Goal: Information Seeking & Learning: Learn about a topic

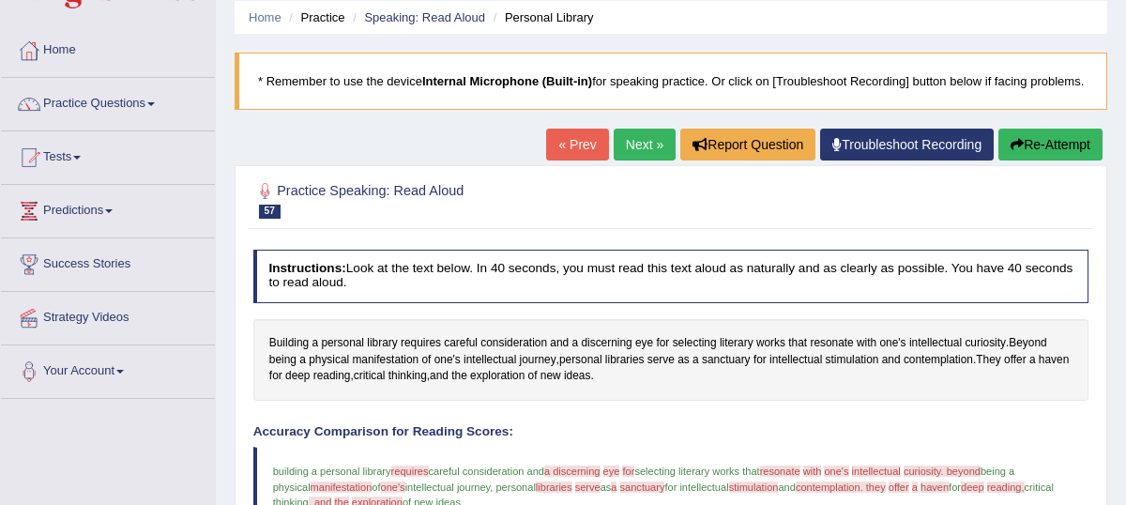
click at [639, 161] on link "Next »" at bounding box center [645, 145] width 62 height 32
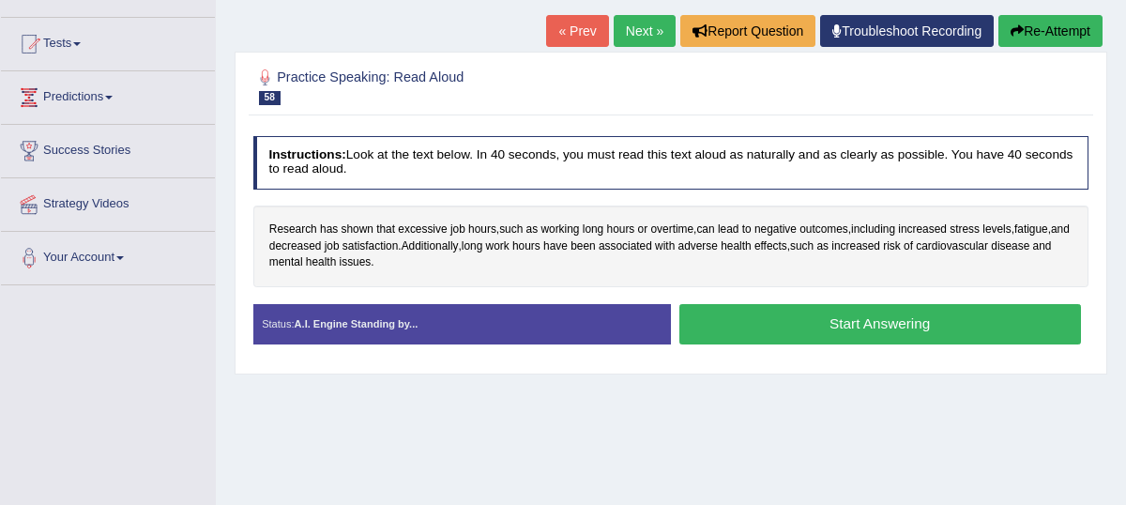
click at [771, 344] on button "Start Answering" at bounding box center [881, 324] width 402 height 40
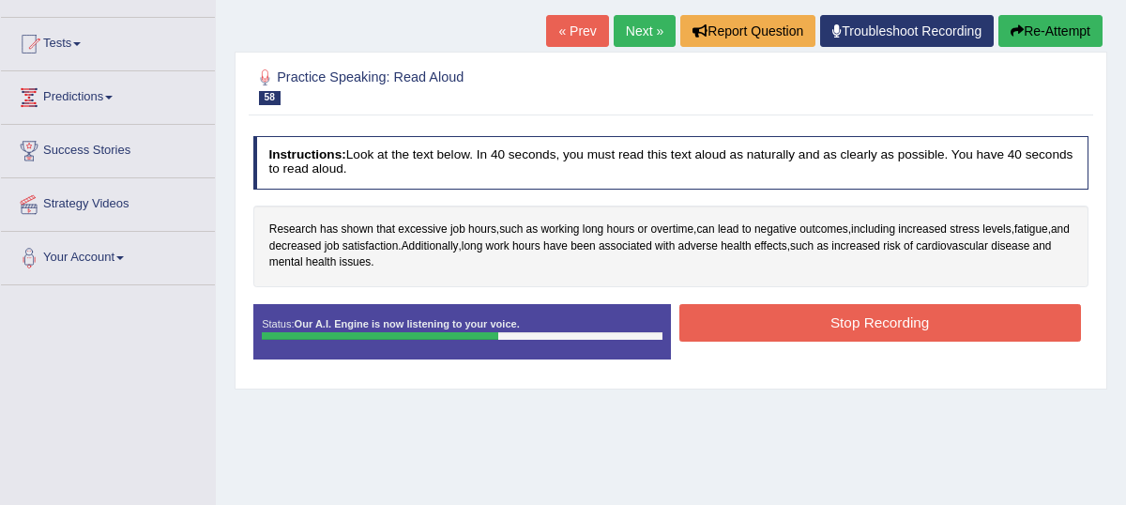
click at [771, 341] on button "Stop Recording" at bounding box center [881, 322] width 402 height 37
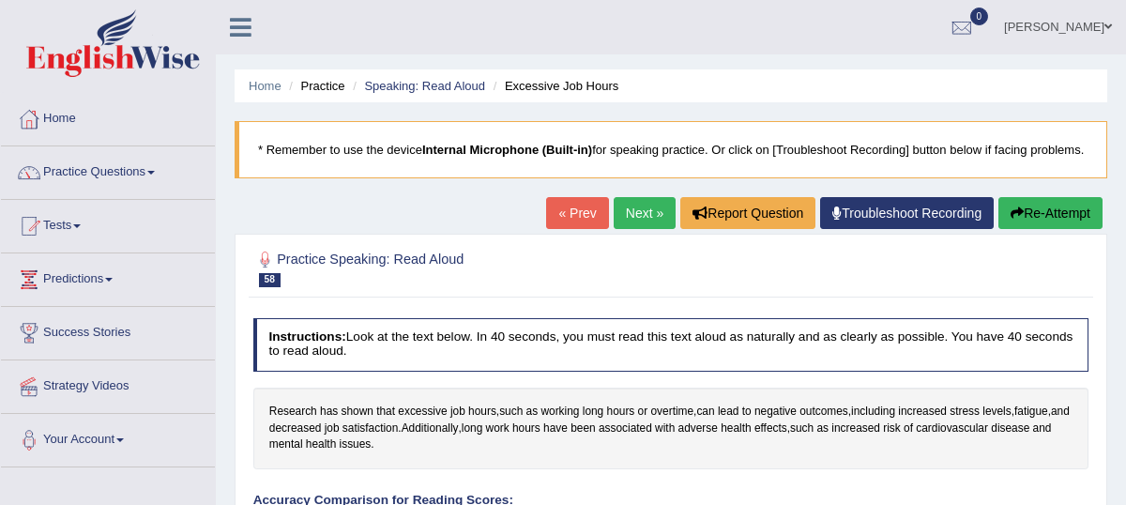
scroll to position [4, 0]
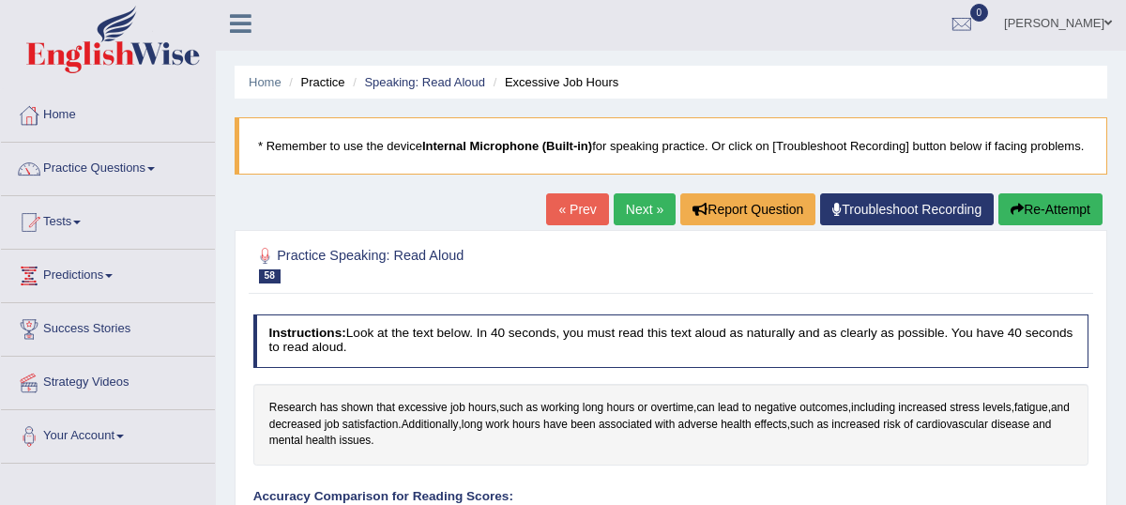
click at [633, 225] on link "Next »" at bounding box center [645, 209] width 62 height 32
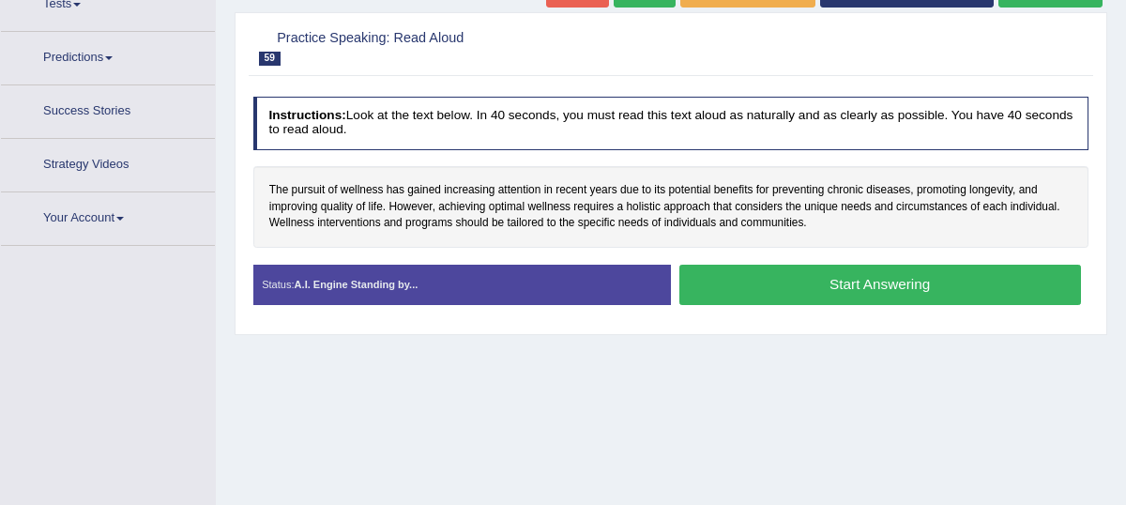
scroll to position [222, 0]
click at [775, 303] on button "Start Answering" at bounding box center [881, 285] width 402 height 40
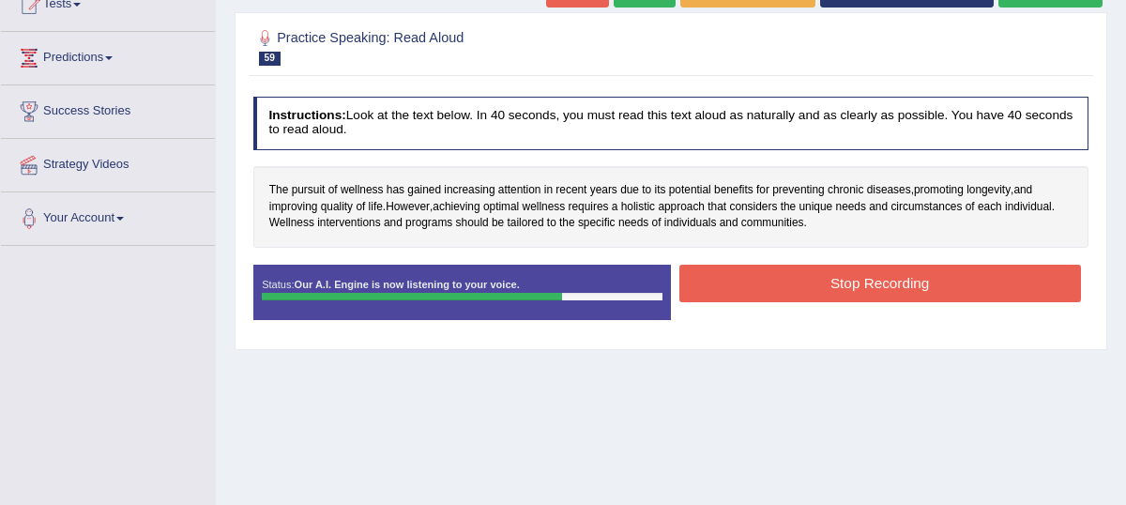
click at [775, 301] on button "Stop Recording" at bounding box center [881, 283] width 402 height 37
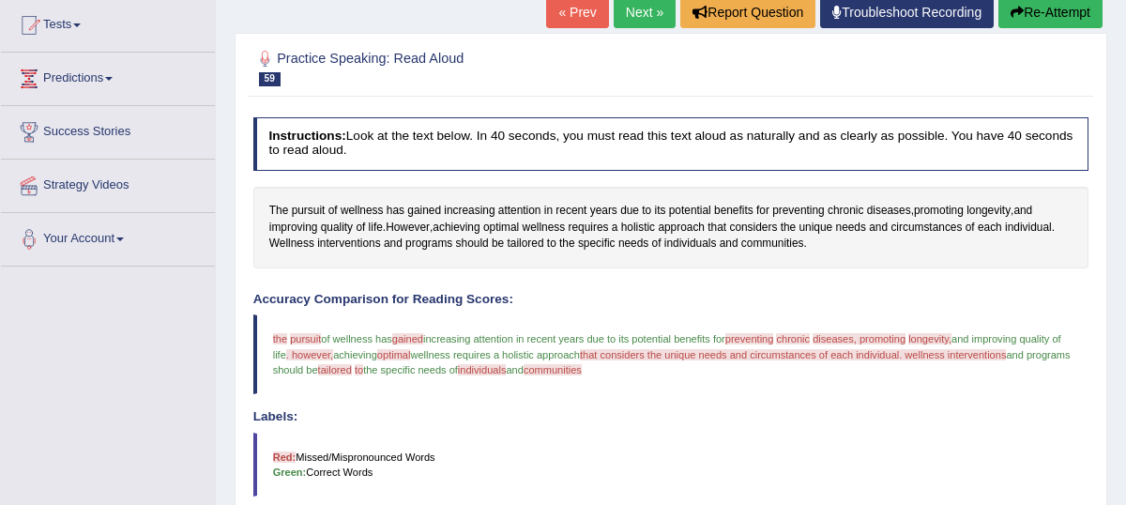
scroll to position [183, 0]
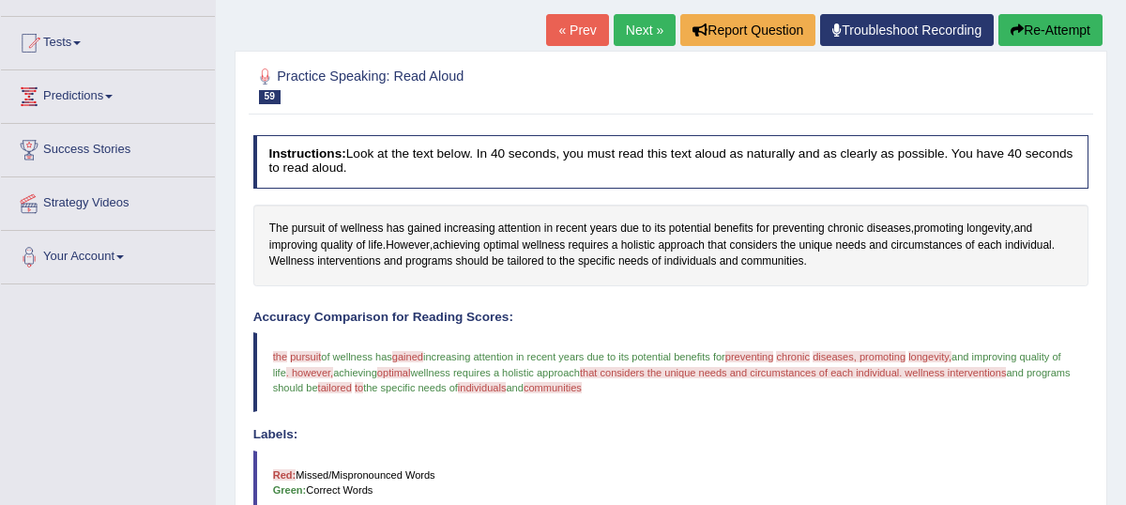
click at [645, 46] on link "Next »" at bounding box center [645, 30] width 62 height 32
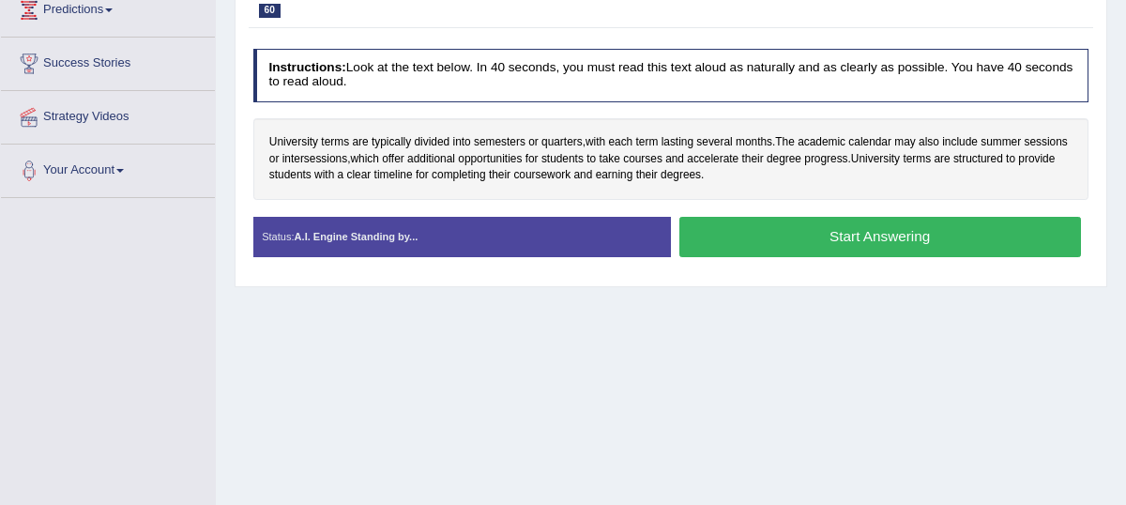
click at [758, 255] on button "Start Answering" at bounding box center [881, 237] width 402 height 40
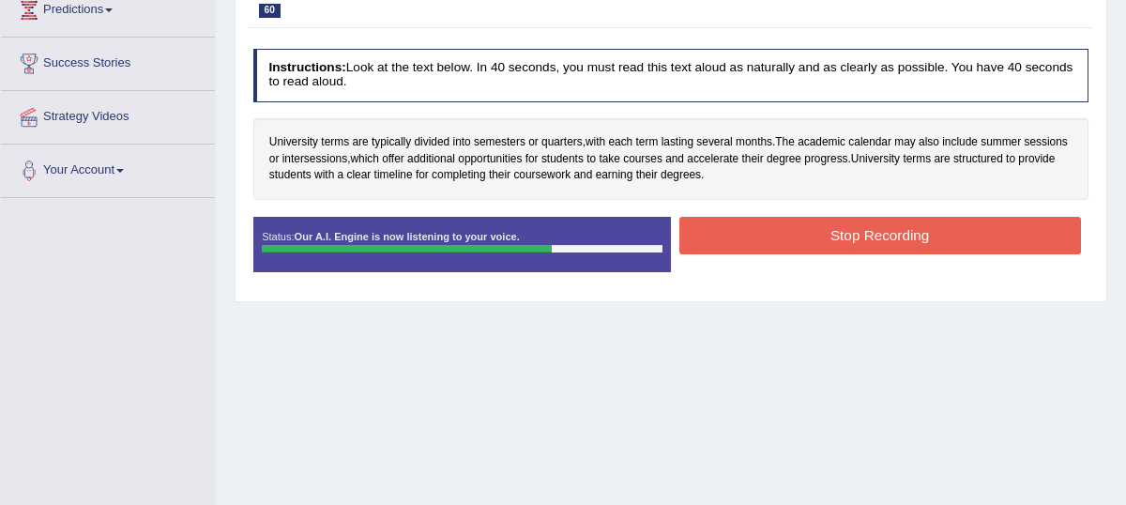
click at [890, 250] on button "Stop Recording" at bounding box center [881, 235] width 402 height 37
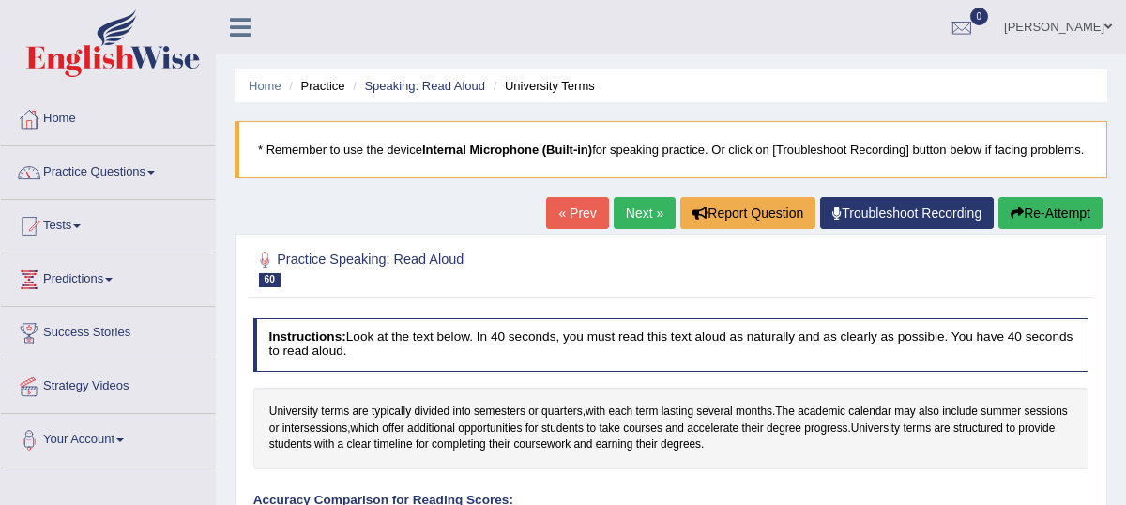
click at [159, 178] on link "Practice Questions" at bounding box center [108, 169] width 214 height 47
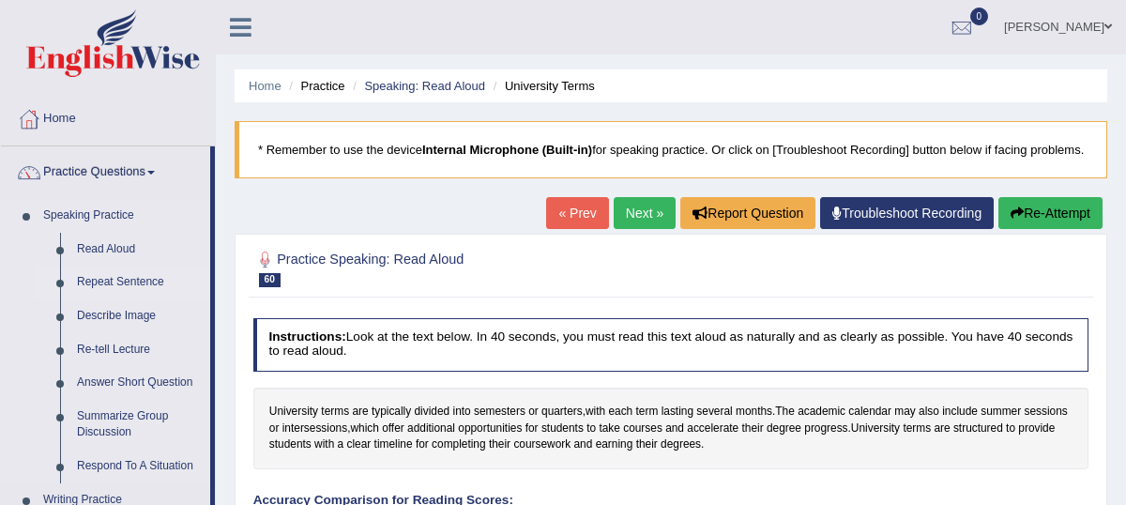
click at [115, 280] on link "Repeat Sentence" at bounding box center [140, 283] width 142 height 34
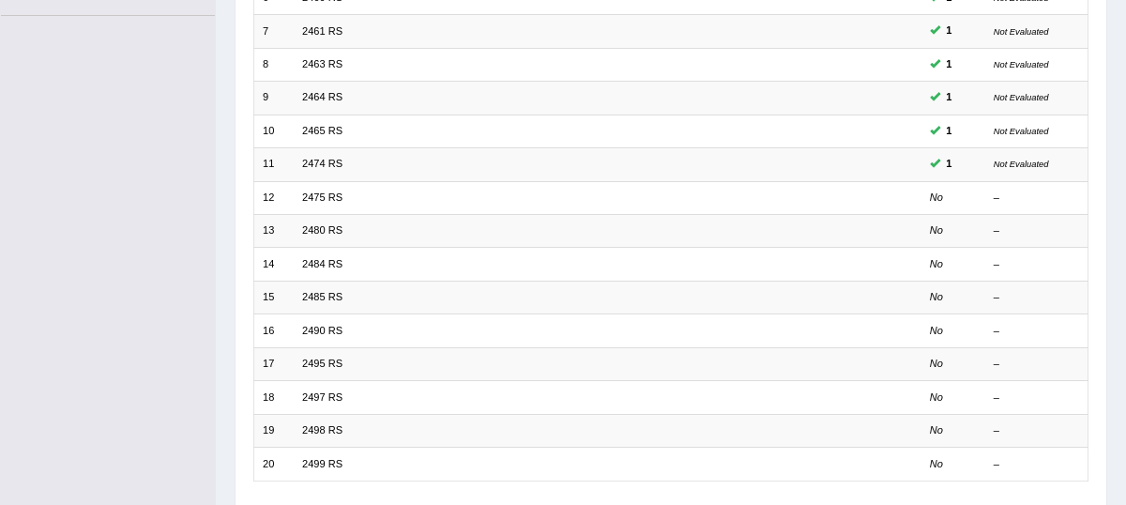
scroll to position [455, 0]
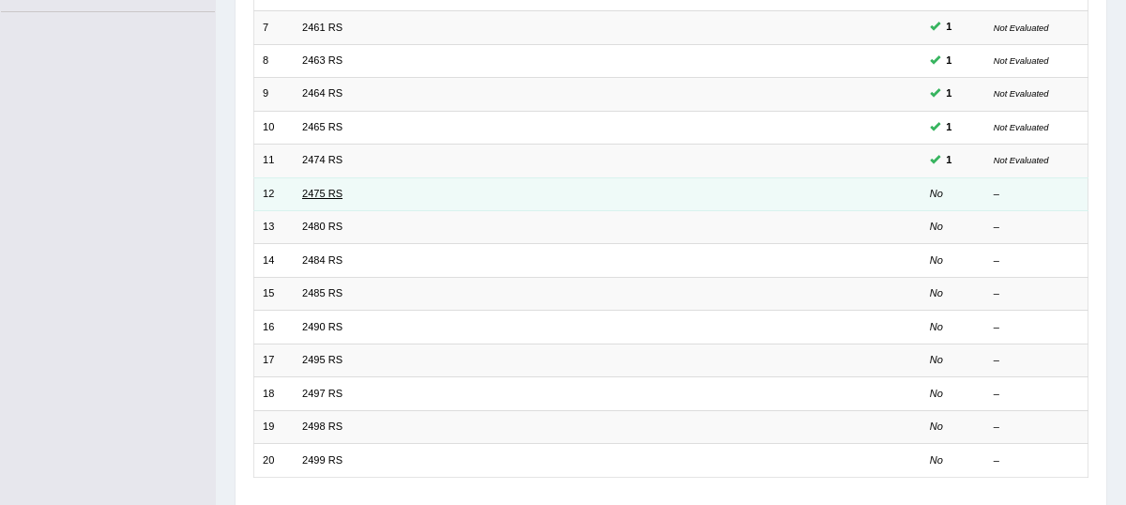
click at [322, 188] on link "2475 RS" at bounding box center [322, 193] width 40 height 11
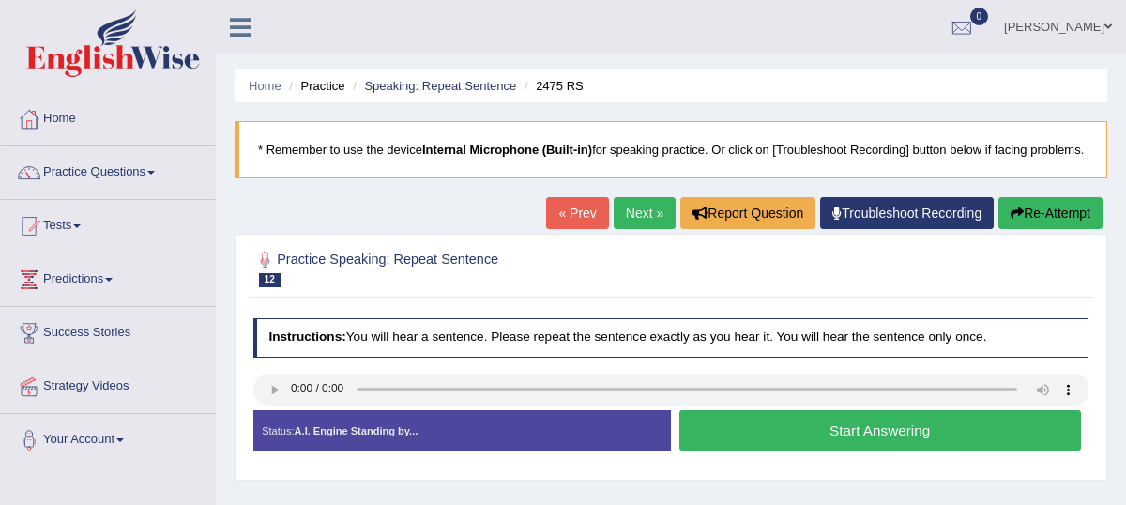
scroll to position [190, 0]
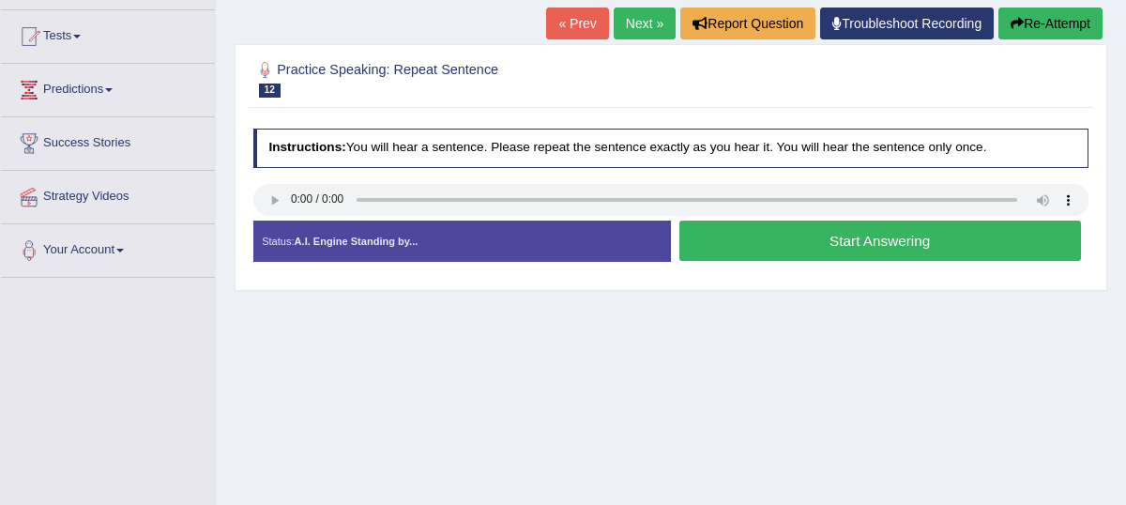
click at [795, 261] on button "Start Answering" at bounding box center [881, 241] width 402 height 40
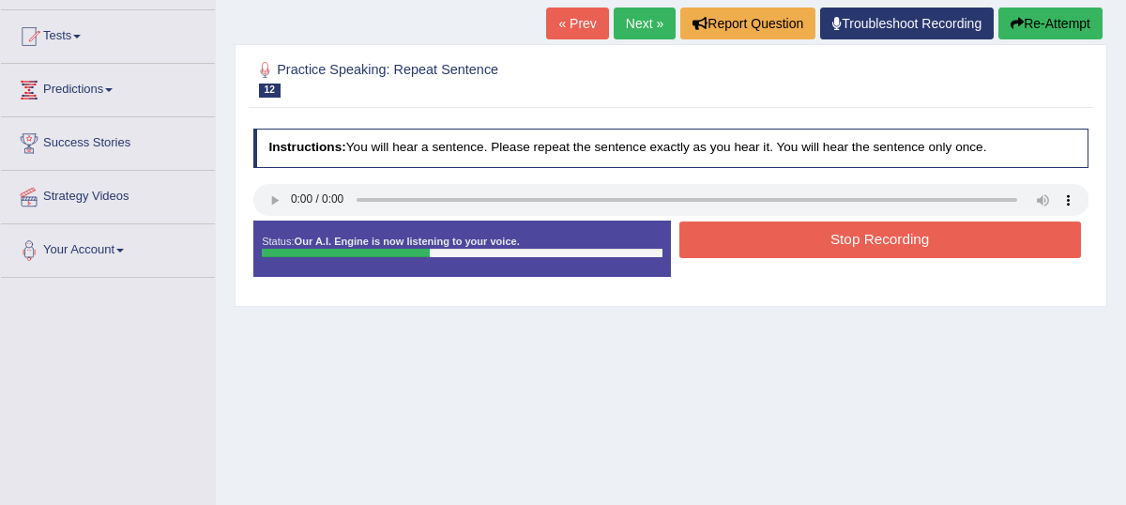
click at [795, 258] on button "Stop Recording" at bounding box center [881, 240] width 402 height 37
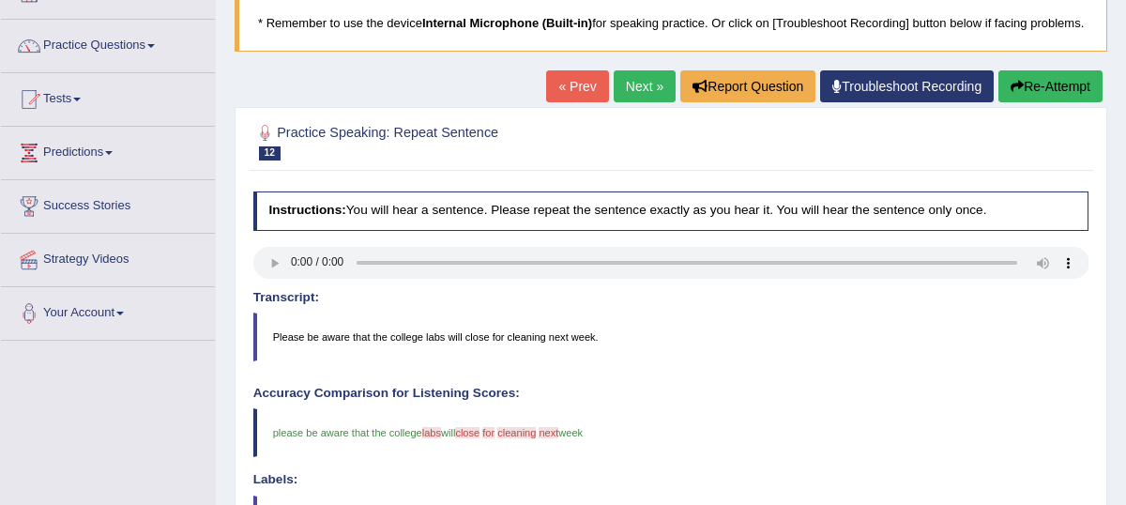
scroll to position [128, 0]
click at [632, 101] on link "Next »" at bounding box center [645, 85] width 62 height 32
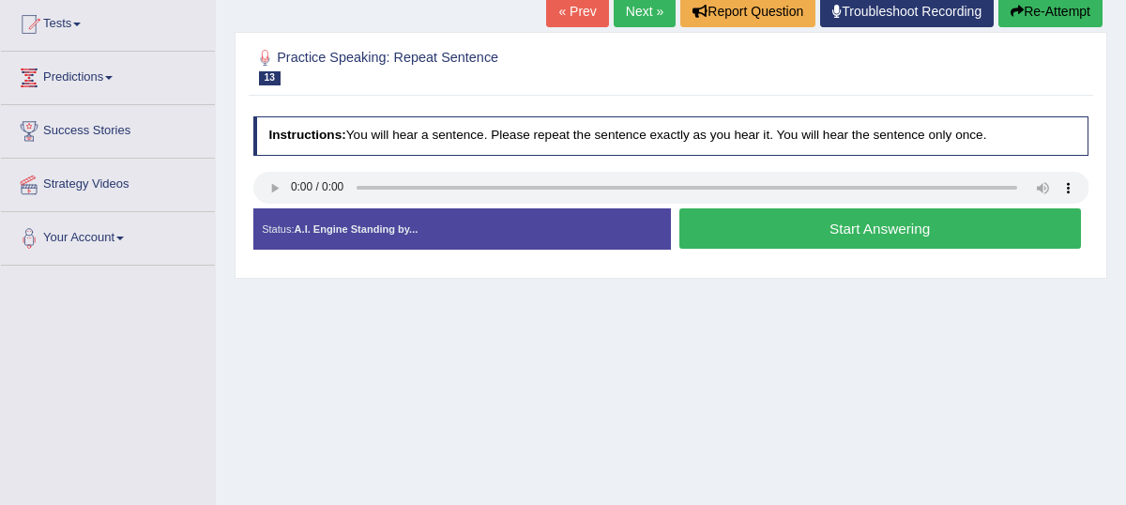
click at [814, 249] on button "Start Answering" at bounding box center [881, 228] width 402 height 40
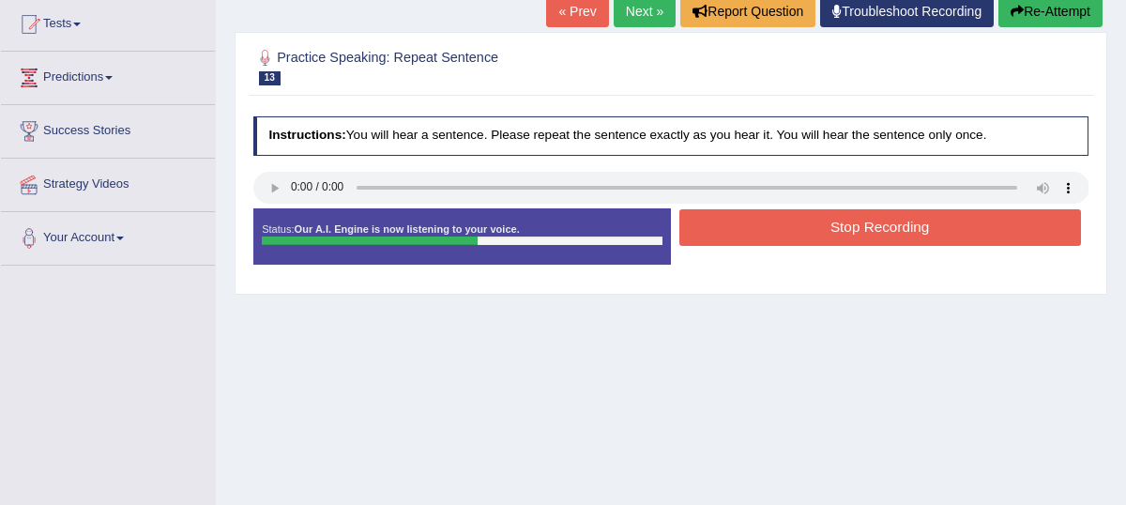
click at [888, 244] on button "Stop Recording" at bounding box center [881, 227] width 402 height 37
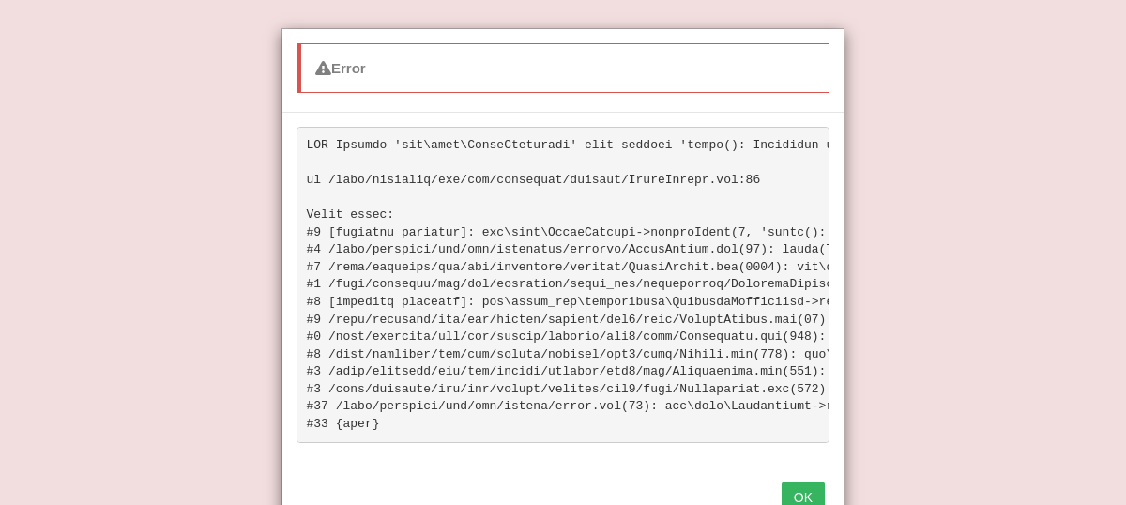
scroll to position [8, 0]
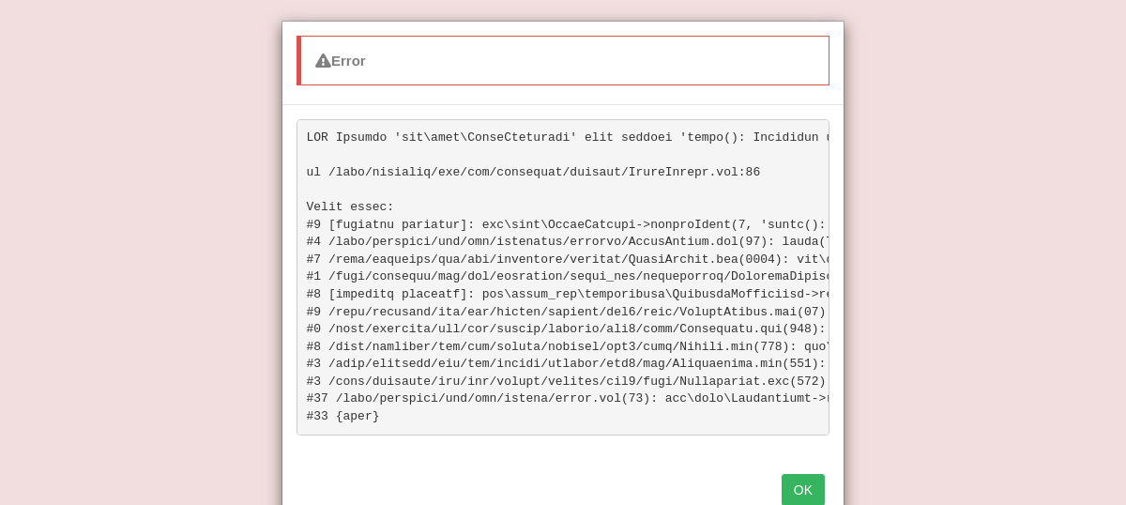
click at [798, 486] on button "OK" at bounding box center [803, 490] width 43 height 32
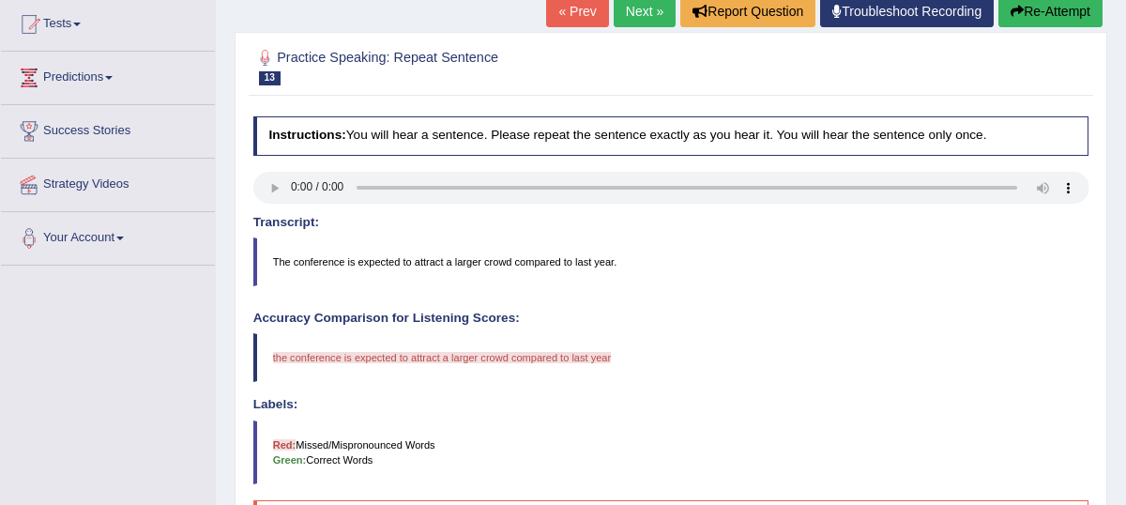
click at [1057, 27] on button "Re-Attempt" at bounding box center [1051, 11] width 104 height 32
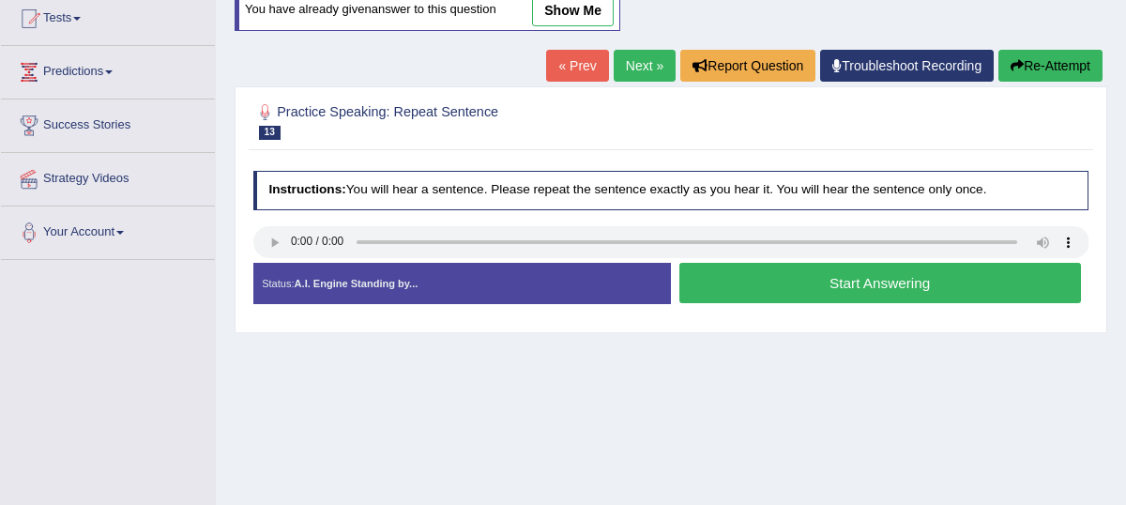
click at [800, 303] on button "Start Answering" at bounding box center [881, 283] width 402 height 40
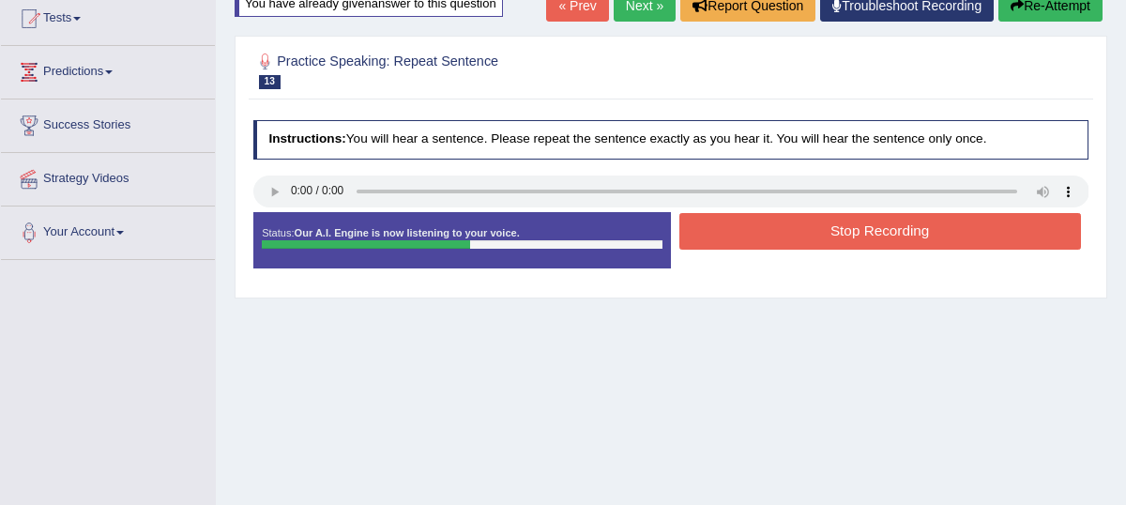
click at [772, 242] on button "Stop Recording" at bounding box center [881, 231] width 402 height 37
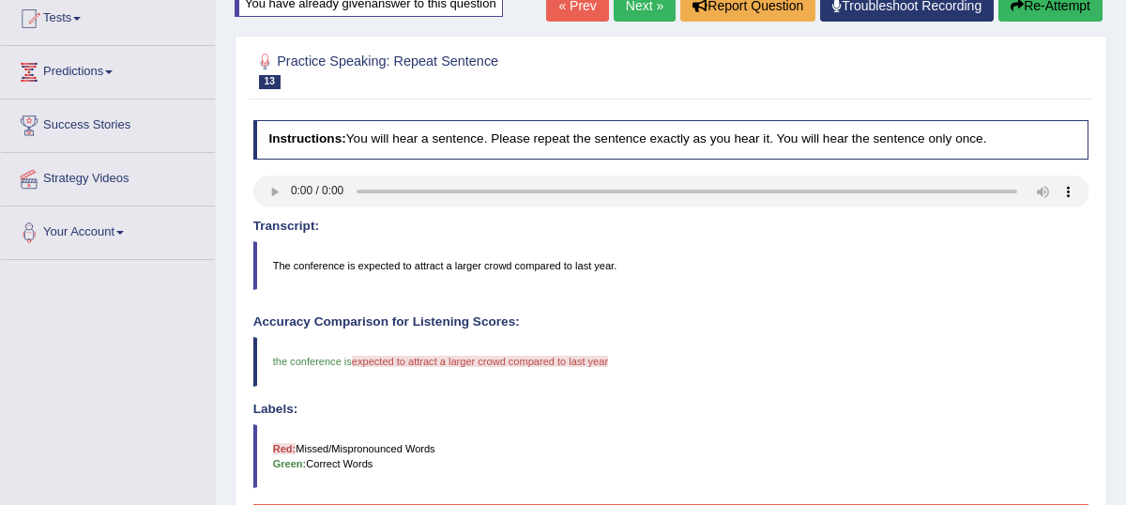
click at [1025, 22] on button "Re-Attempt" at bounding box center [1051, 6] width 104 height 32
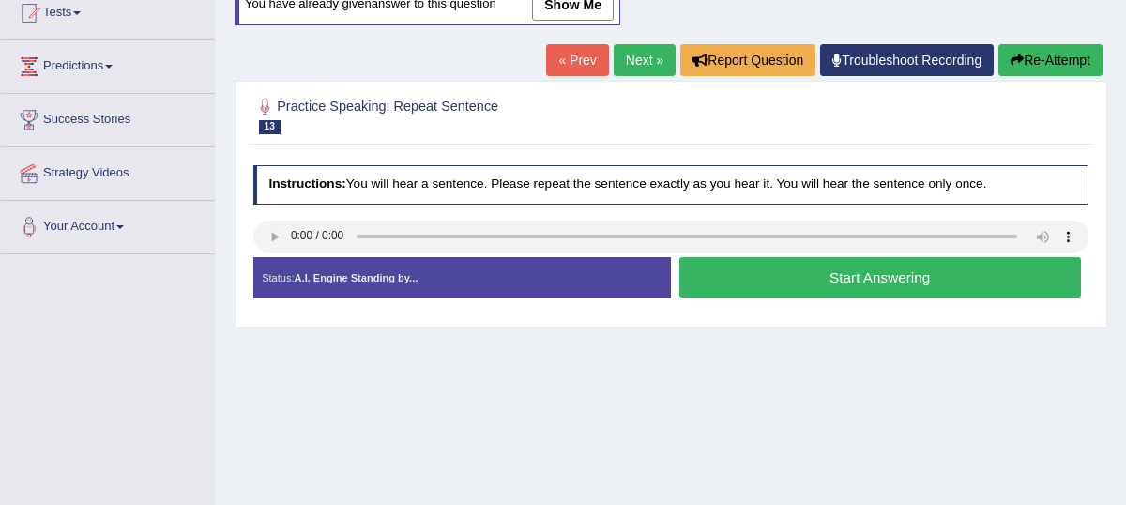
click at [818, 298] on button "Start Answering" at bounding box center [881, 277] width 402 height 40
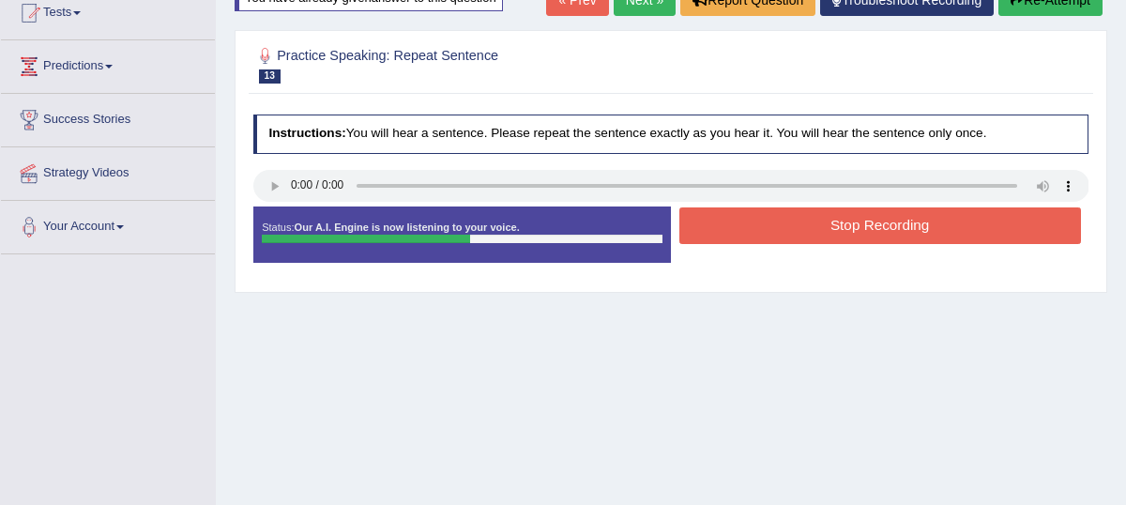
click at [771, 239] on button "Stop Recording" at bounding box center [881, 225] width 402 height 37
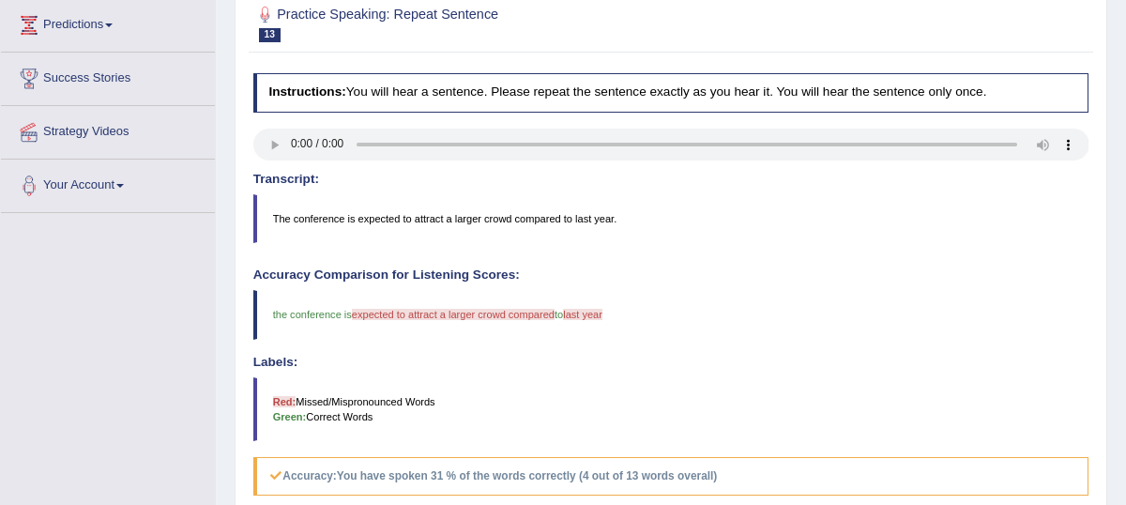
scroll to position [204, 0]
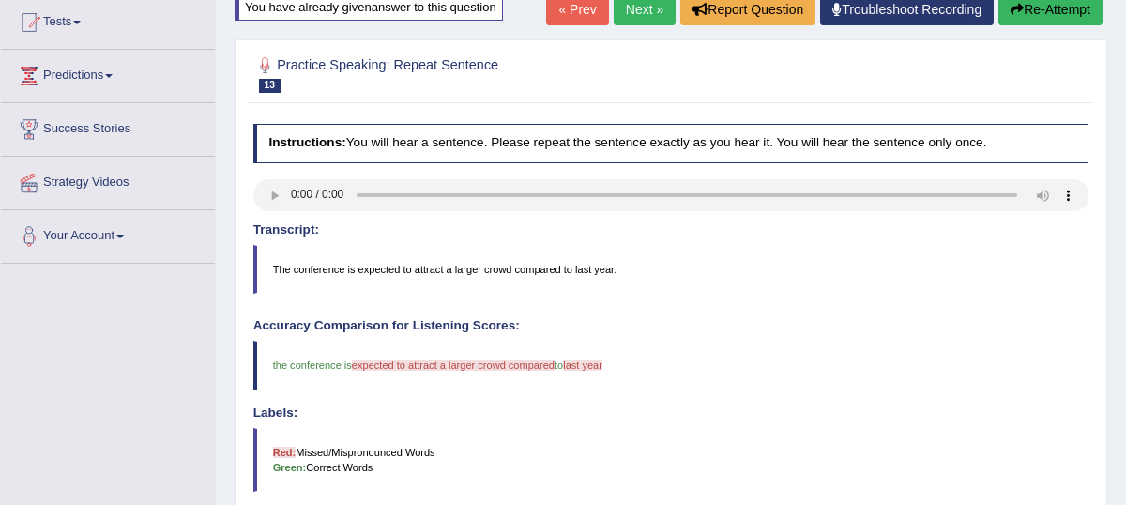
click at [1078, 25] on button "Re-Attempt" at bounding box center [1051, 9] width 104 height 32
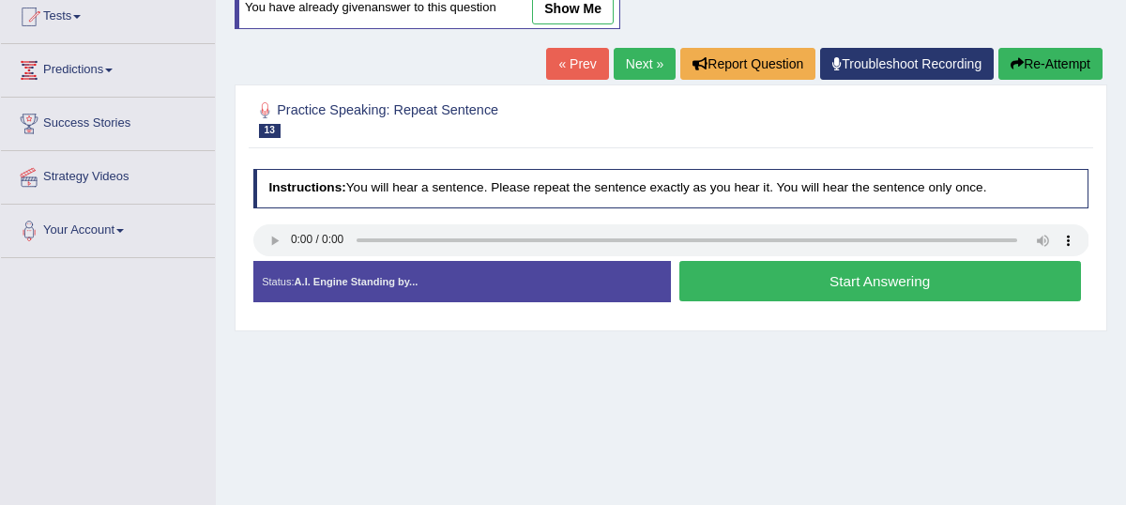
click at [814, 301] on button "Start Answering" at bounding box center [881, 281] width 402 height 40
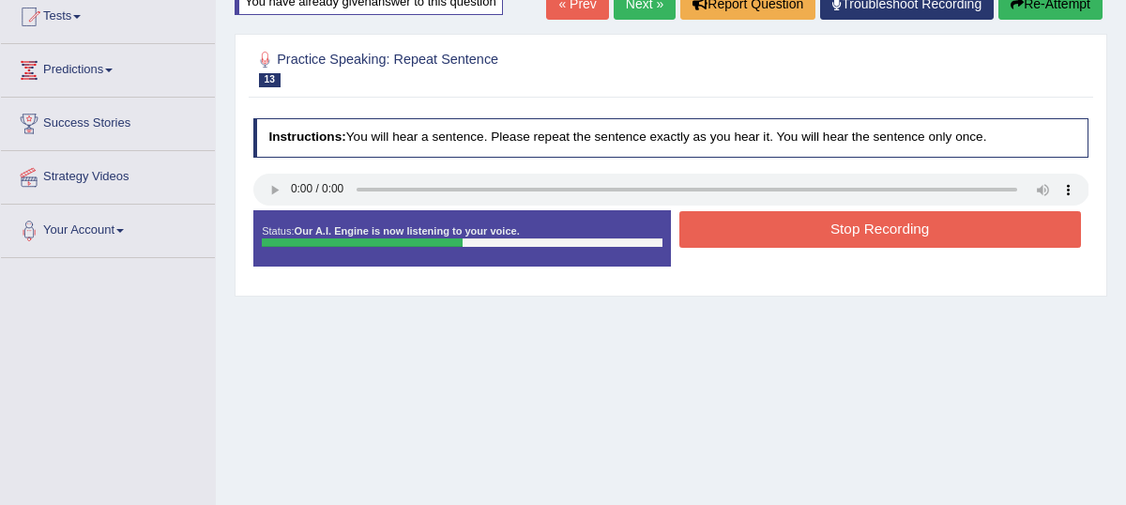
click at [826, 247] on button "Stop Recording" at bounding box center [881, 229] width 402 height 37
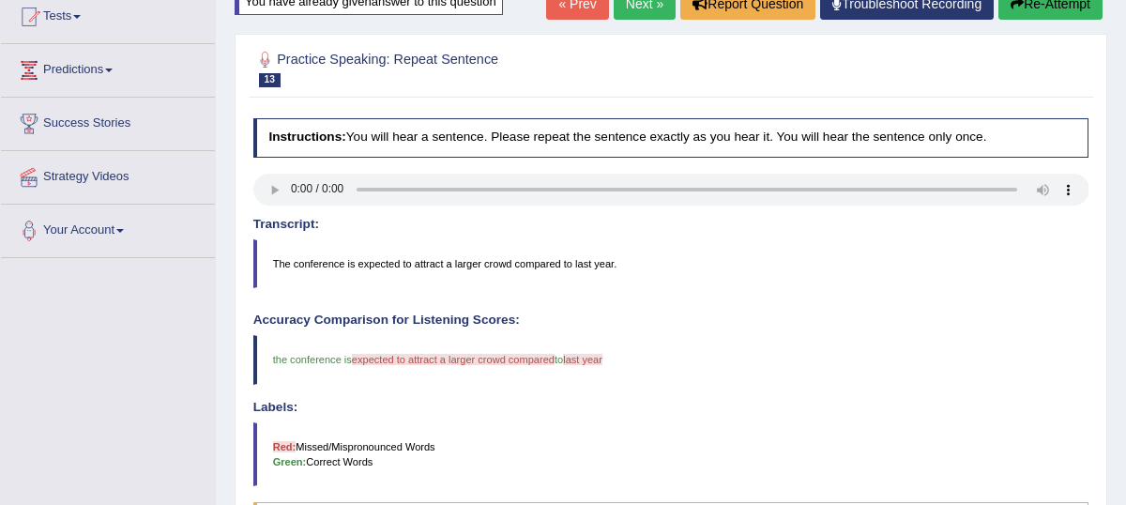
click at [1023, 20] on button "Re-Attempt" at bounding box center [1051, 4] width 104 height 32
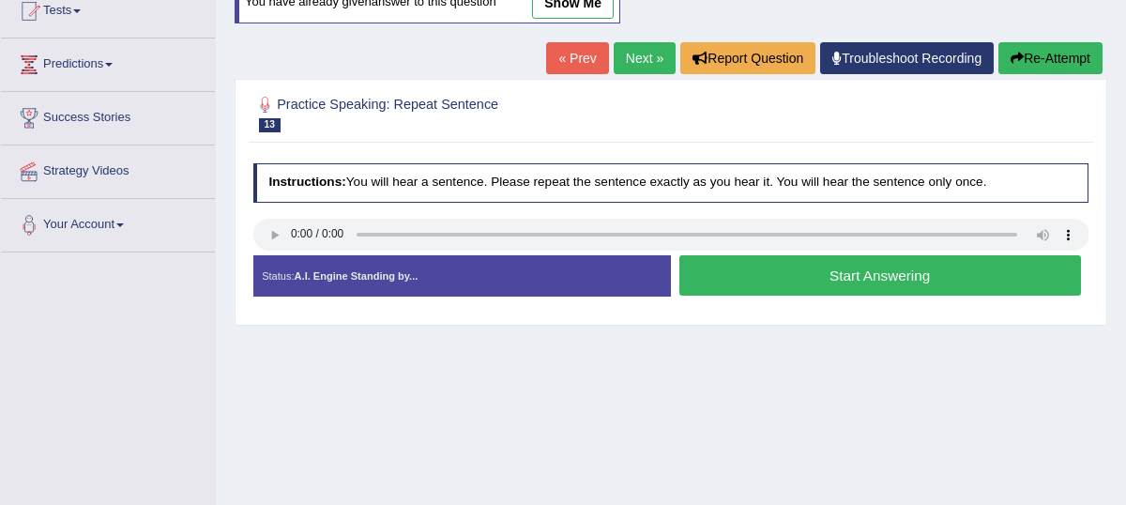
click at [799, 296] on button "Start Answering" at bounding box center [881, 275] width 402 height 40
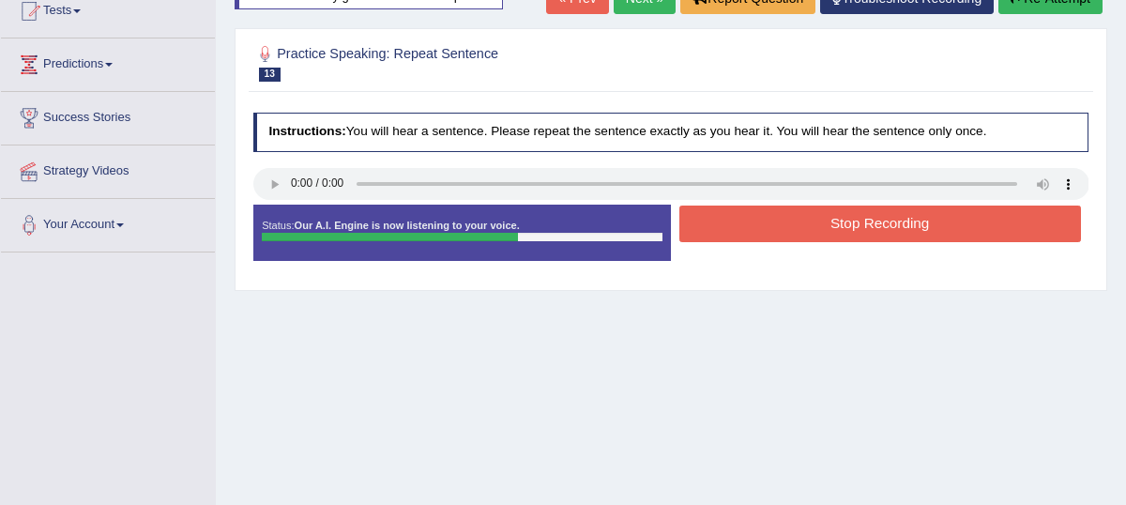
click at [829, 234] on button "Stop Recording" at bounding box center [881, 224] width 402 height 37
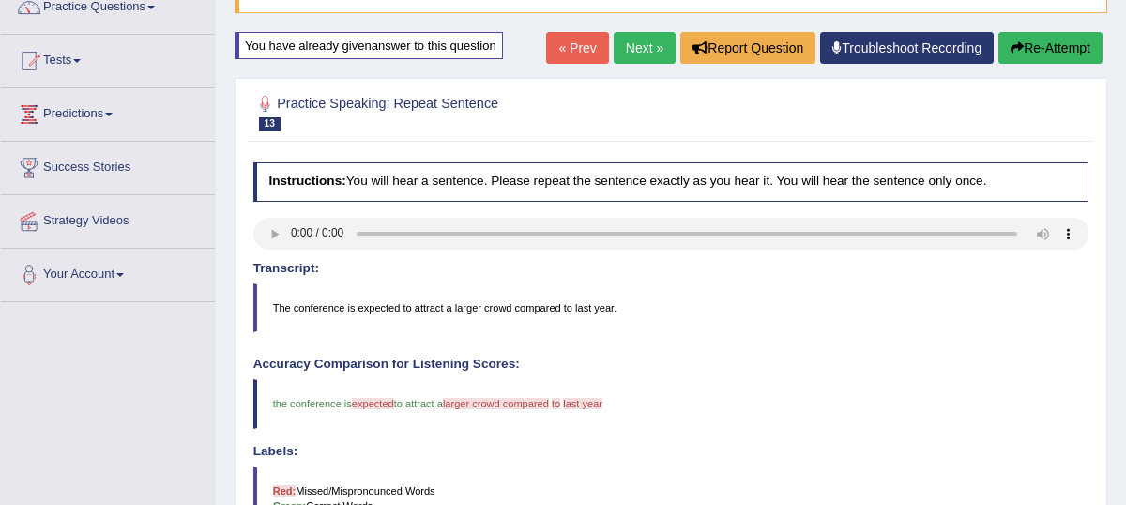
scroll to position [164, 0]
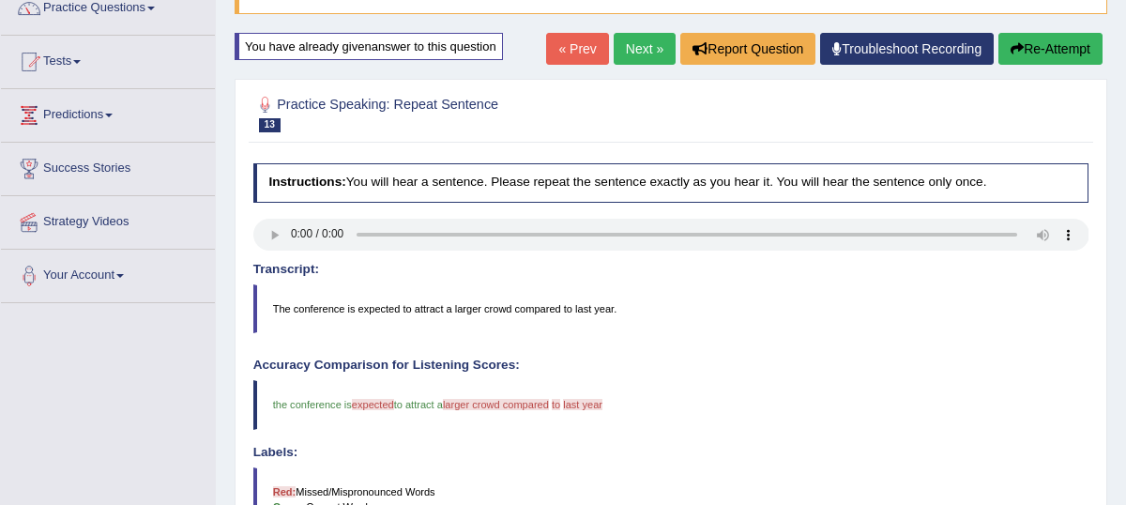
click at [639, 65] on link "Next »" at bounding box center [645, 49] width 62 height 32
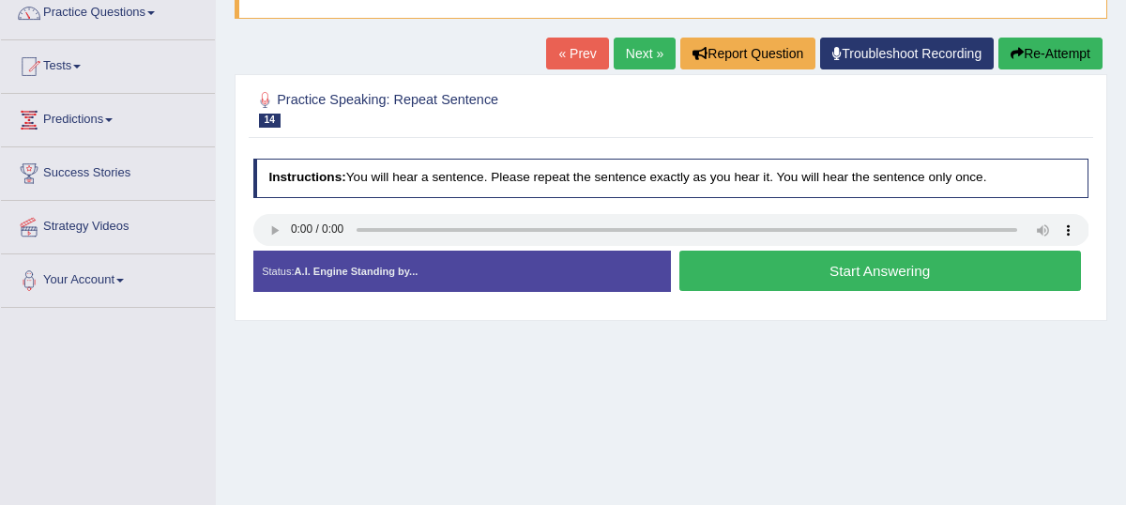
click at [867, 286] on button "Start Answering" at bounding box center [881, 271] width 402 height 40
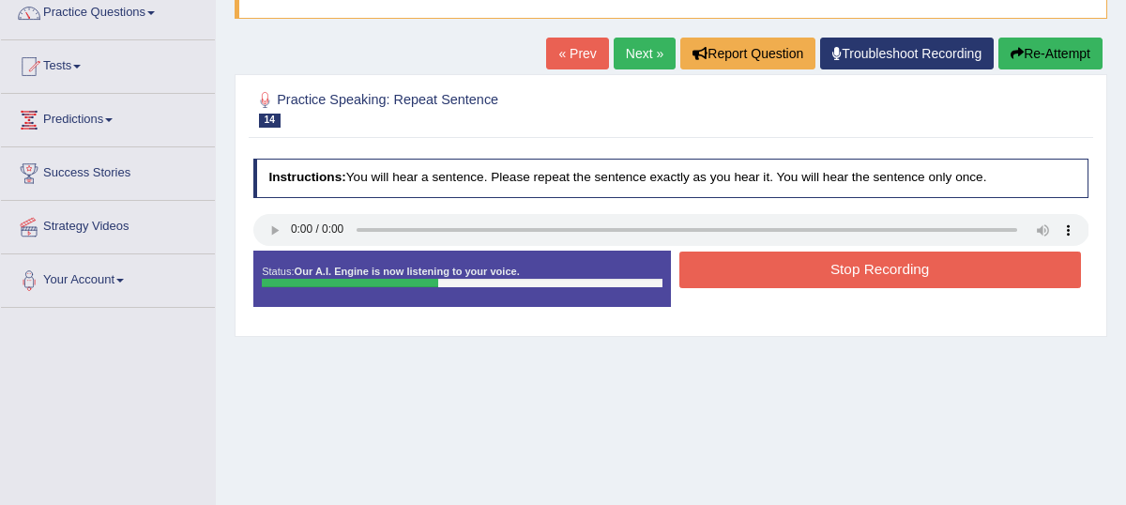
click at [867, 286] on button "Stop Recording" at bounding box center [881, 270] width 402 height 37
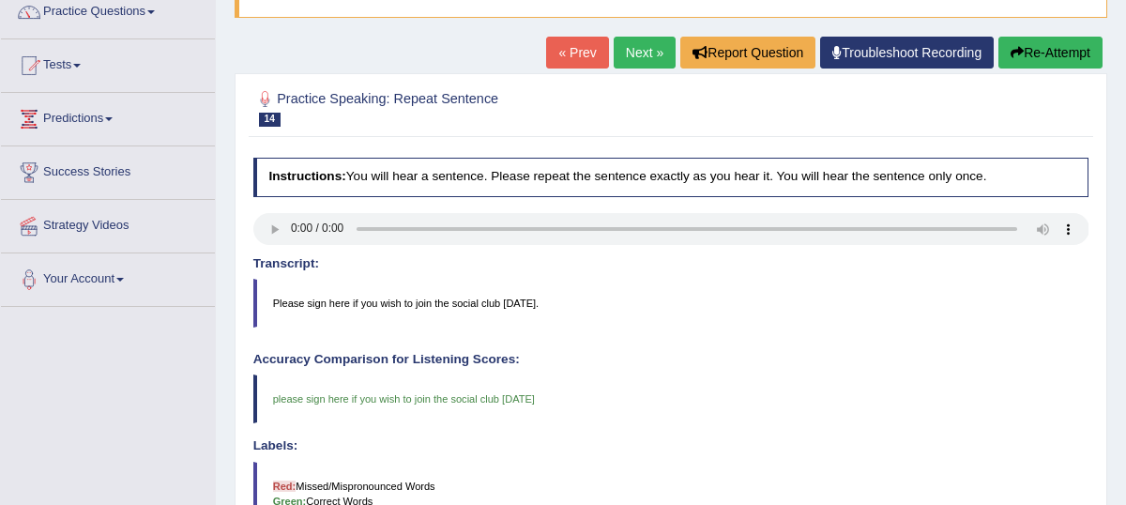
scroll to position [142, 0]
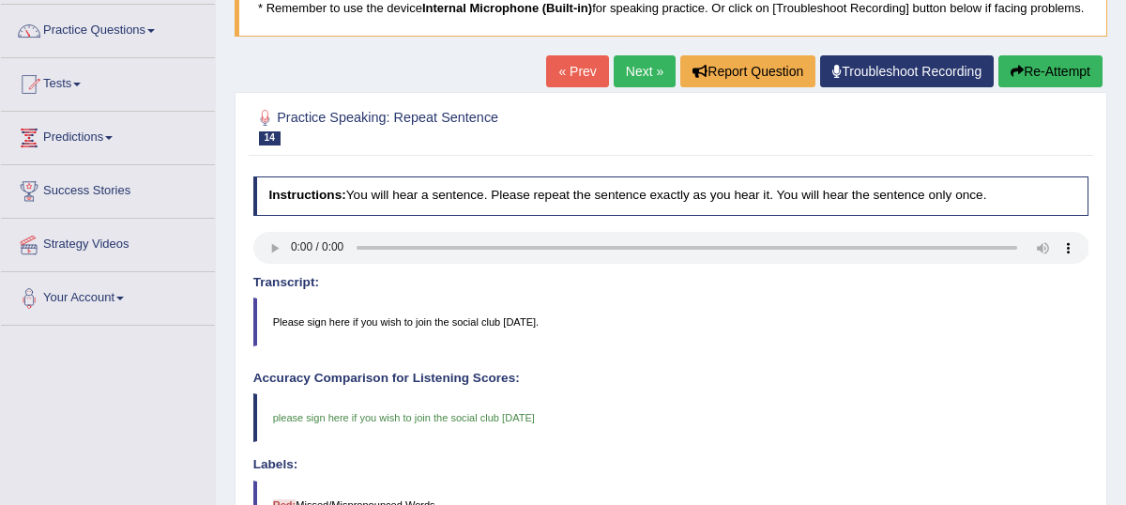
click at [627, 87] on link "Next »" at bounding box center [645, 71] width 62 height 32
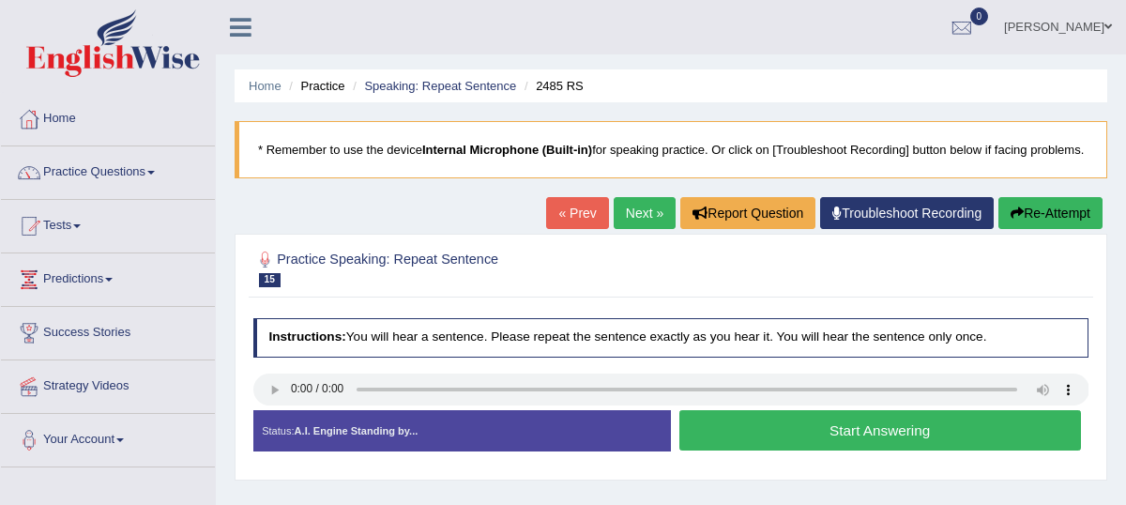
click at [818, 445] on button "Start Answering" at bounding box center [881, 430] width 402 height 40
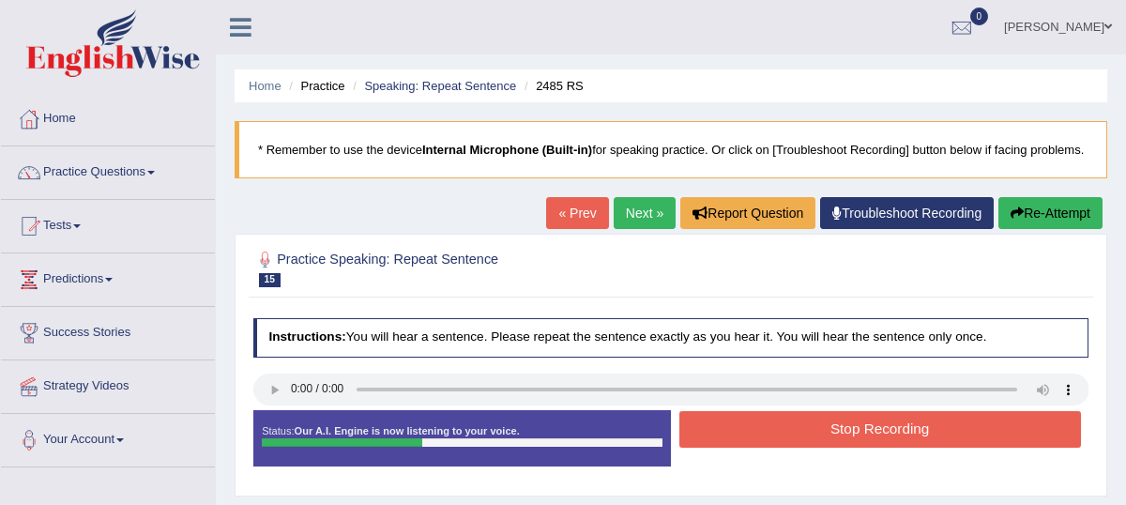
click at [818, 448] on button "Stop Recording" at bounding box center [881, 429] width 402 height 37
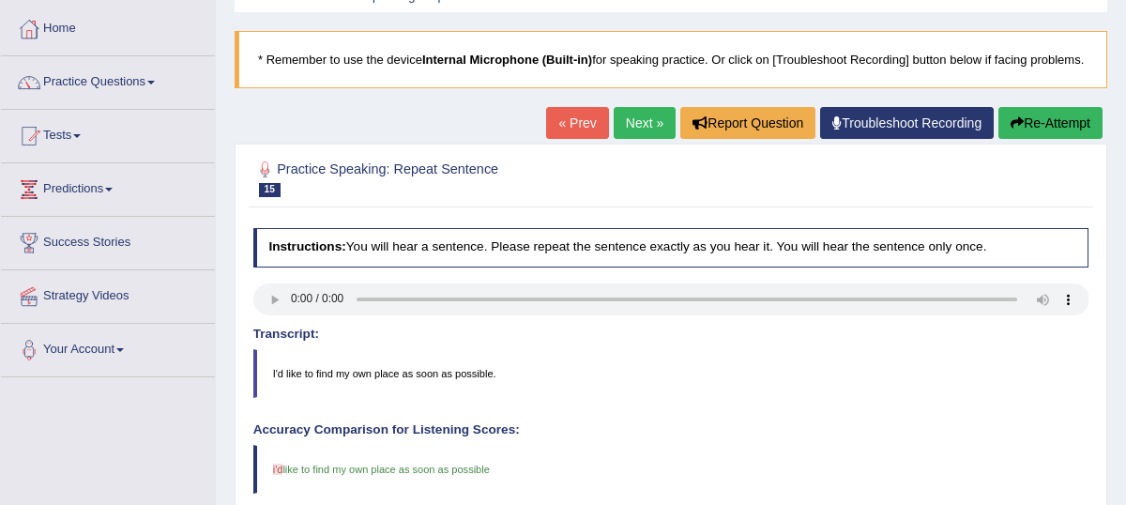
scroll to position [88, 0]
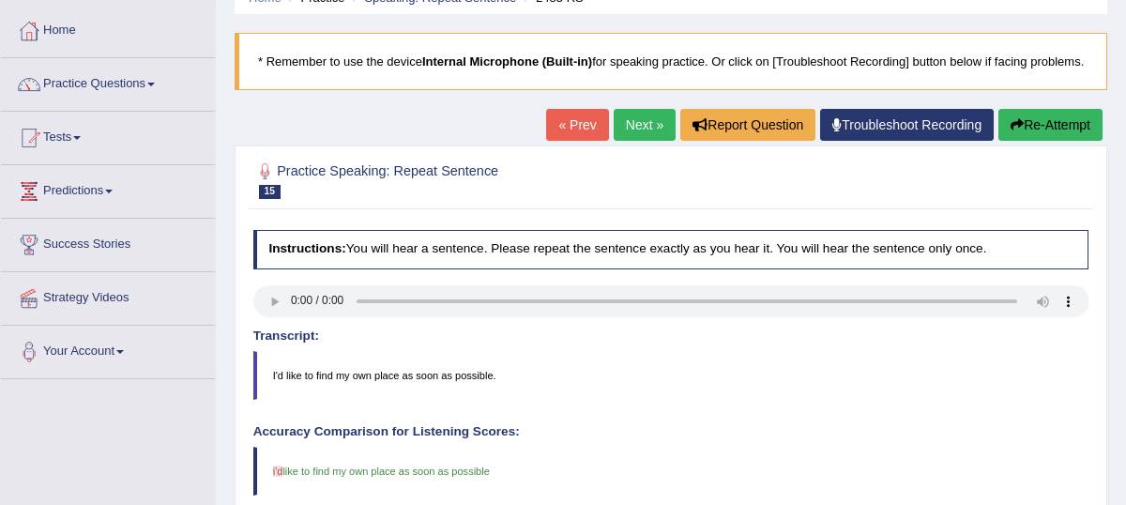
click at [632, 141] on link "Next »" at bounding box center [645, 125] width 62 height 32
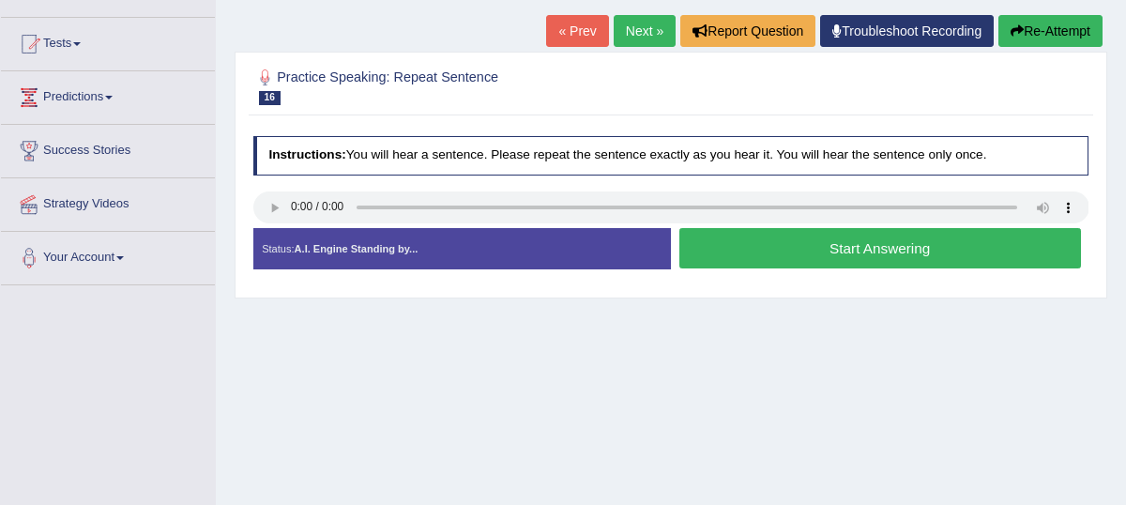
click at [848, 260] on button "Start Answering" at bounding box center [881, 248] width 402 height 40
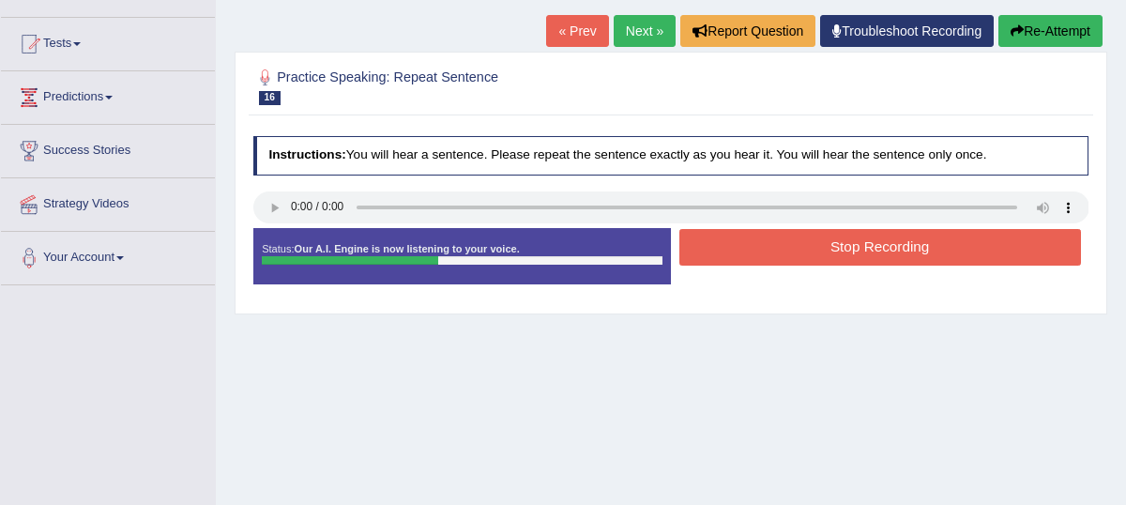
click at [803, 266] on button "Stop Recording" at bounding box center [881, 247] width 402 height 37
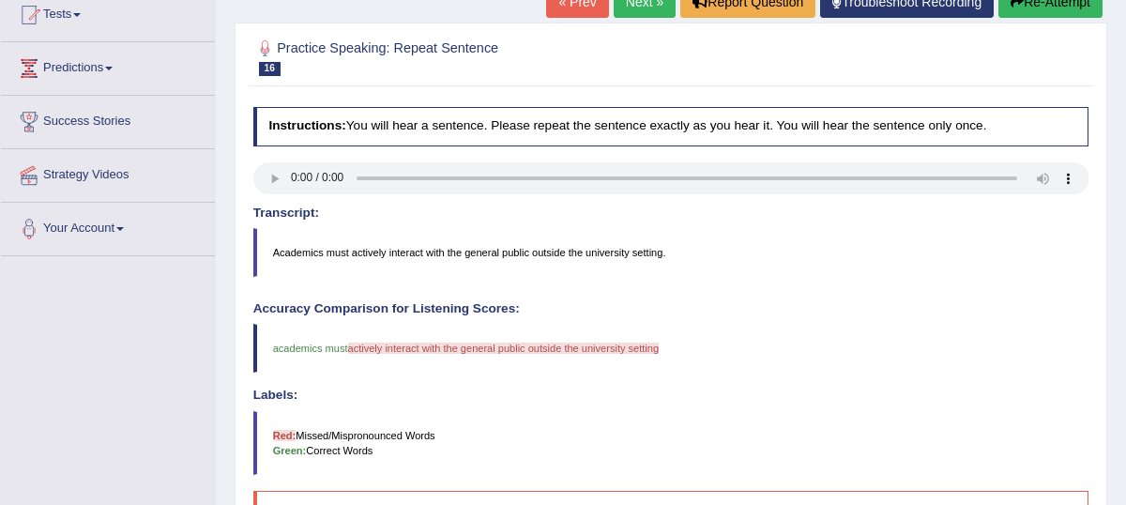
scroll to position [214, 0]
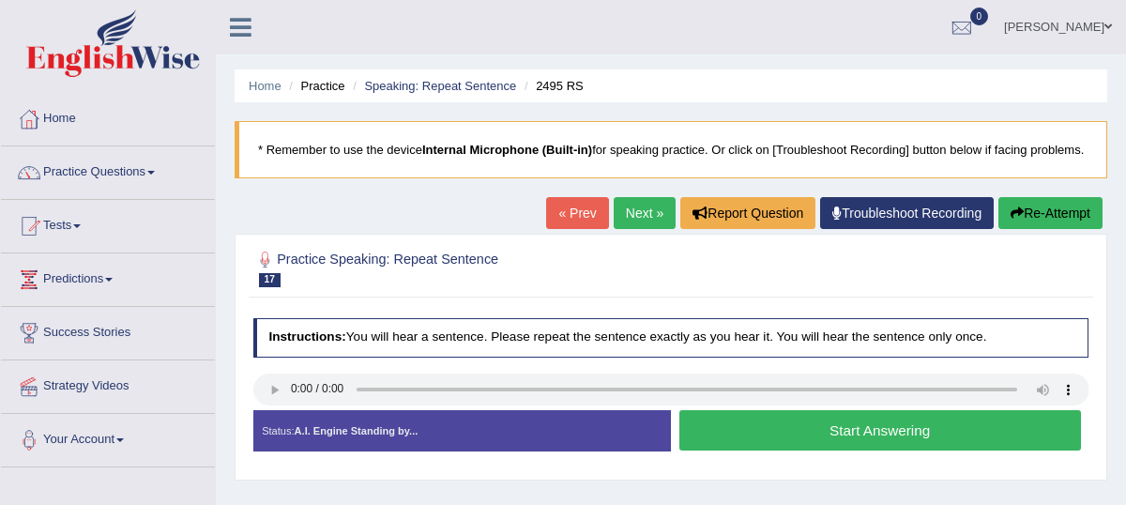
click at [891, 451] on button "Start Answering" at bounding box center [881, 430] width 402 height 40
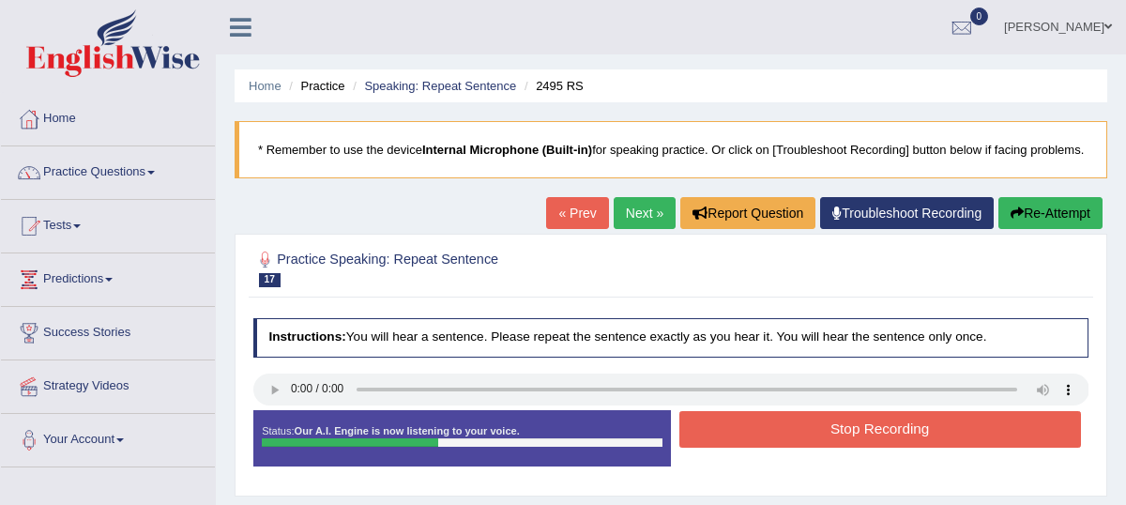
click at [891, 448] on button "Stop Recording" at bounding box center [881, 429] width 402 height 37
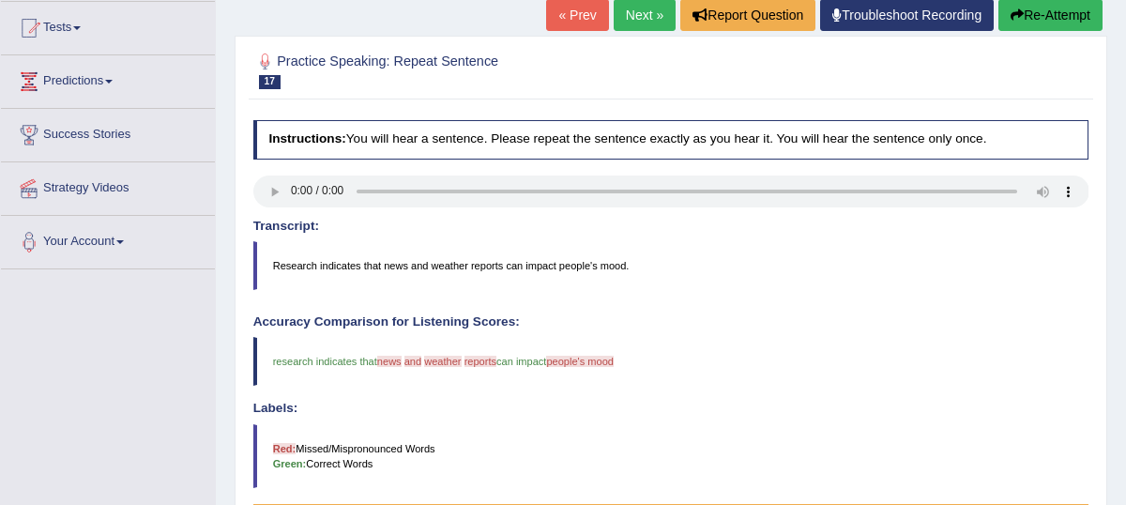
scroll to position [186, 0]
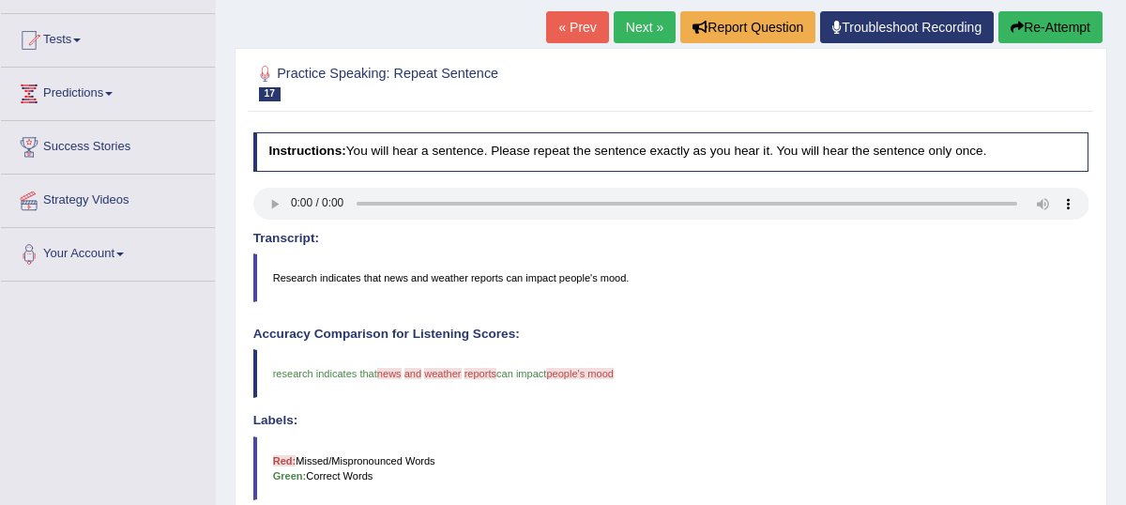
click at [627, 41] on link "Next »" at bounding box center [645, 27] width 62 height 32
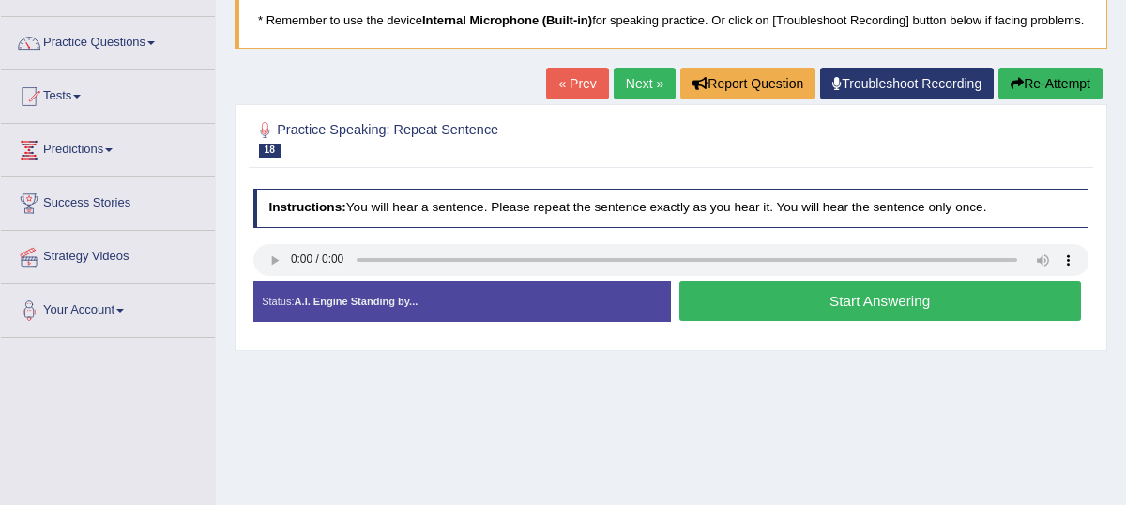
scroll to position [162, 0]
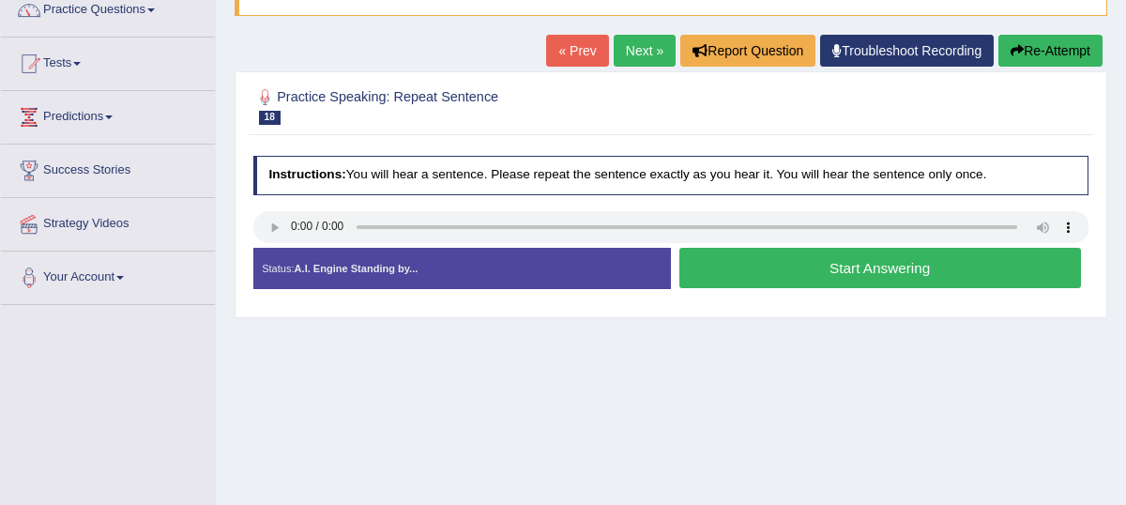
click at [853, 281] on button "Start Answering" at bounding box center [881, 268] width 402 height 40
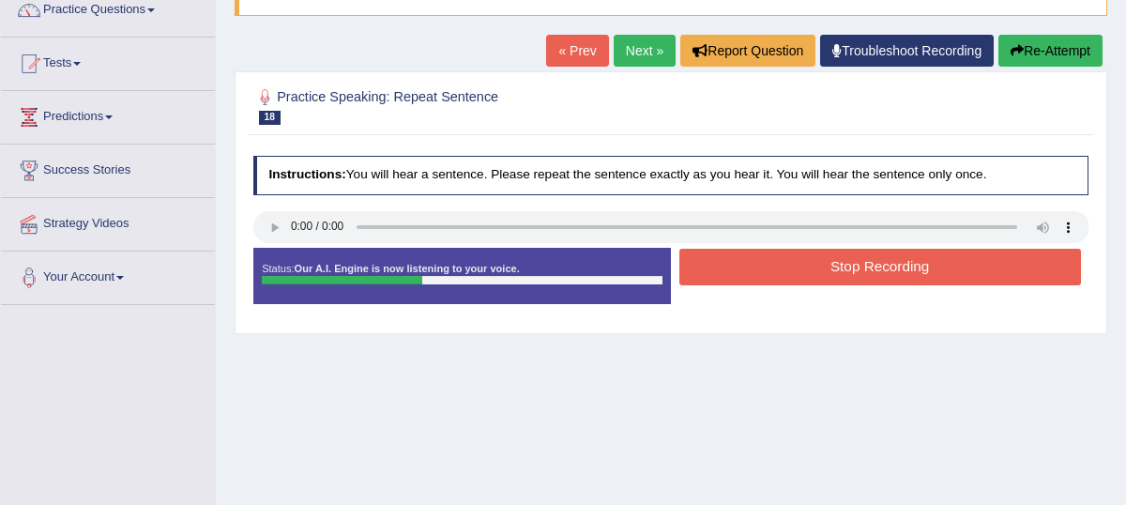
click at [853, 281] on button "Stop Recording" at bounding box center [881, 267] width 402 height 37
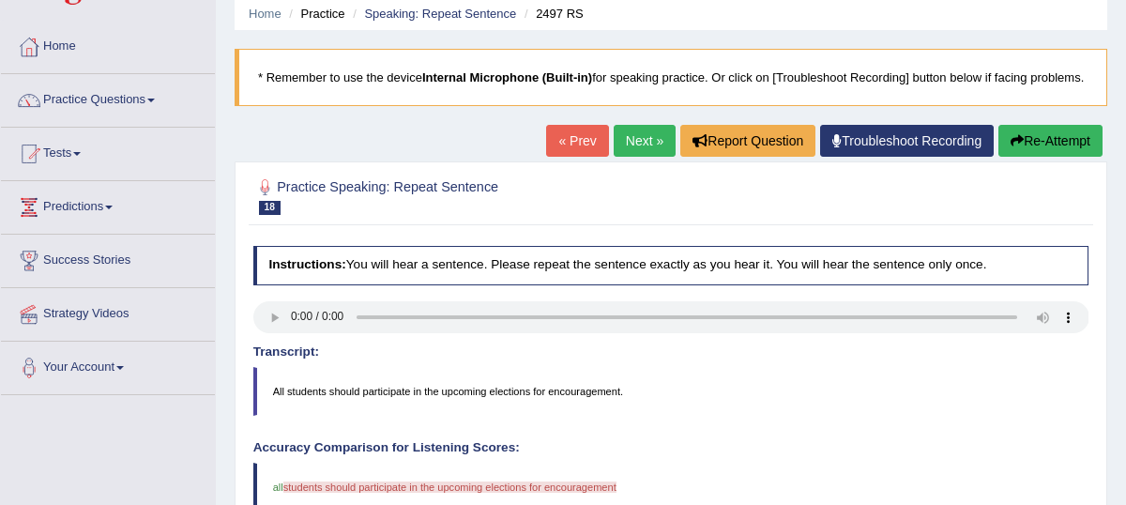
scroll to position [56, 0]
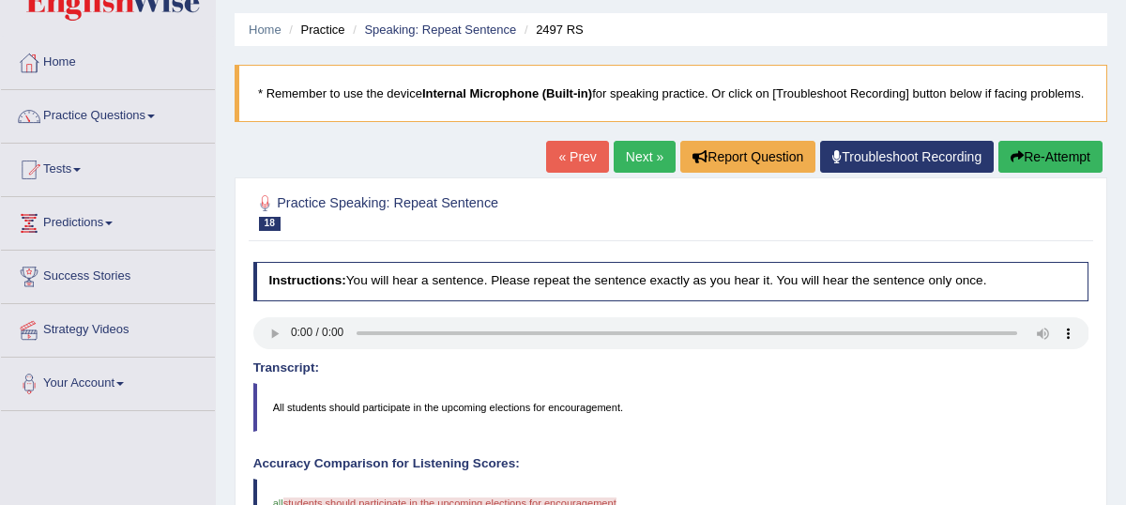
click at [1042, 172] on button "Re-Attempt" at bounding box center [1051, 157] width 104 height 32
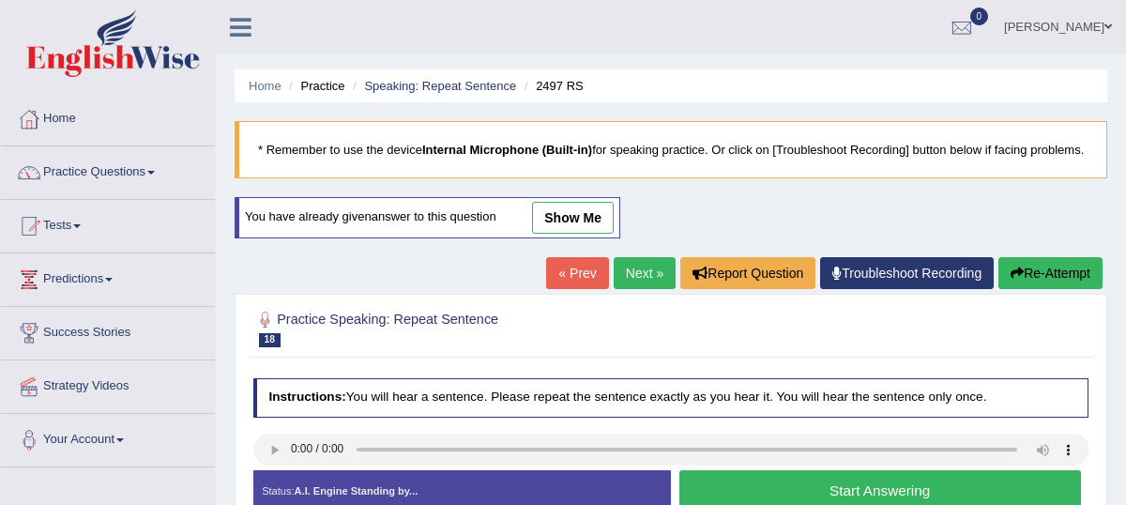
click at [1040, 172] on div "Home Practice Speaking: Repeat Sentence 2497 RS * Remember to use the device In…" at bounding box center [671, 469] width 910 height 939
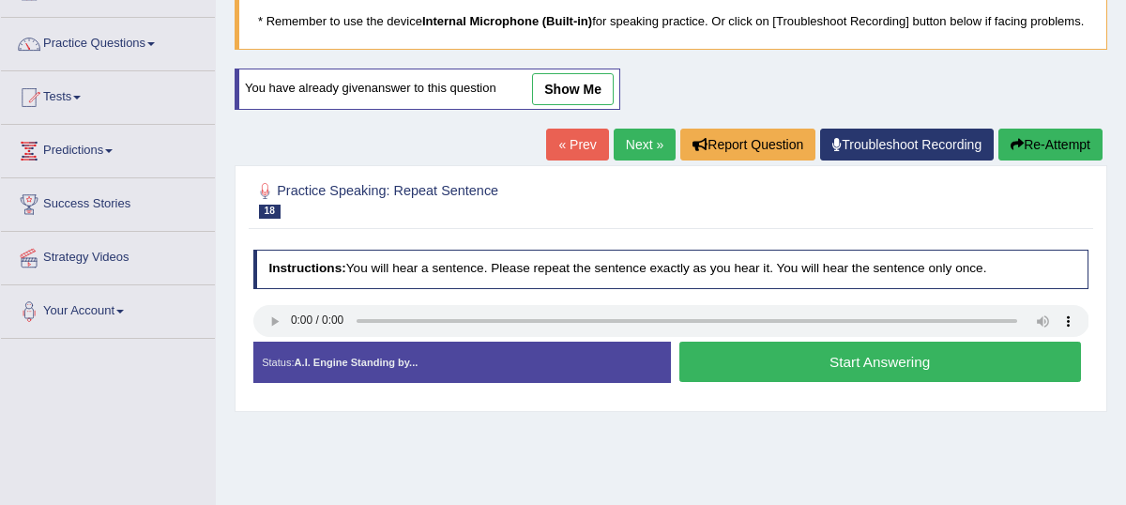
scroll to position [144, 0]
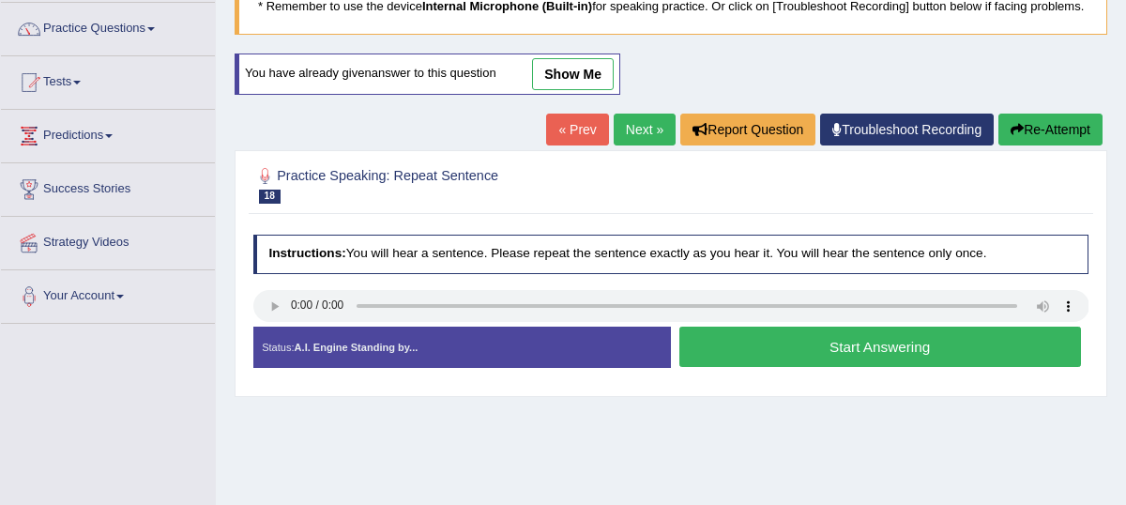
click at [818, 365] on button "Start Answering" at bounding box center [881, 347] width 402 height 40
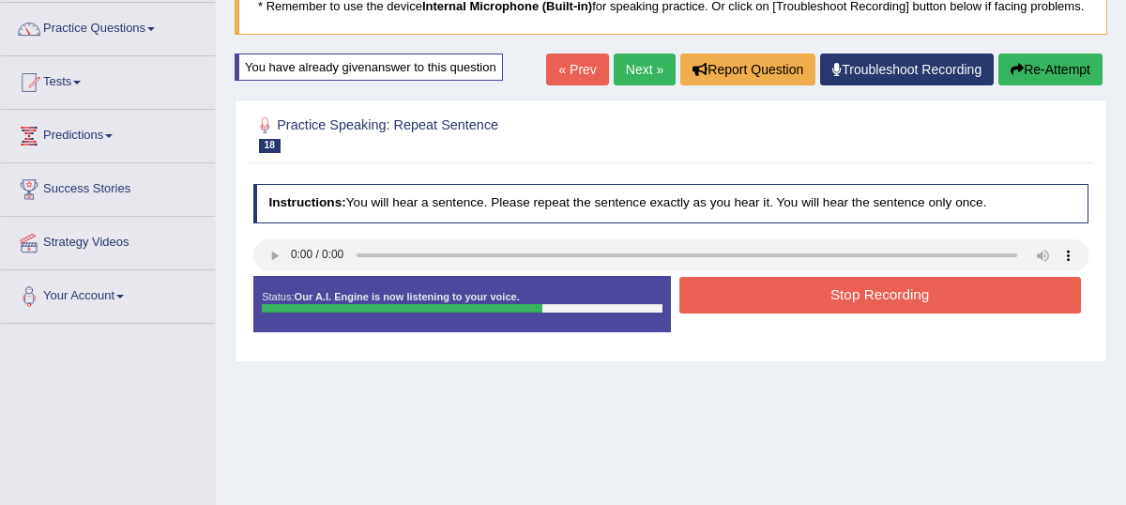
click at [920, 313] on button "Stop Recording" at bounding box center [881, 295] width 402 height 37
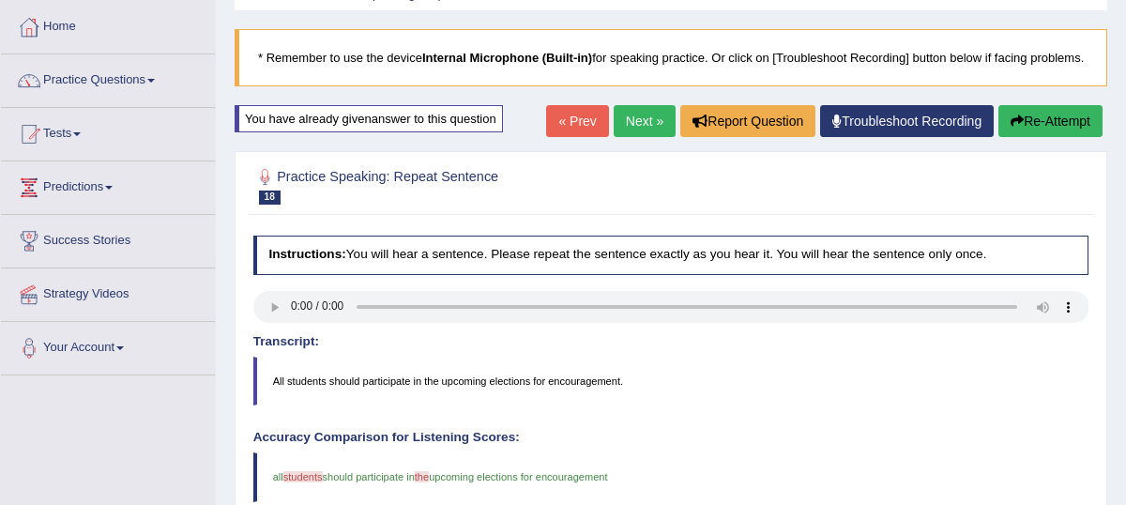
scroll to position [0, 0]
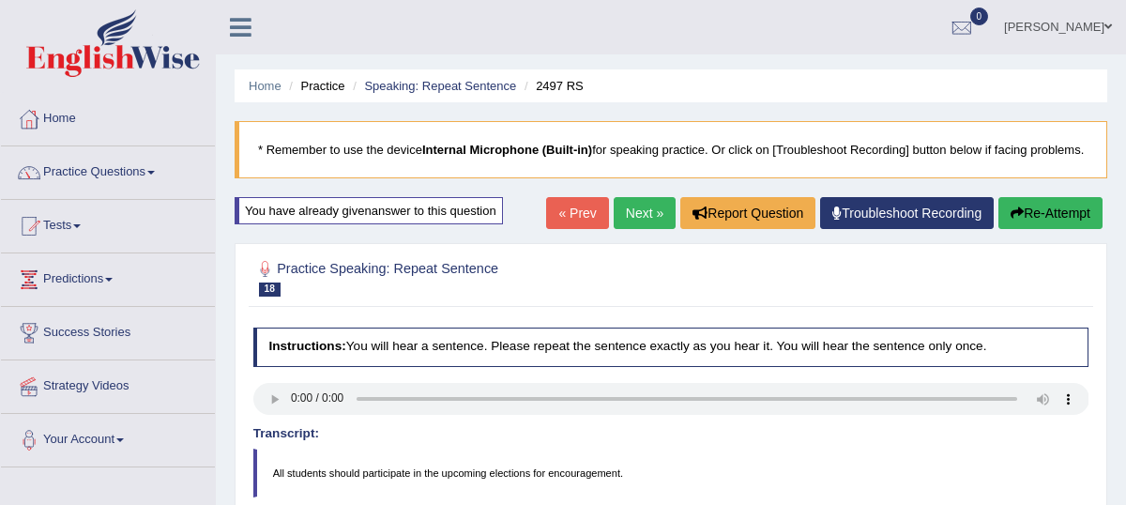
click at [626, 229] on link "Next »" at bounding box center [645, 213] width 62 height 32
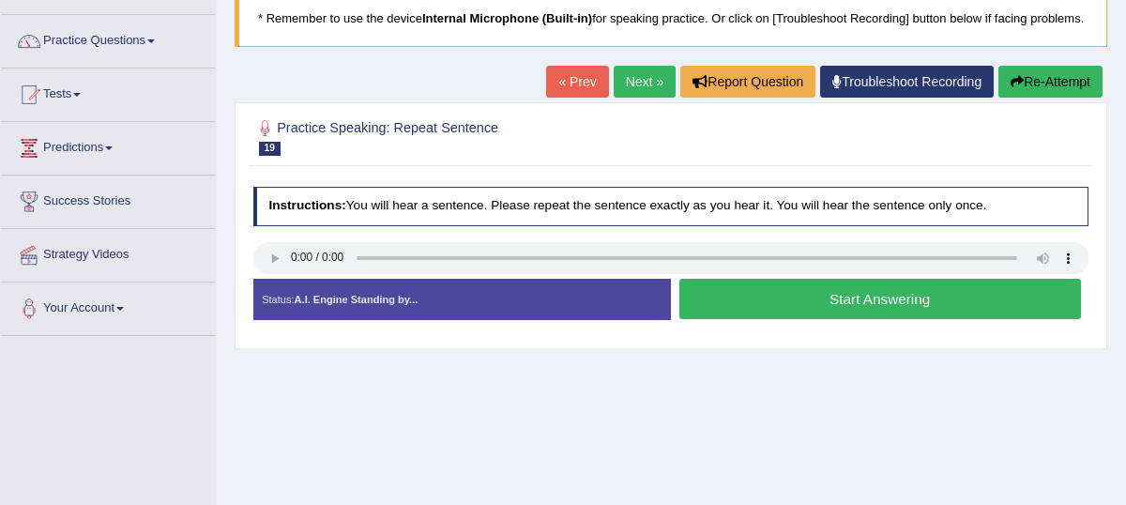
click at [865, 319] on button "Start Answering" at bounding box center [881, 299] width 402 height 40
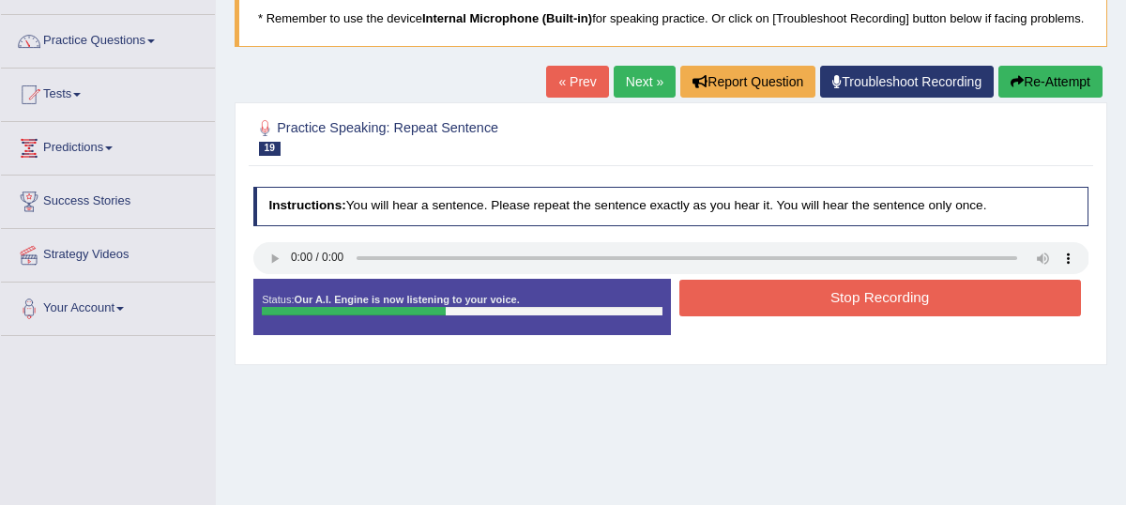
click at [865, 316] on button "Stop Recording" at bounding box center [881, 298] width 402 height 37
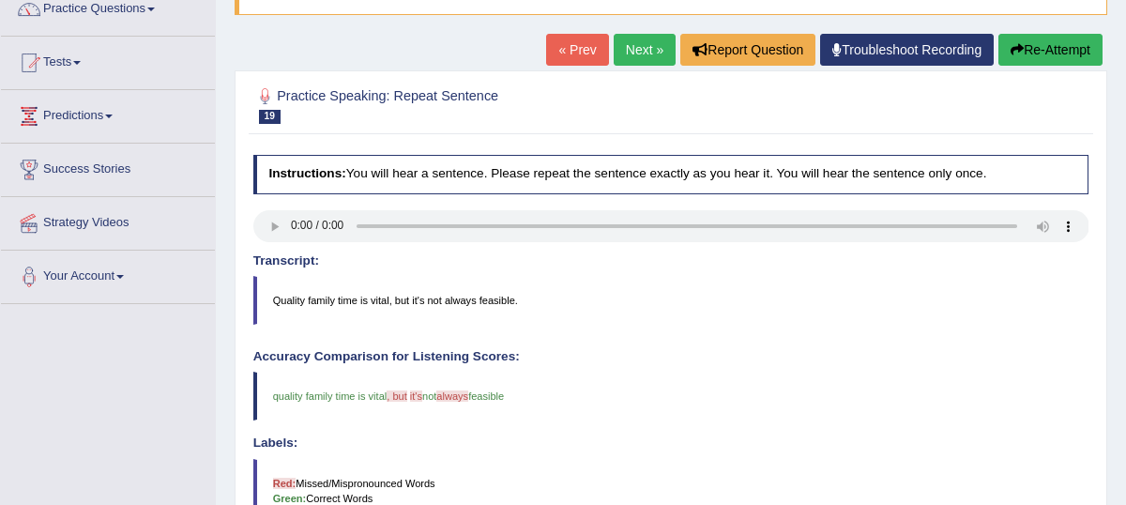
scroll to position [154, 0]
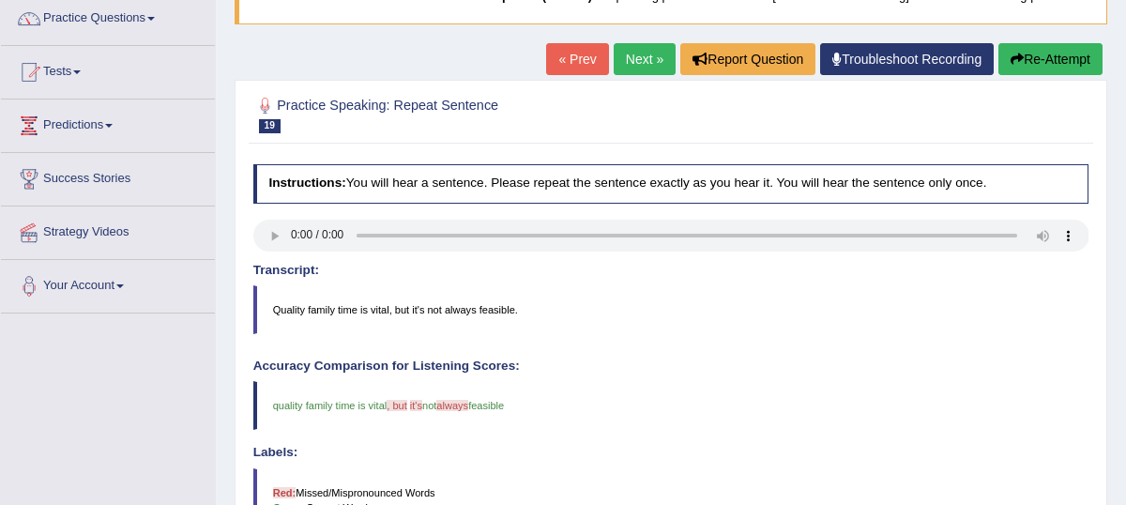
click at [633, 75] on link "Next »" at bounding box center [645, 59] width 62 height 32
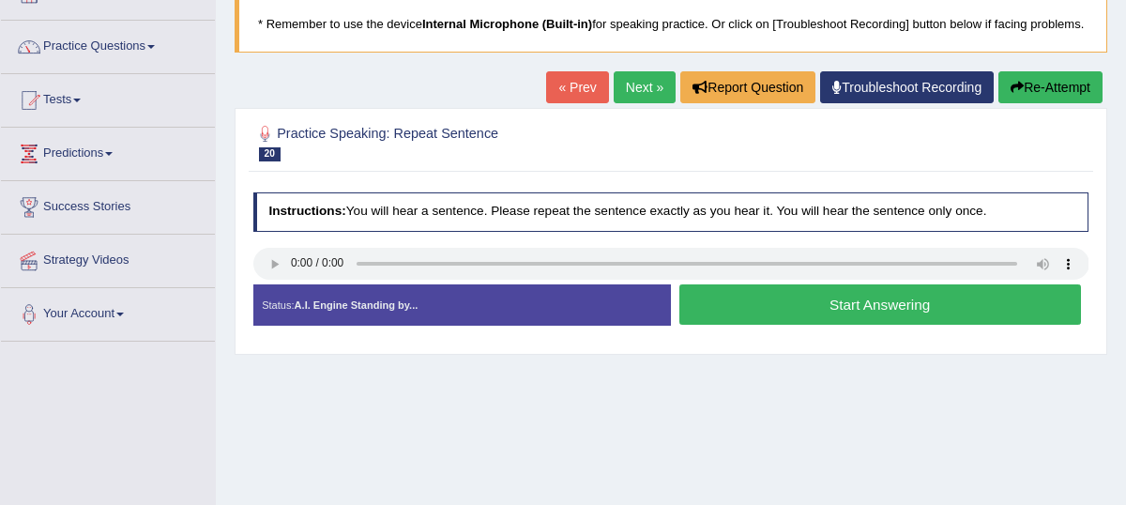
scroll to position [147, 0]
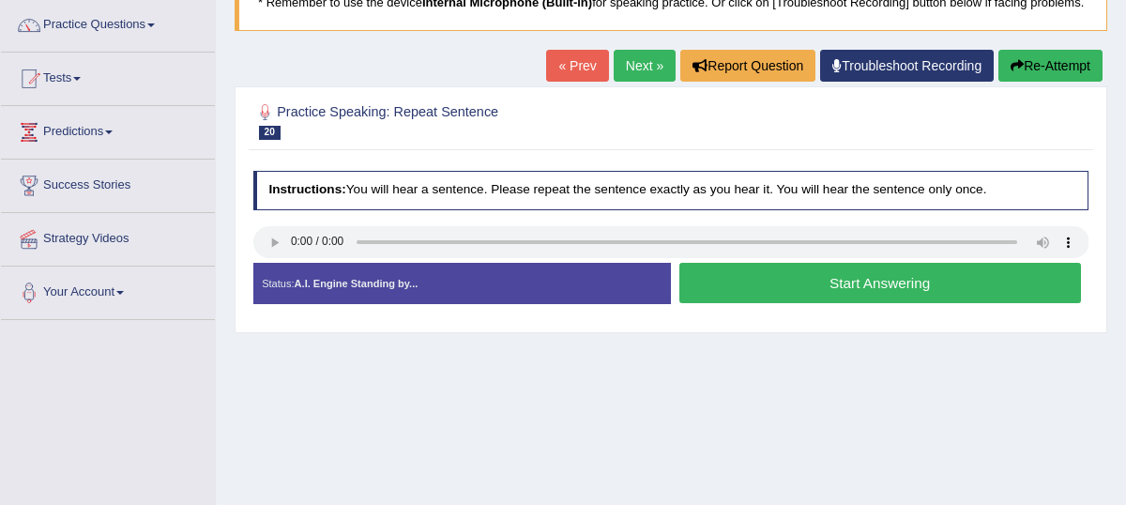
click at [834, 303] on button "Start Answering" at bounding box center [881, 283] width 402 height 40
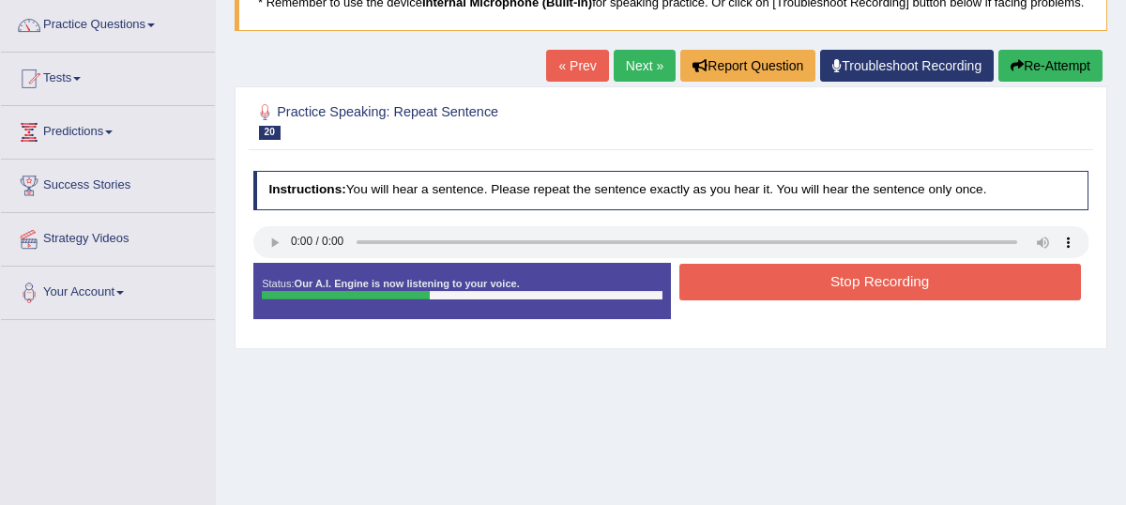
click at [834, 300] on button "Stop Recording" at bounding box center [881, 282] width 402 height 37
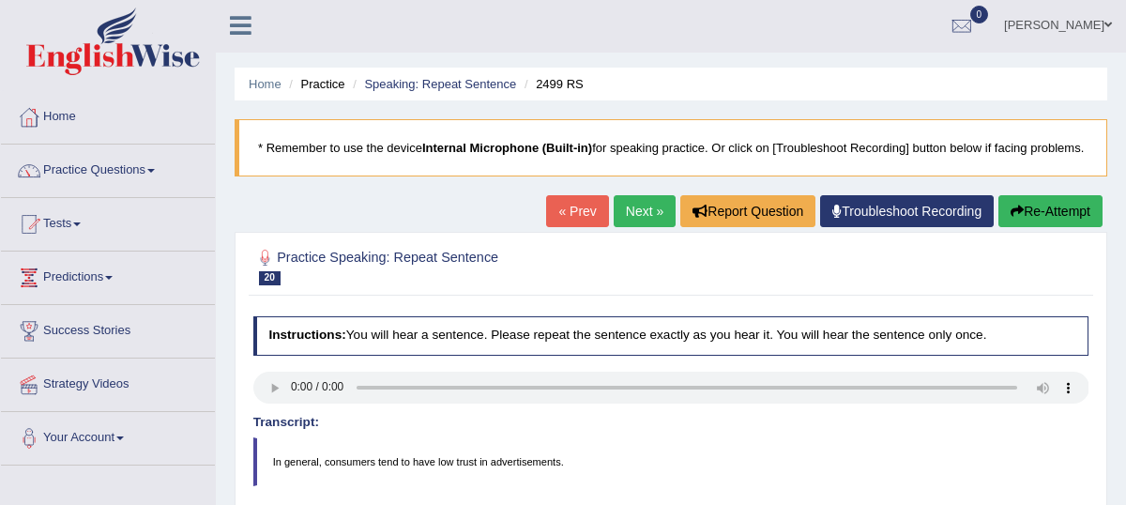
scroll to position [0, 0]
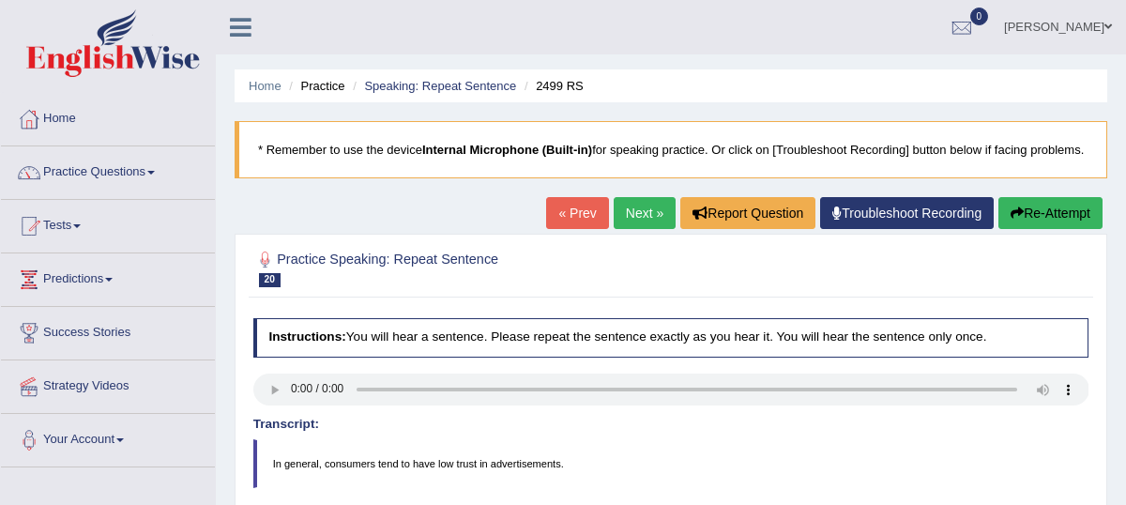
click at [631, 227] on link "Next »" at bounding box center [645, 213] width 62 height 32
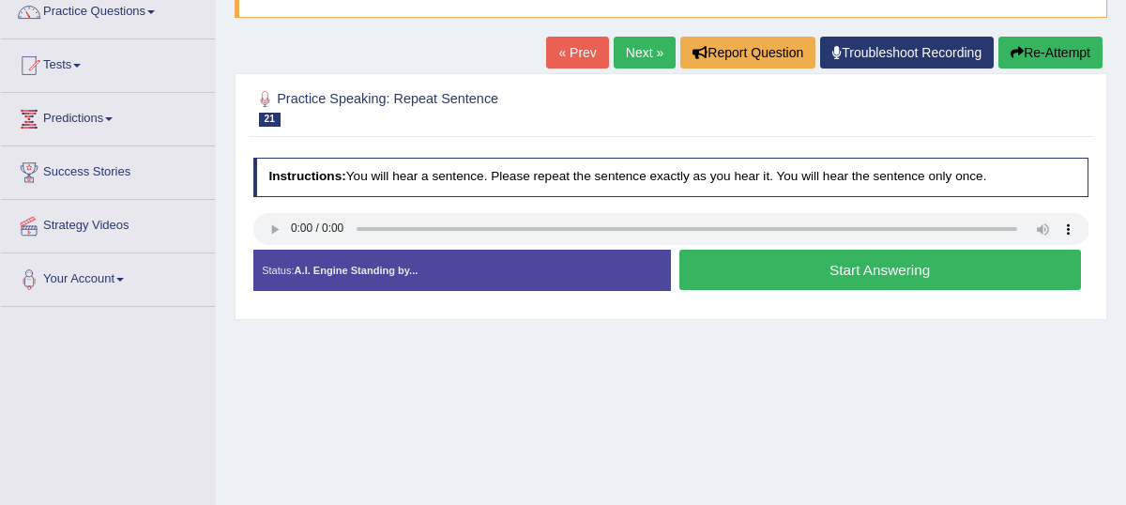
click at [823, 290] on button "Start Answering" at bounding box center [881, 270] width 402 height 40
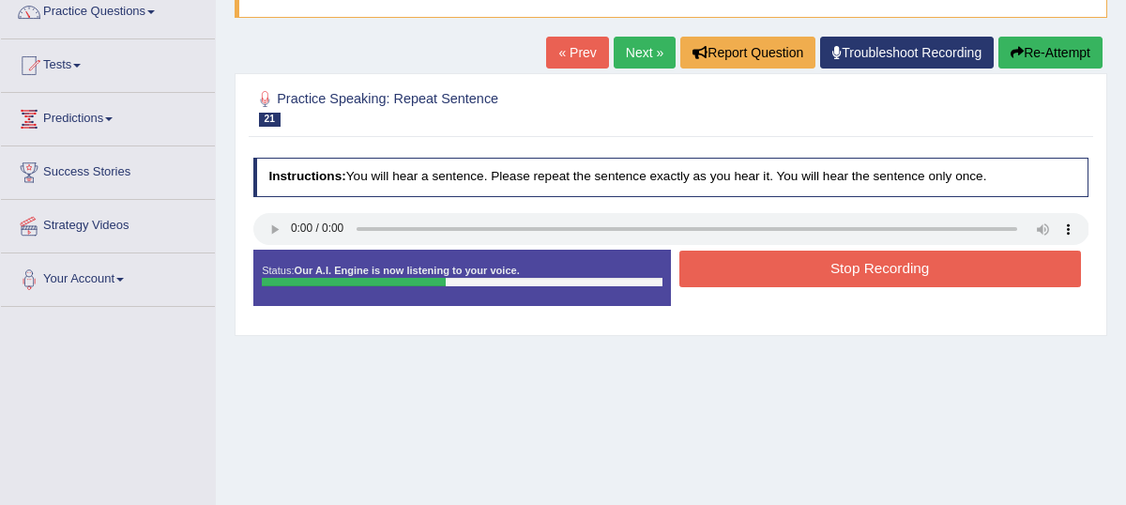
click at [877, 282] on button "Stop Recording" at bounding box center [881, 269] width 402 height 37
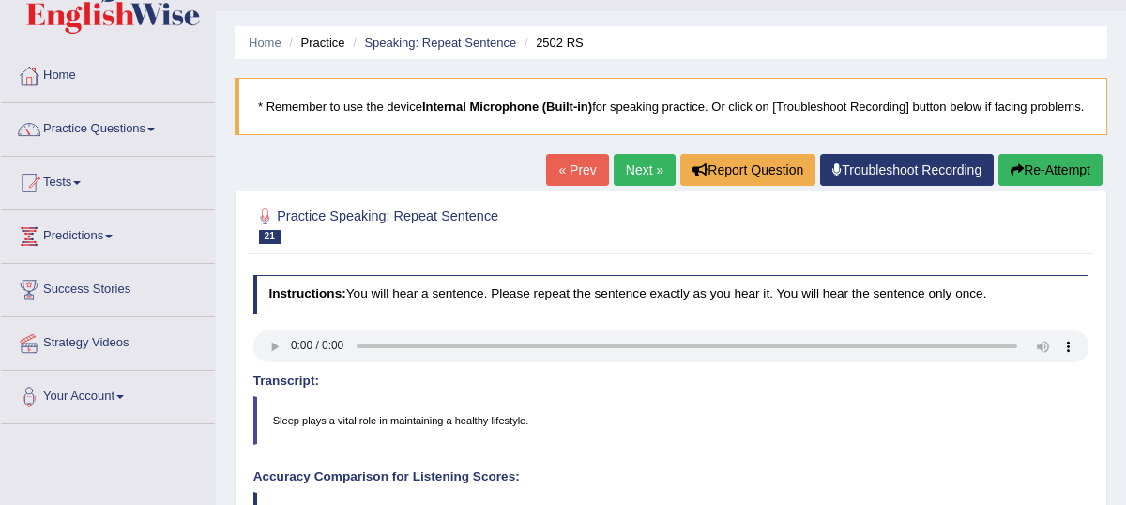
scroll to position [38, 0]
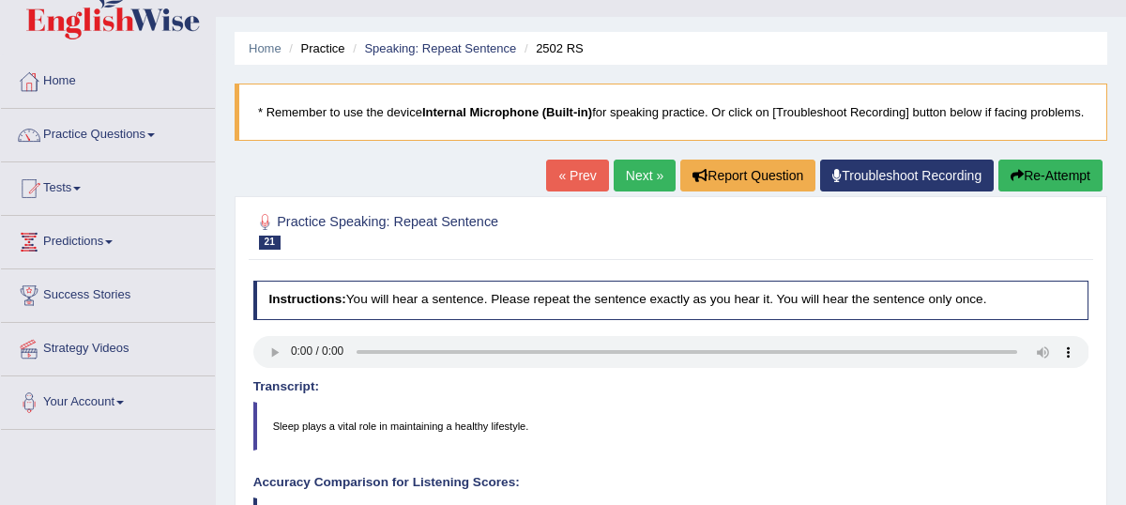
click at [631, 191] on link "Next »" at bounding box center [645, 176] width 62 height 32
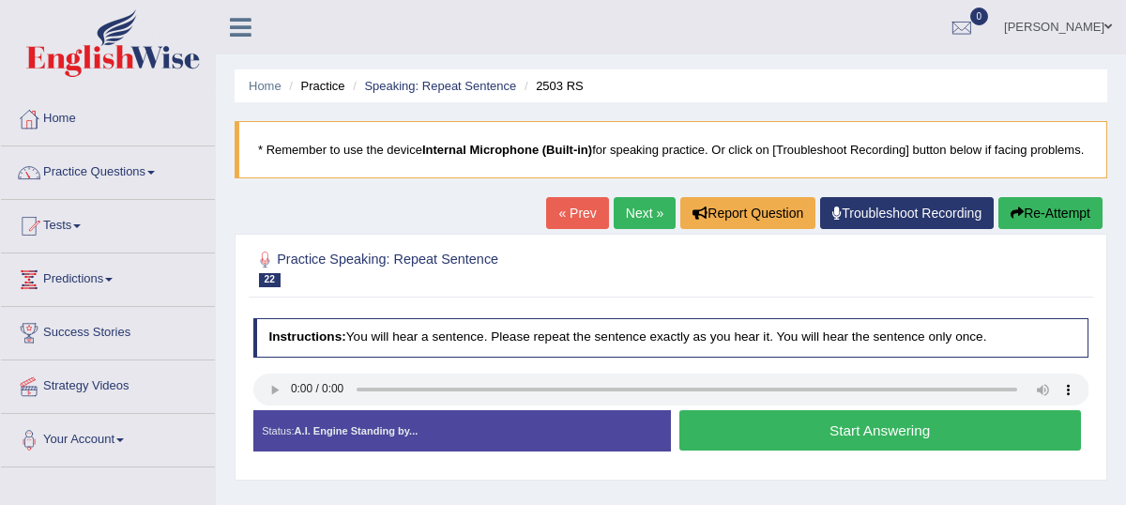
click at [864, 451] on button "Start Answering" at bounding box center [881, 430] width 402 height 40
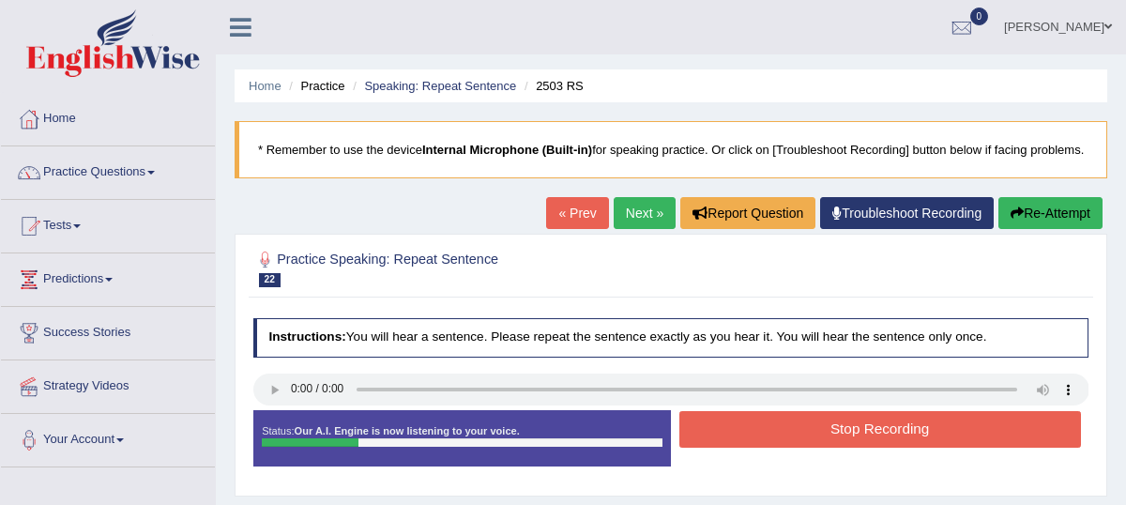
click at [804, 431] on button "Stop Recording" at bounding box center [881, 429] width 402 height 37
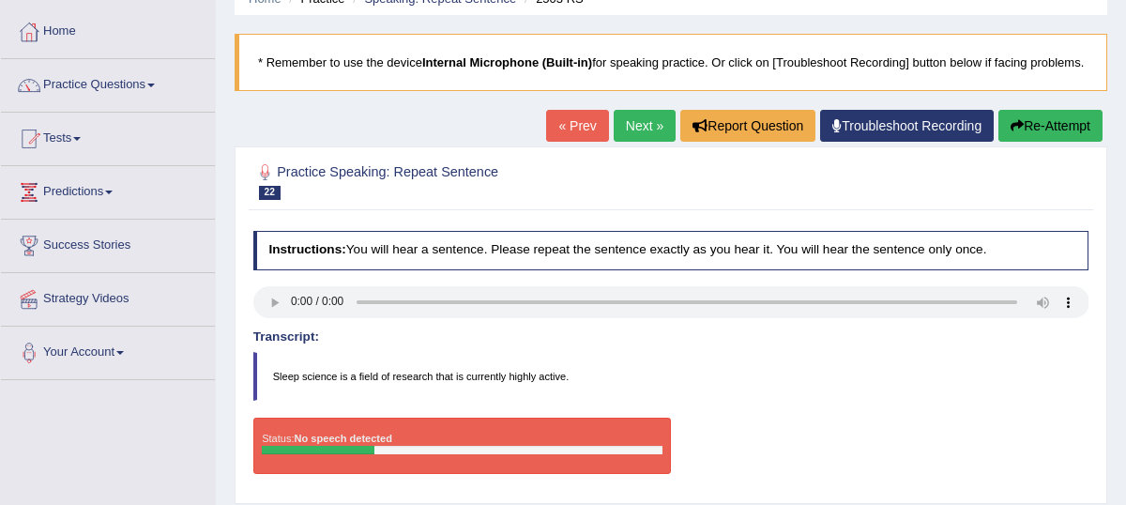
scroll to position [86, 0]
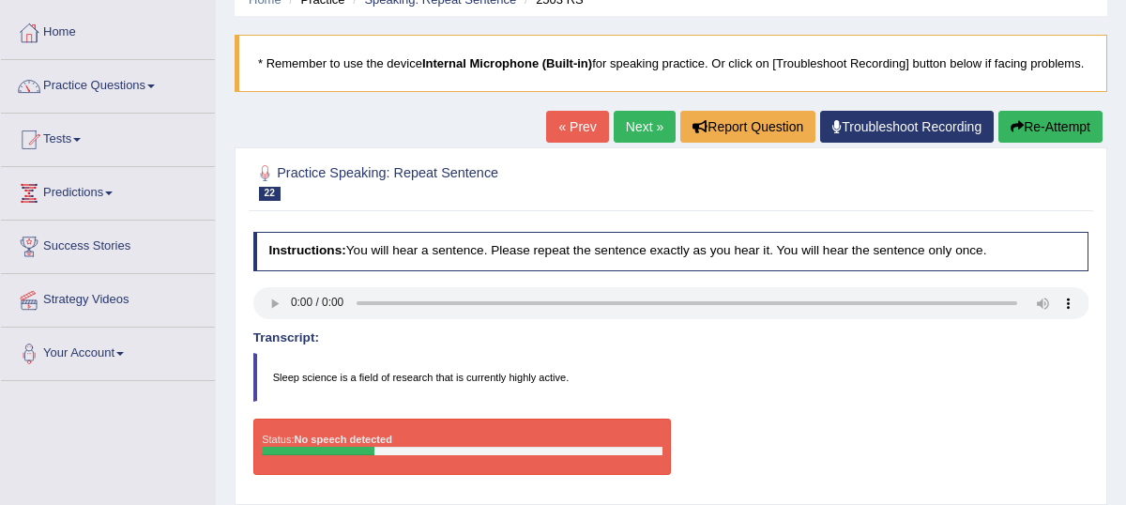
click at [620, 141] on link "Next »" at bounding box center [645, 127] width 62 height 32
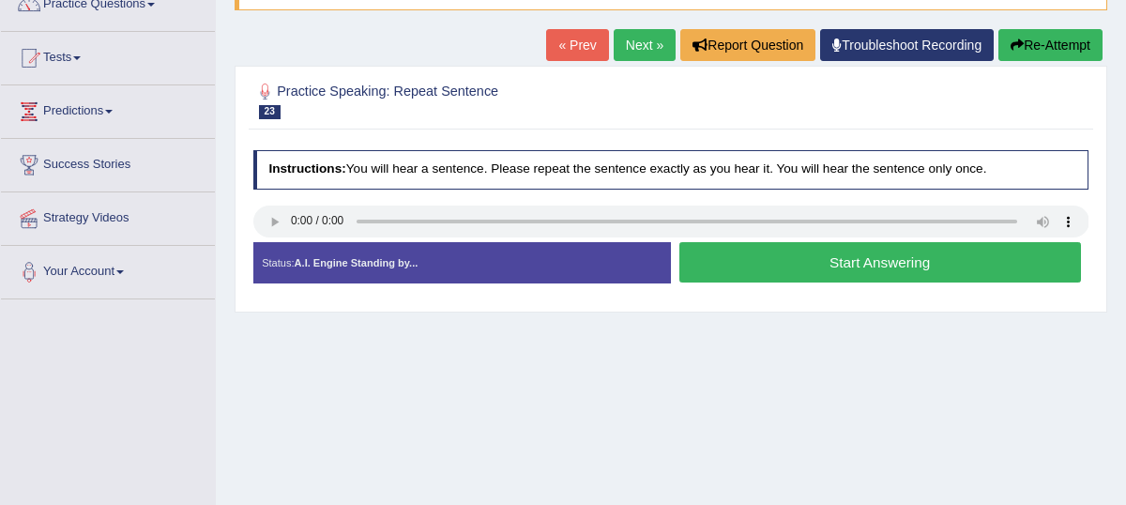
click at [889, 283] on button "Start Answering" at bounding box center [881, 262] width 402 height 40
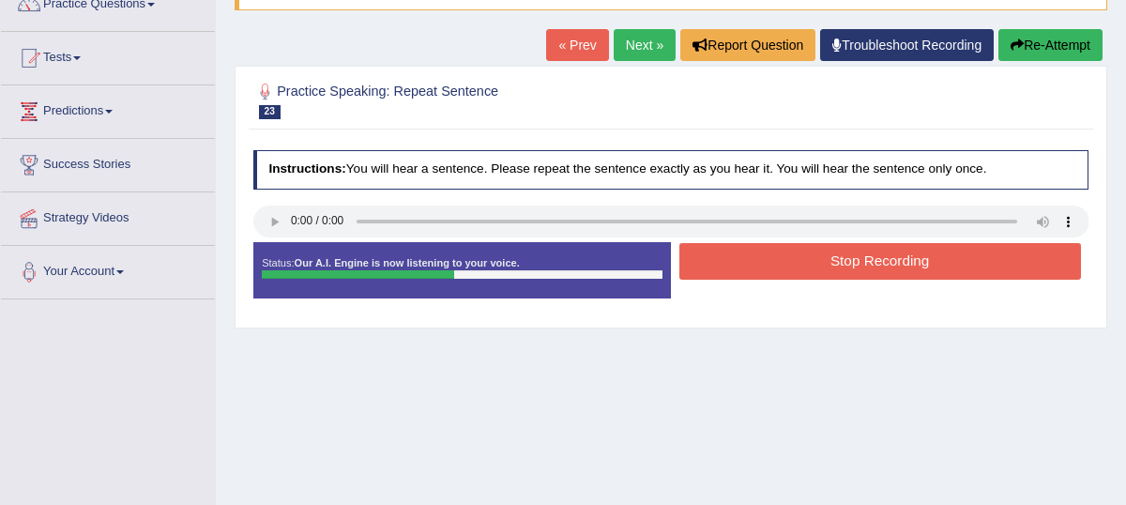
click at [892, 280] on button "Stop Recording" at bounding box center [881, 261] width 402 height 37
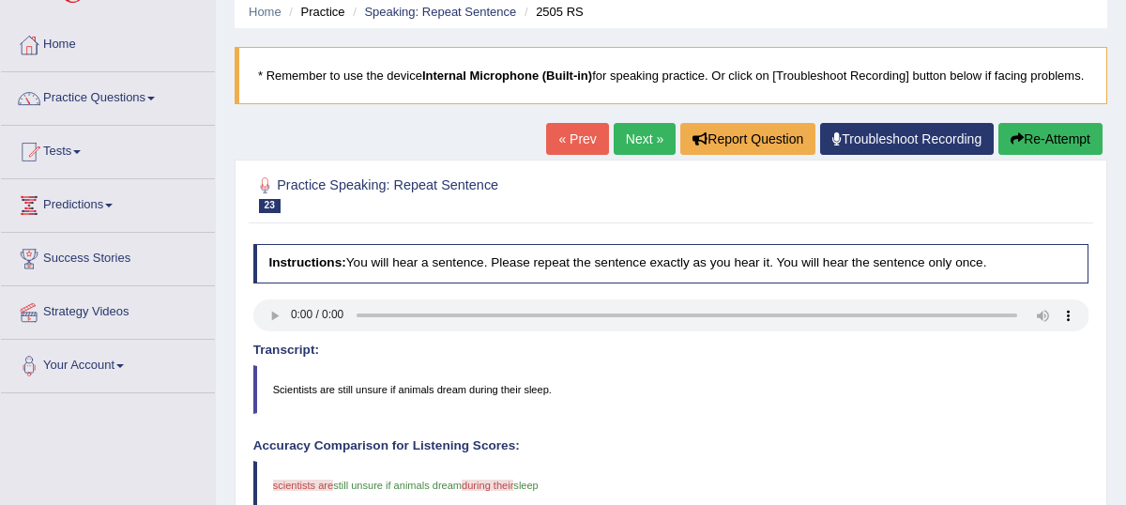
scroll to position [70, 0]
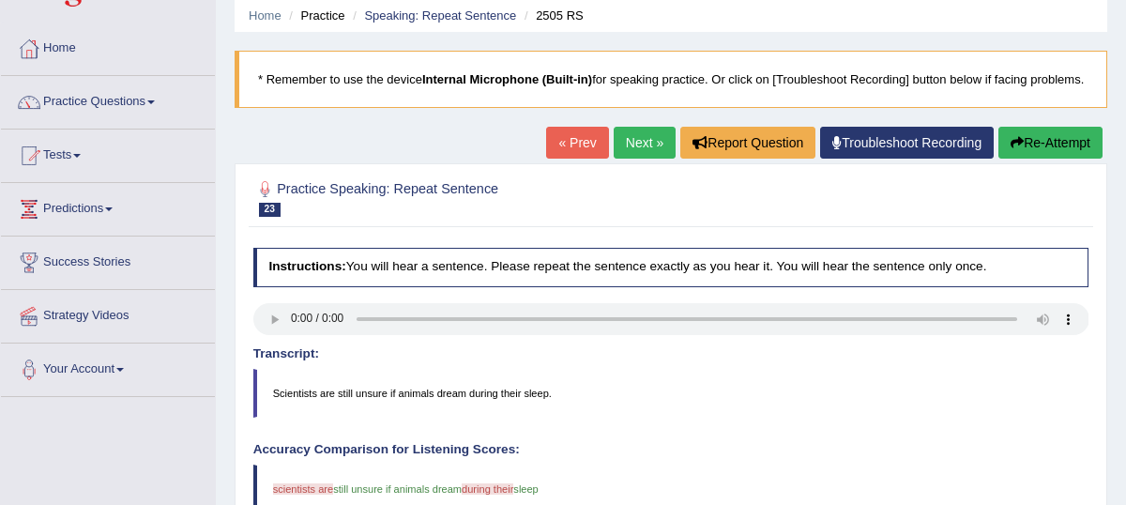
click at [634, 159] on link "Next »" at bounding box center [645, 143] width 62 height 32
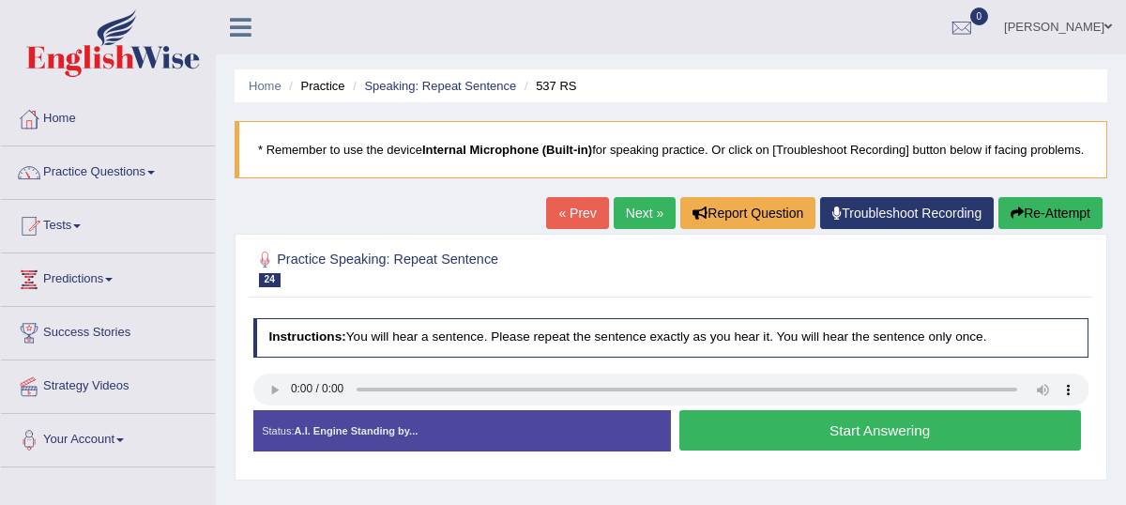
click at [867, 451] on button "Start Answering" at bounding box center [881, 430] width 402 height 40
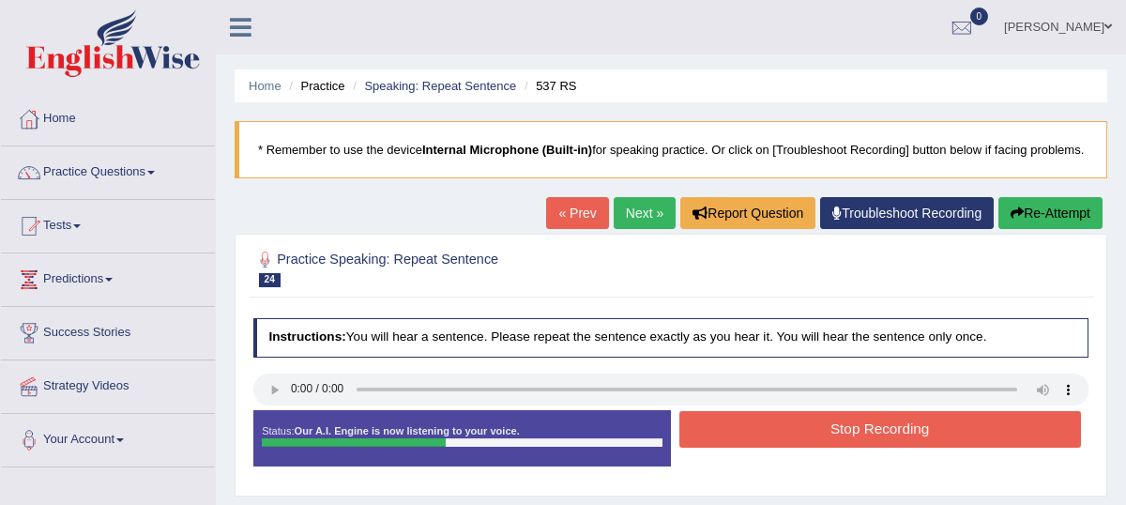
click at [869, 448] on button "Stop Recording" at bounding box center [881, 429] width 402 height 37
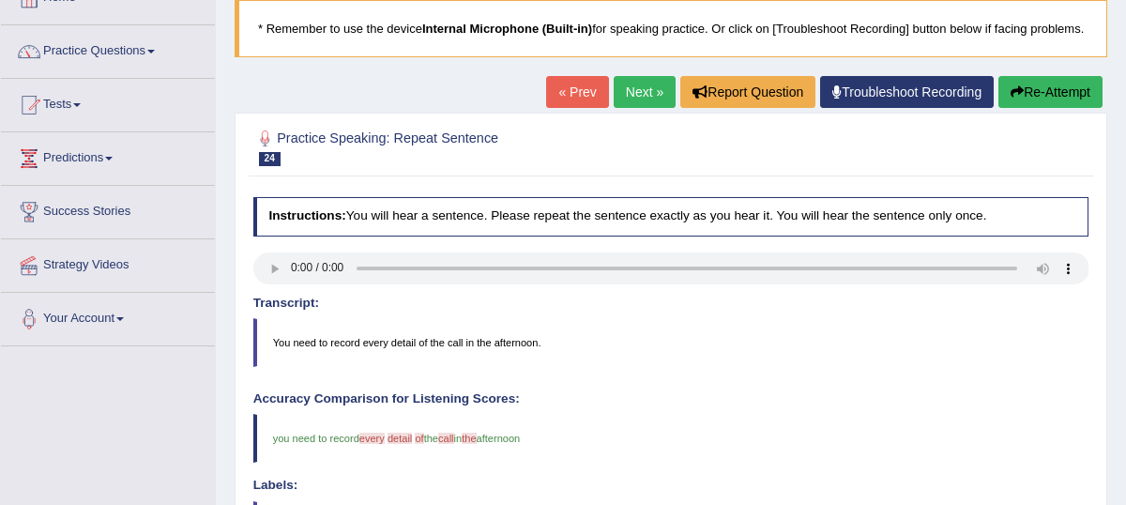
scroll to position [120, 0]
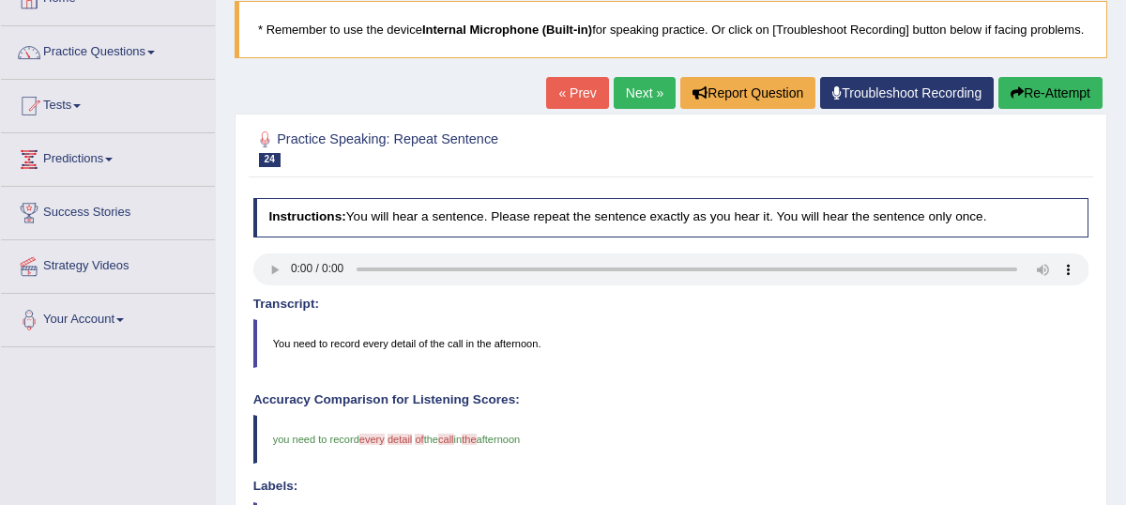
click at [635, 109] on link "Next »" at bounding box center [645, 93] width 62 height 32
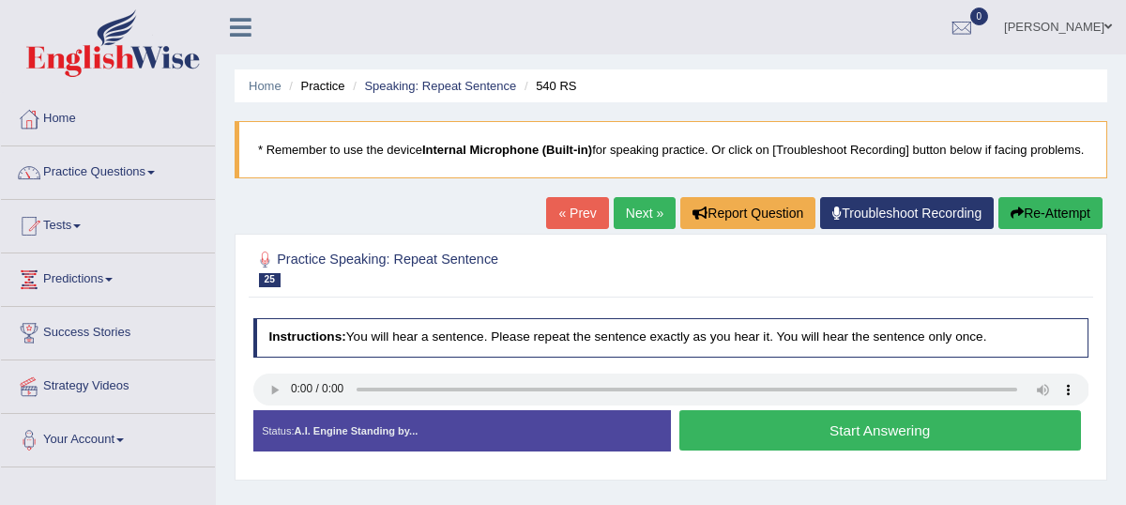
click at [841, 451] on button "Start Answering" at bounding box center [881, 430] width 402 height 40
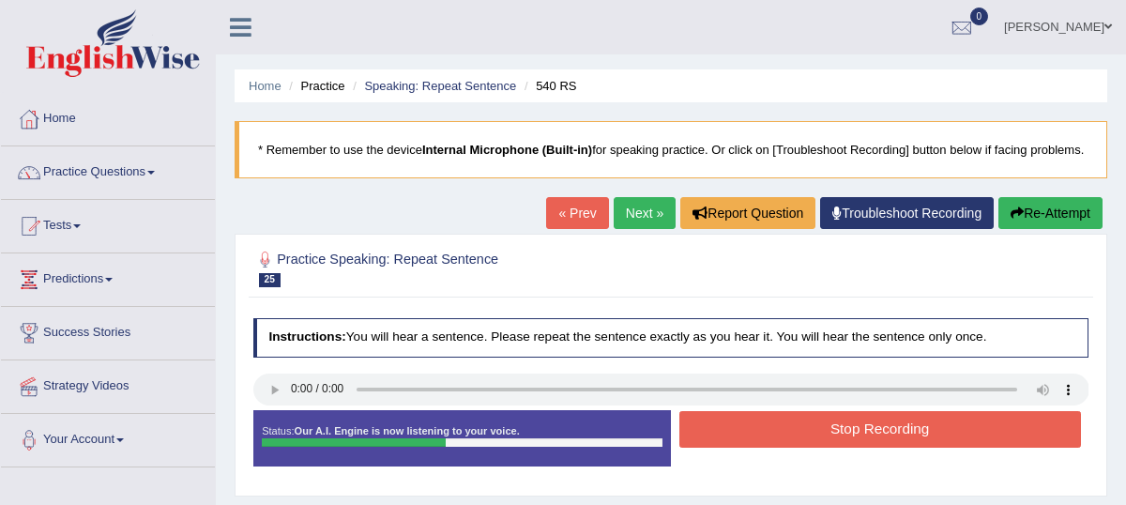
click at [909, 448] on button "Stop Recording" at bounding box center [881, 429] width 402 height 37
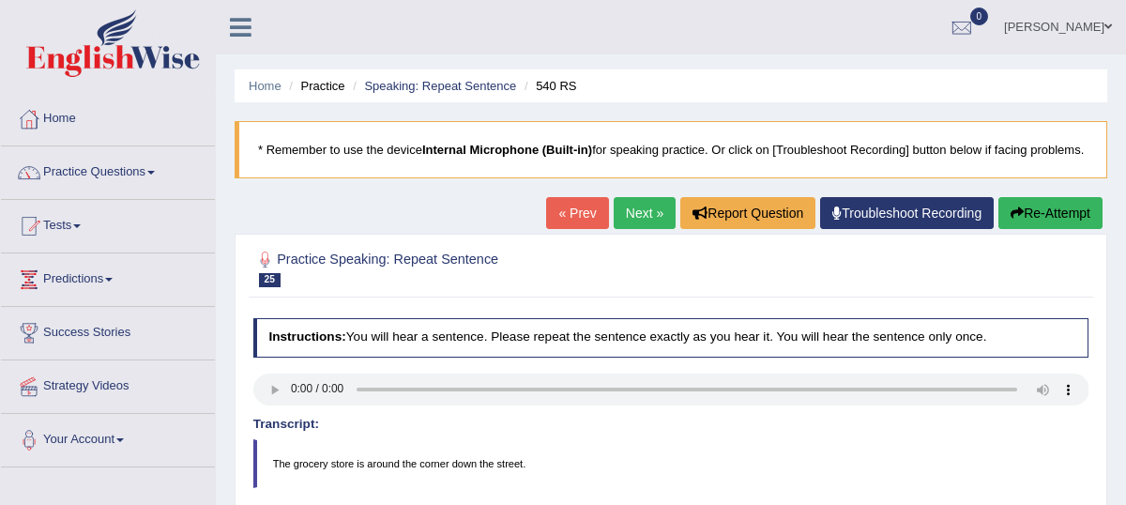
scroll to position [138, 0]
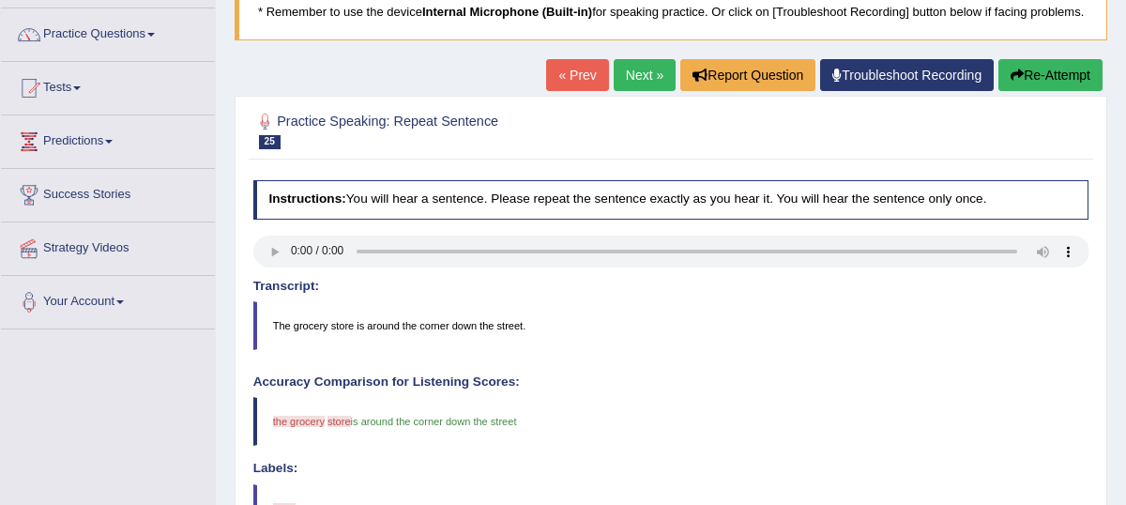
click at [634, 88] on link "Next »" at bounding box center [645, 75] width 62 height 32
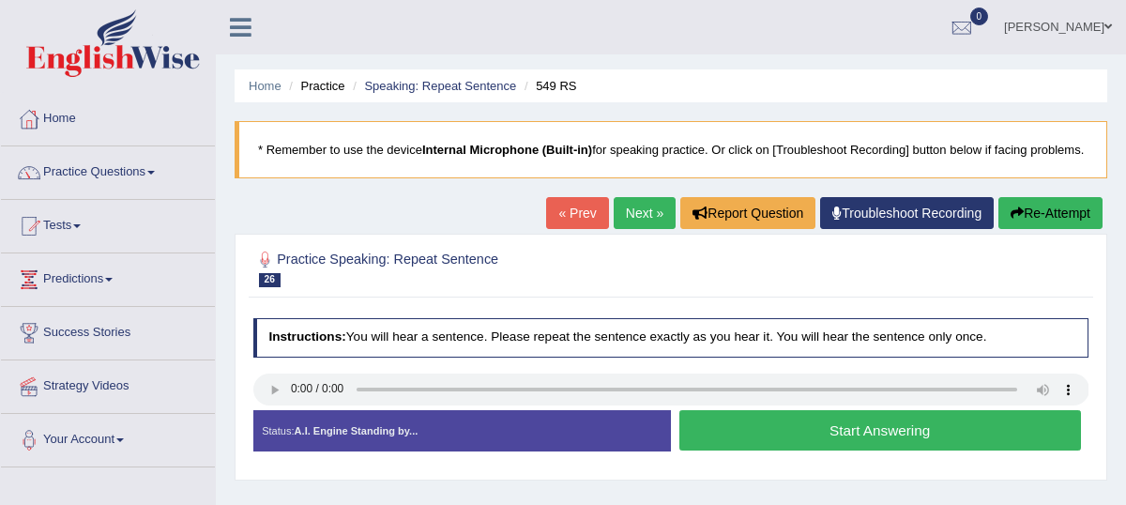
click at [844, 451] on button "Start Answering" at bounding box center [881, 430] width 402 height 40
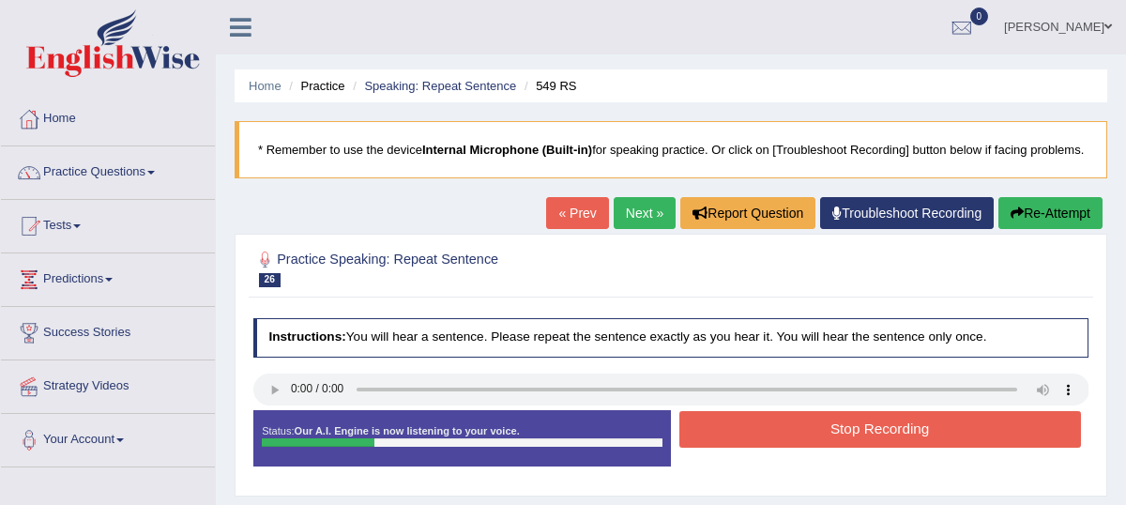
click at [850, 448] on button "Stop Recording" at bounding box center [881, 429] width 402 height 37
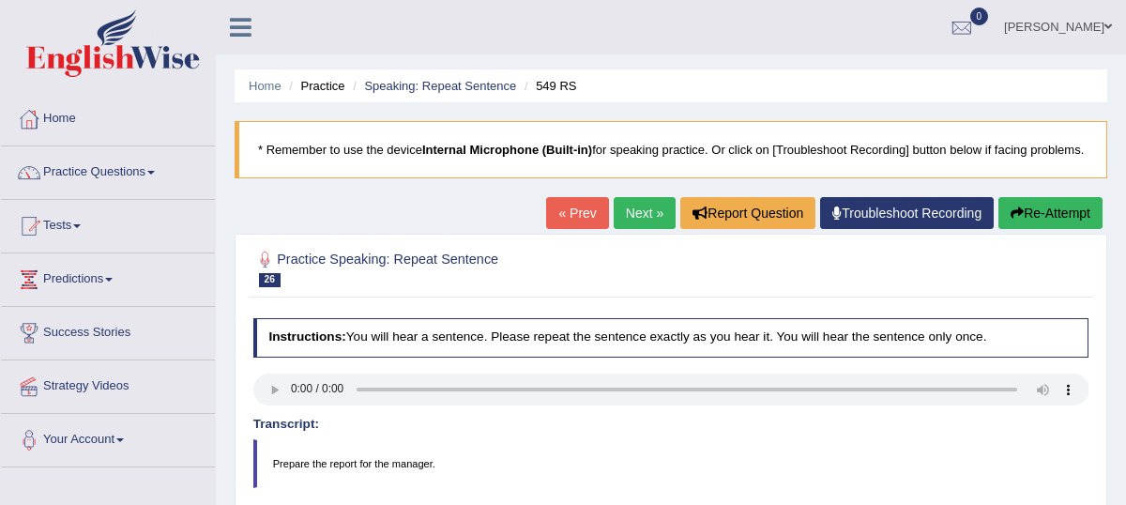
click at [629, 222] on link "Next »" at bounding box center [645, 213] width 62 height 32
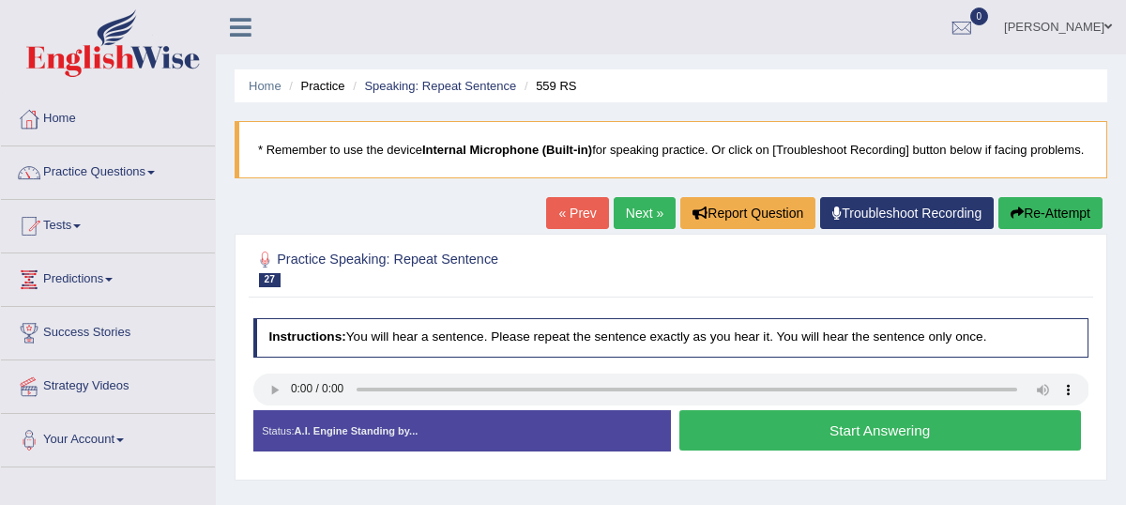
scroll to position [82, 0]
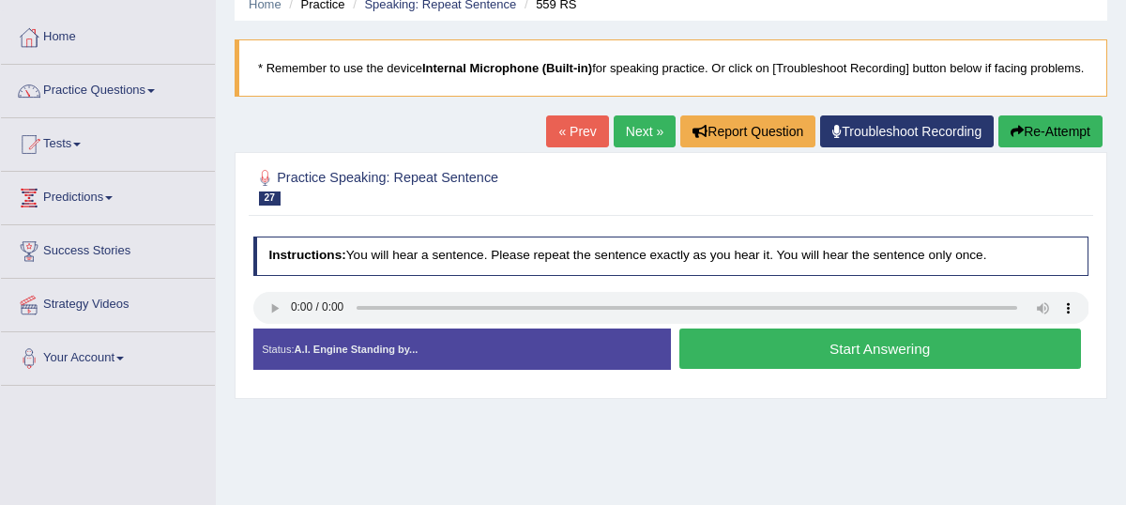
click at [849, 365] on button "Start Answering" at bounding box center [881, 349] width 402 height 40
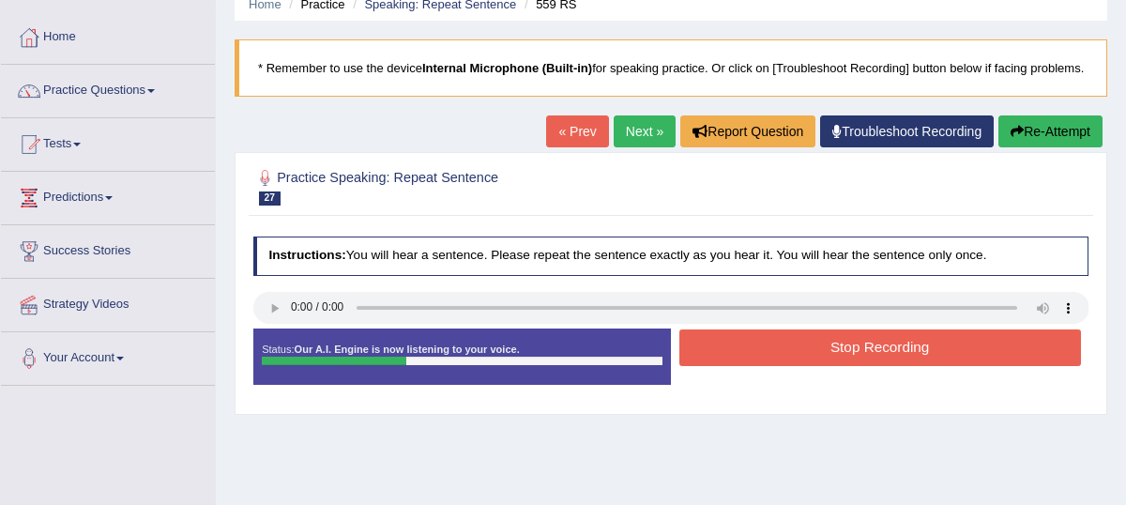
click at [876, 371] on div "Stop Recording" at bounding box center [880, 349] width 418 height 41
click at [865, 350] on button "Stop Recording" at bounding box center [881, 347] width 402 height 37
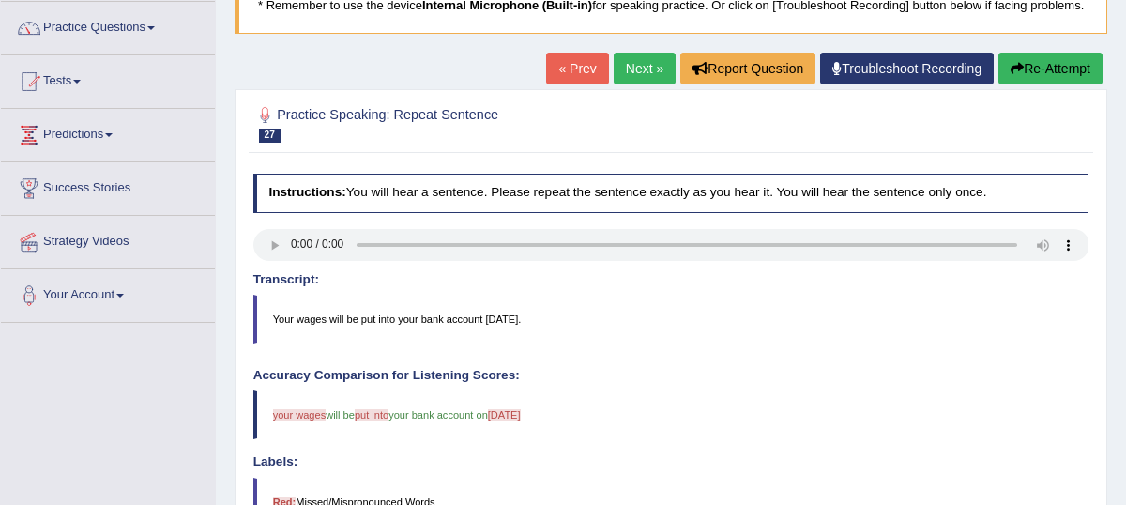
scroll to position [90, 0]
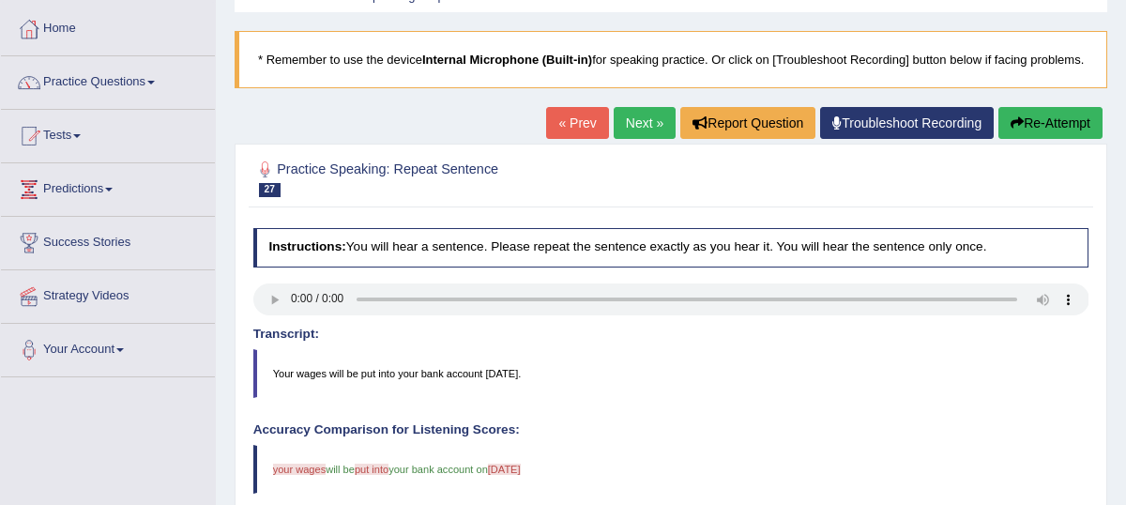
click at [631, 139] on link "Next »" at bounding box center [645, 123] width 62 height 32
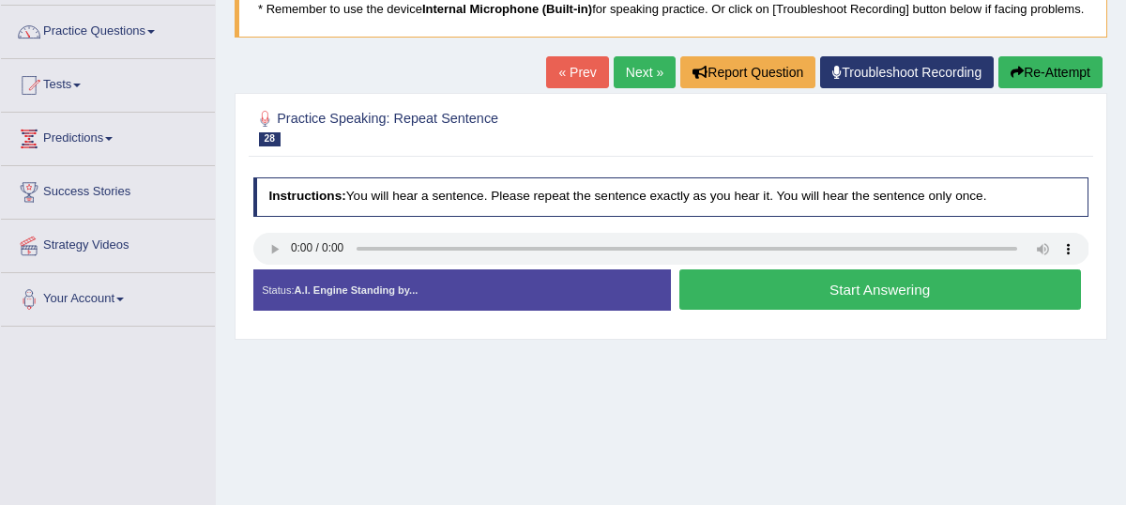
scroll to position [186, 0]
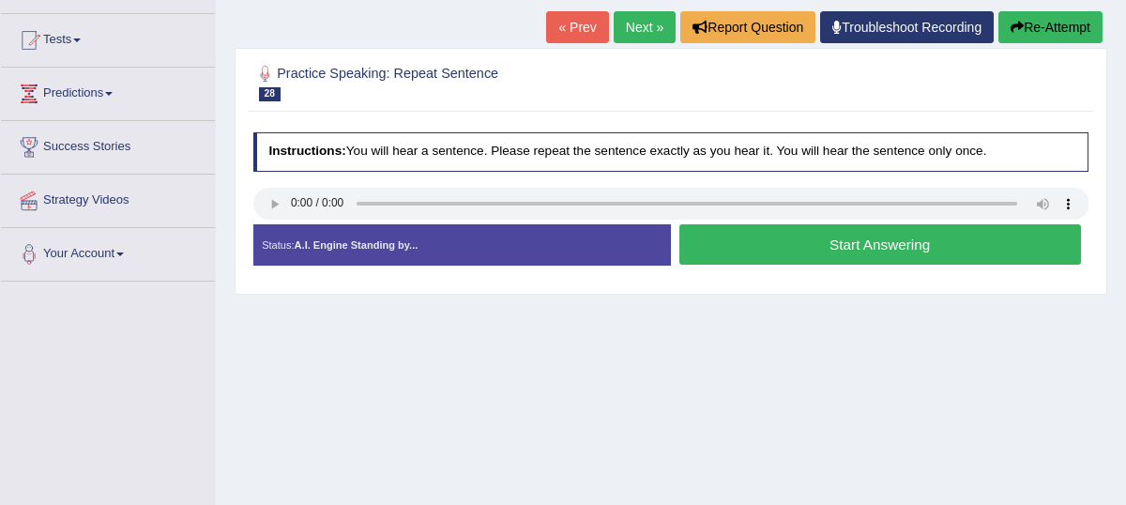
click at [924, 265] on button "Start Answering" at bounding box center [881, 244] width 402 height 40
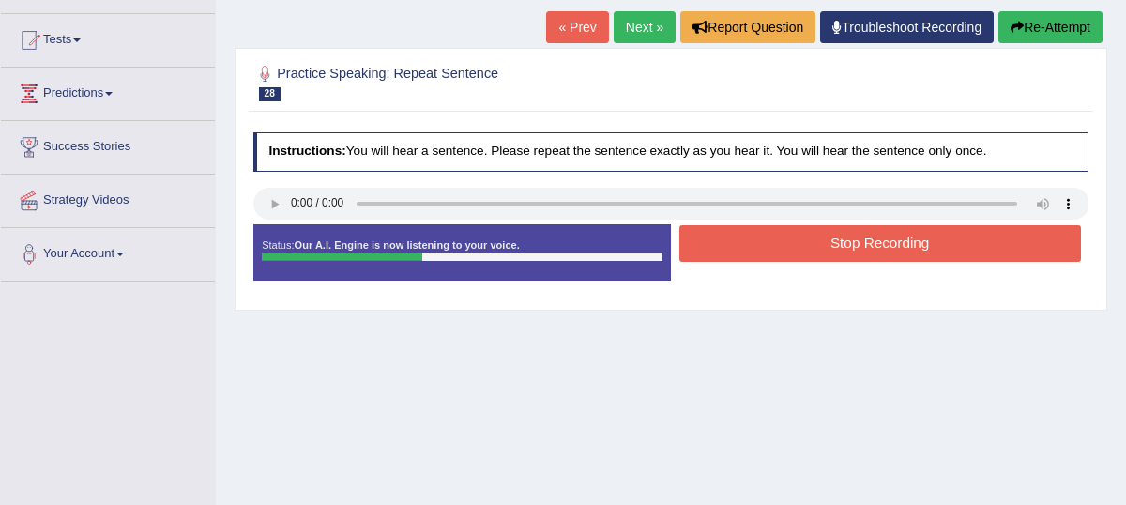
click at [924, 262] on button "Stop Recording" at bounding box center [881, 243] width 402 height 37
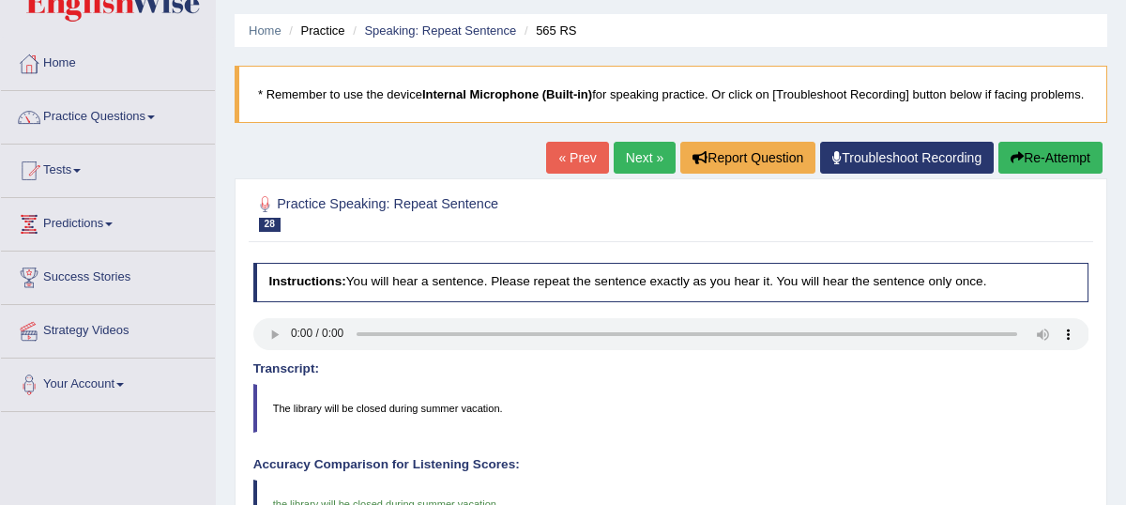
scroll to position [0, 0]
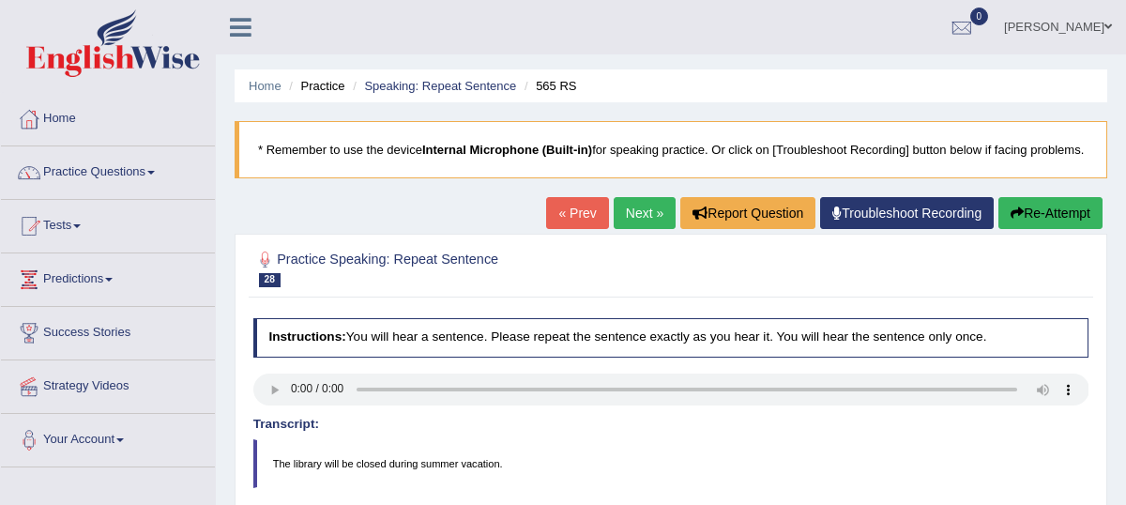
click at [635, 229] on link "Next »" at bounding box center [645, 213] width 62 height 32
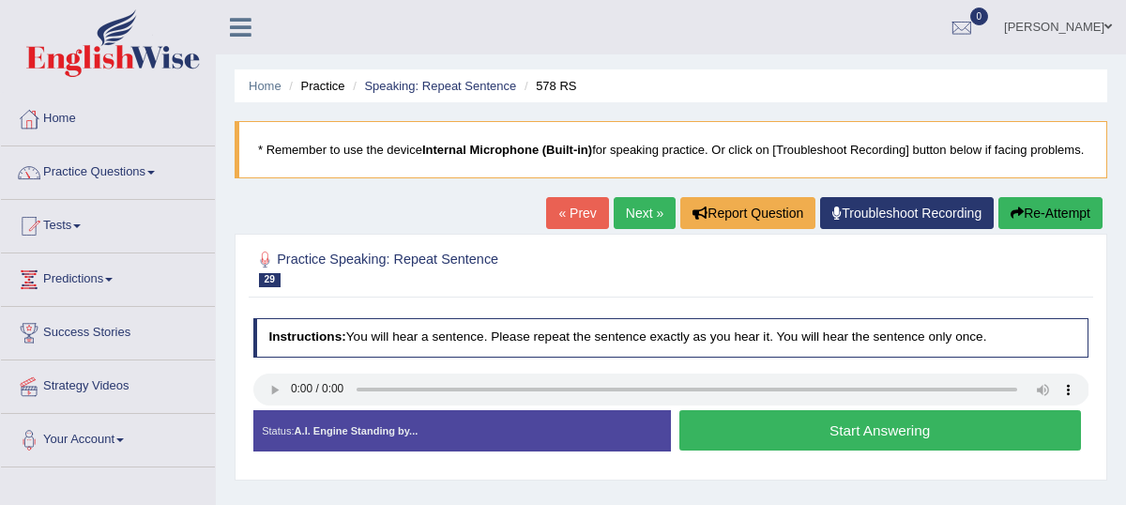
scroll to position [161, 0]
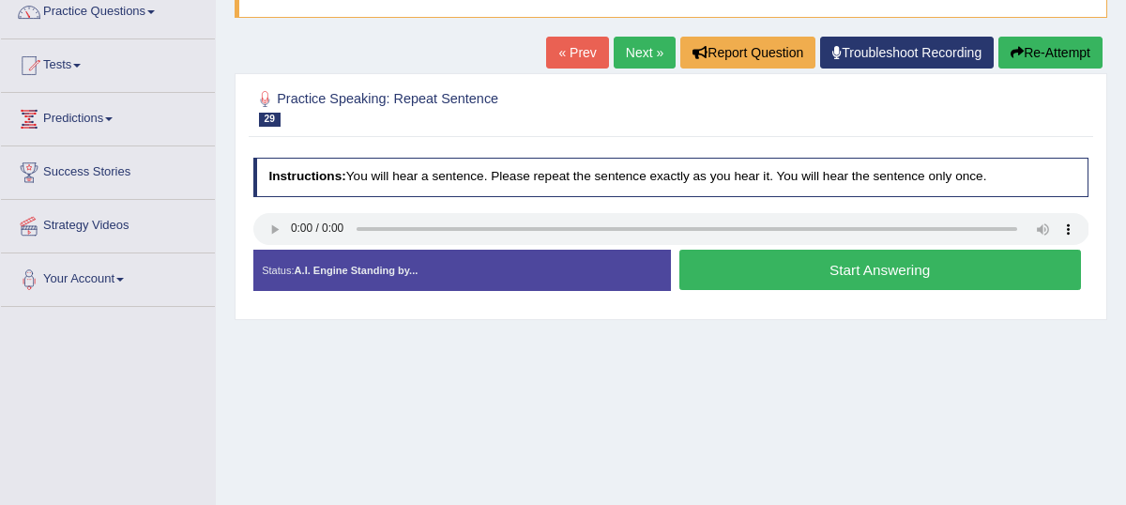
click at [869, 289] on button "Start Answering" at bounding box center [881, 270] width 402 height 40
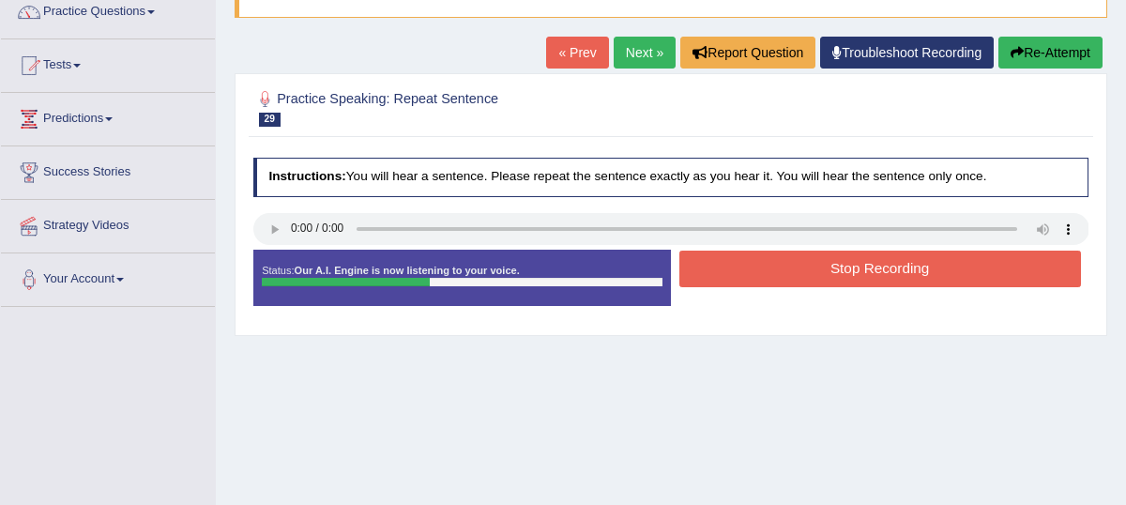
click at [900, 281] on button "Stop Recording" at bounding box center [881, 269] width 402 height 37
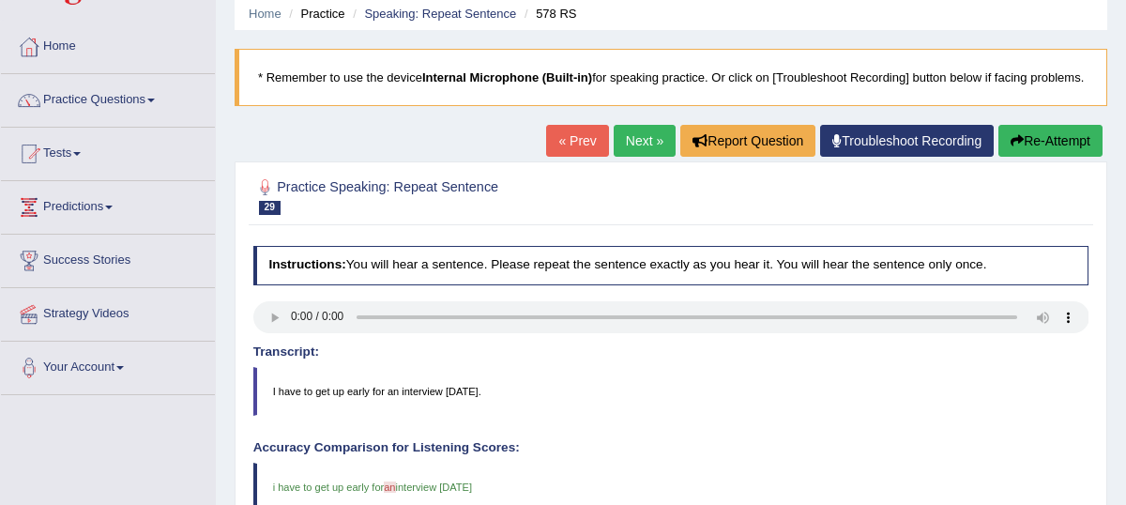
scroll to position [0, 0]
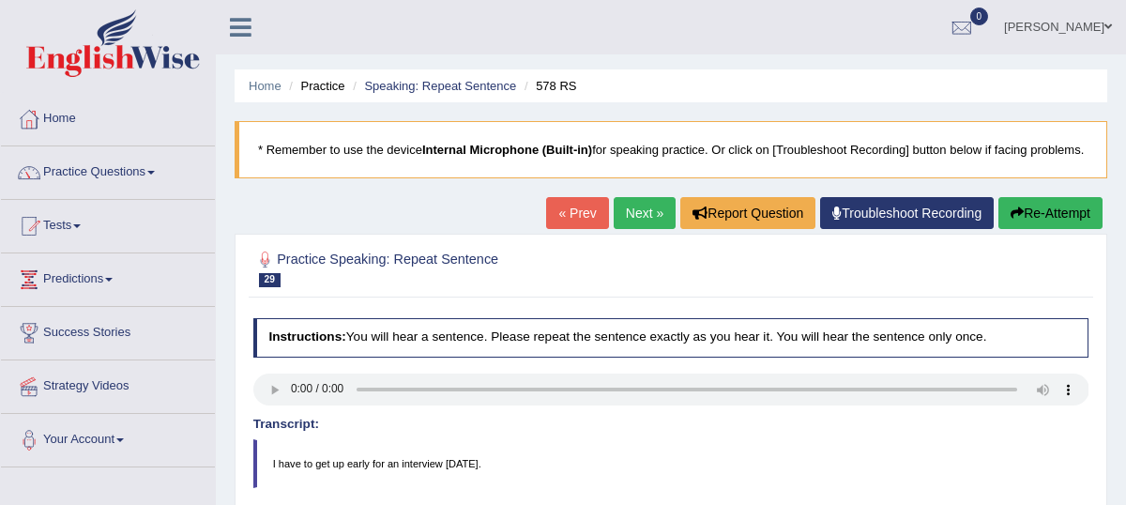
click at [632, 229] on link "Next »" at bounding box center [645, 213] width 62 height 32
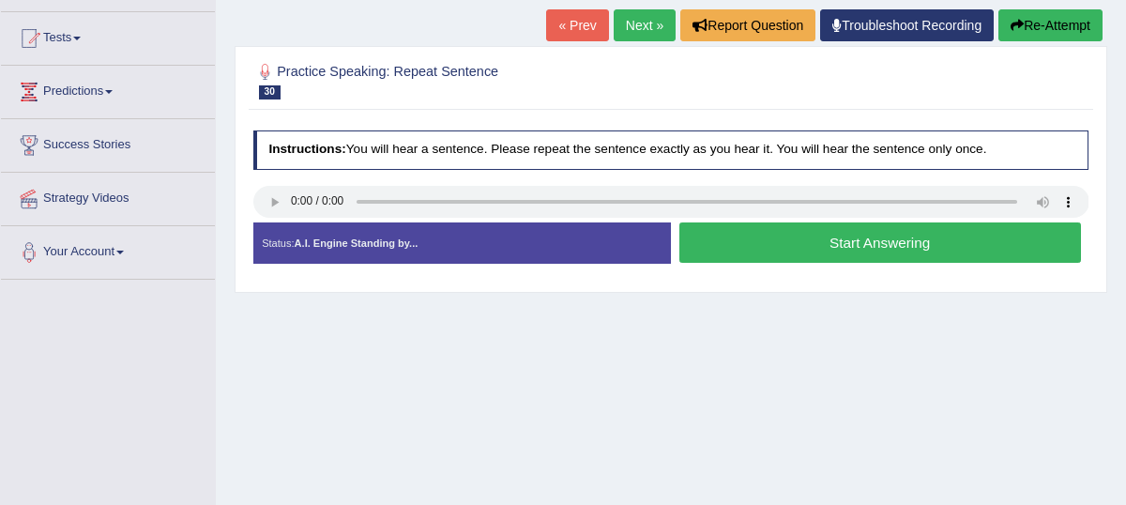
click at [849, 263] on button "Start Answering" at bounding box center [881, 242] width 402 height 40
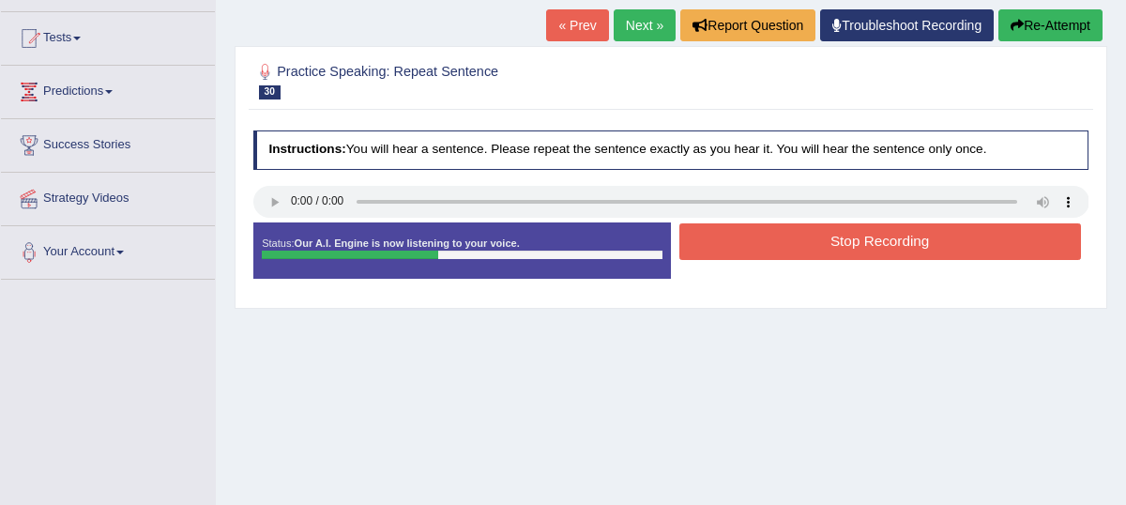
click at [849, 260] on button "Stop Recording" at bounding box center [881, 241] width 402 height 37
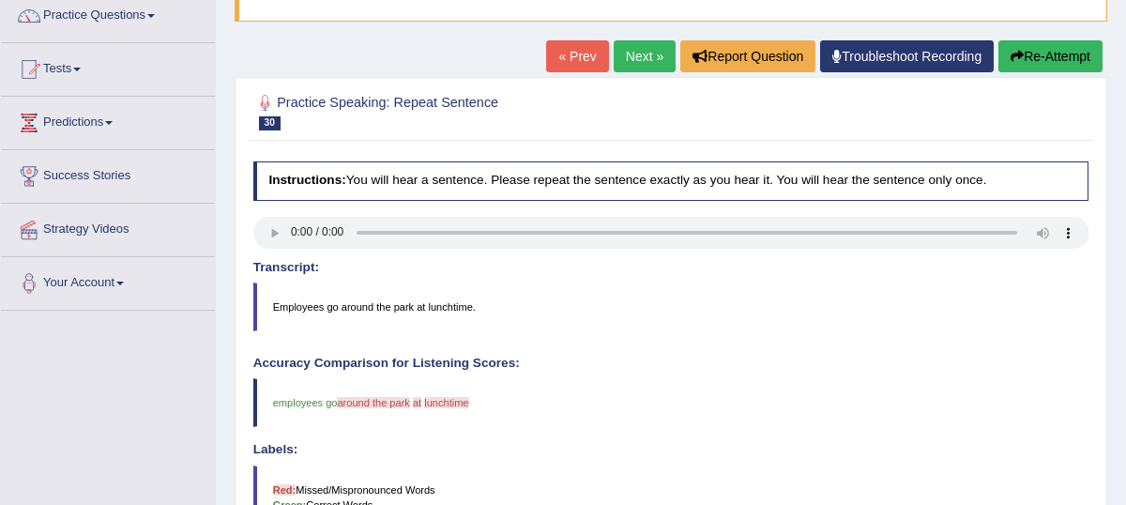
scroll to position [152, 0]
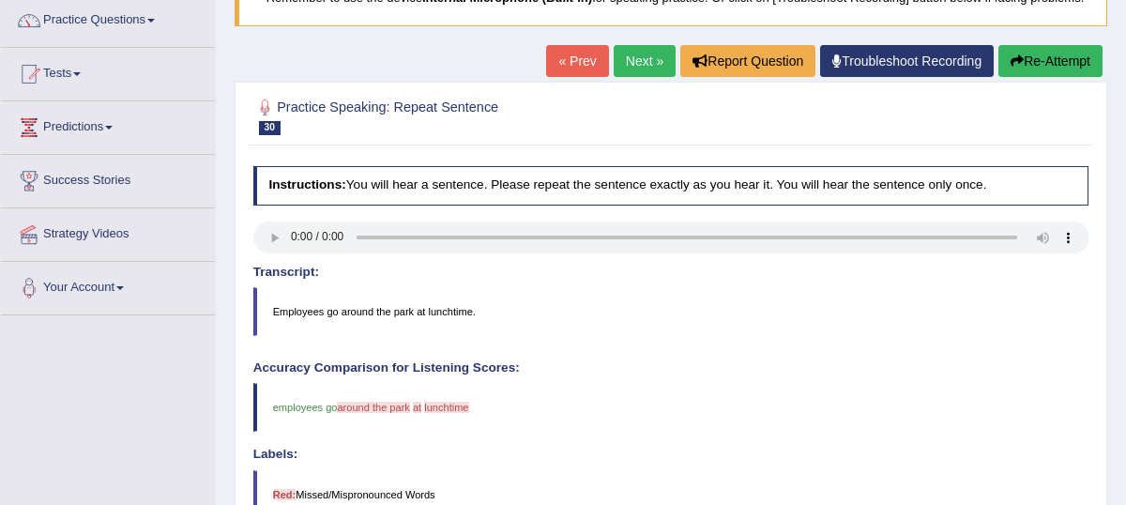
click at [631, 77] on link "Next »" at bounding box center [645, 61] width 62 height 32
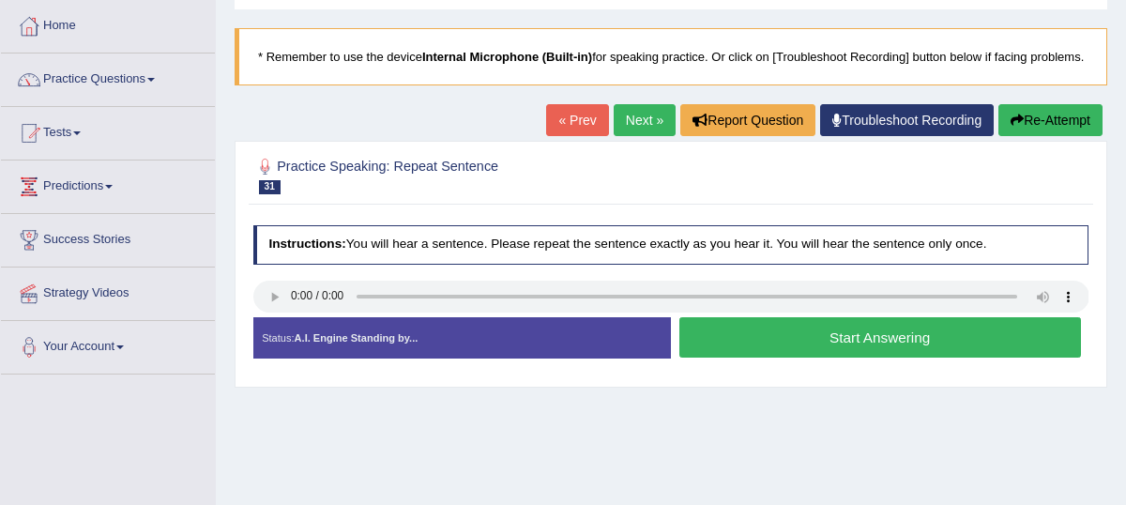
click at [842, 358] on button "Start Answering" at bounding box center [881, 337] width 402 height 40
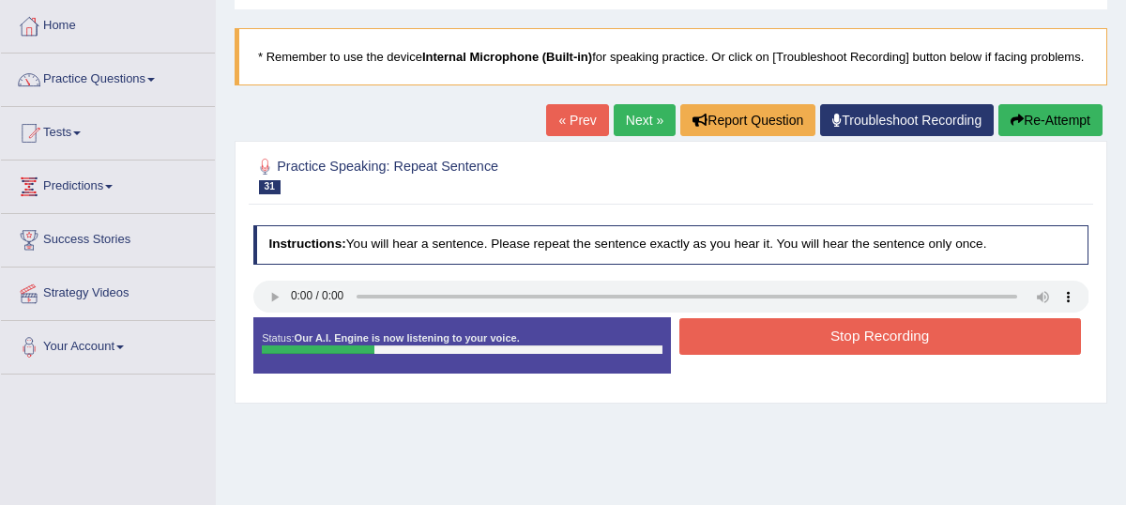
click at [847, 355] on button "Stop Recording" at bounding box center [881, 336] width 402 height 37
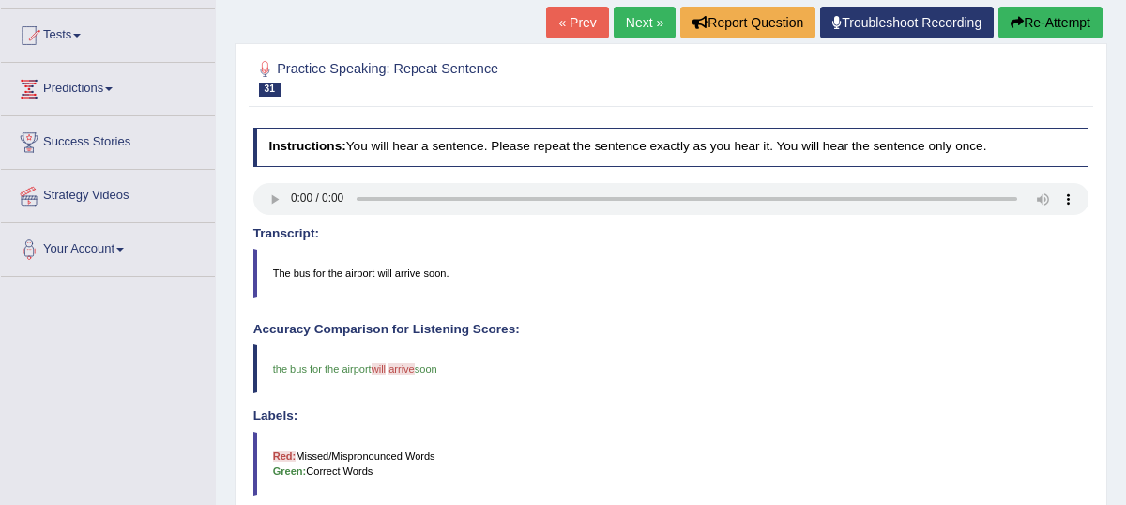
scroll to position [188, 0]
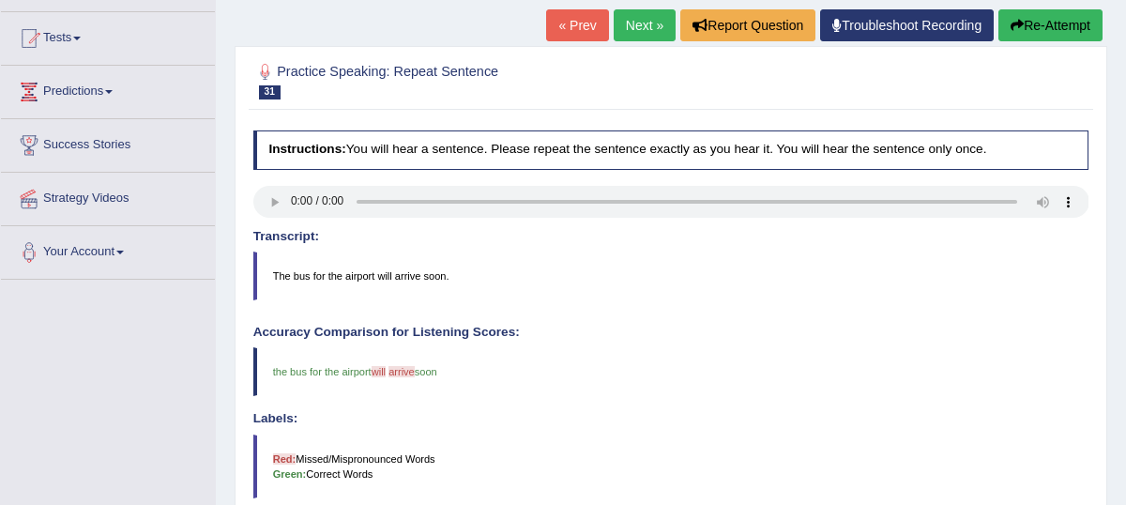
click at [634, 41] on link "Next »" at bounding box center [645, 25] width 62 height 32
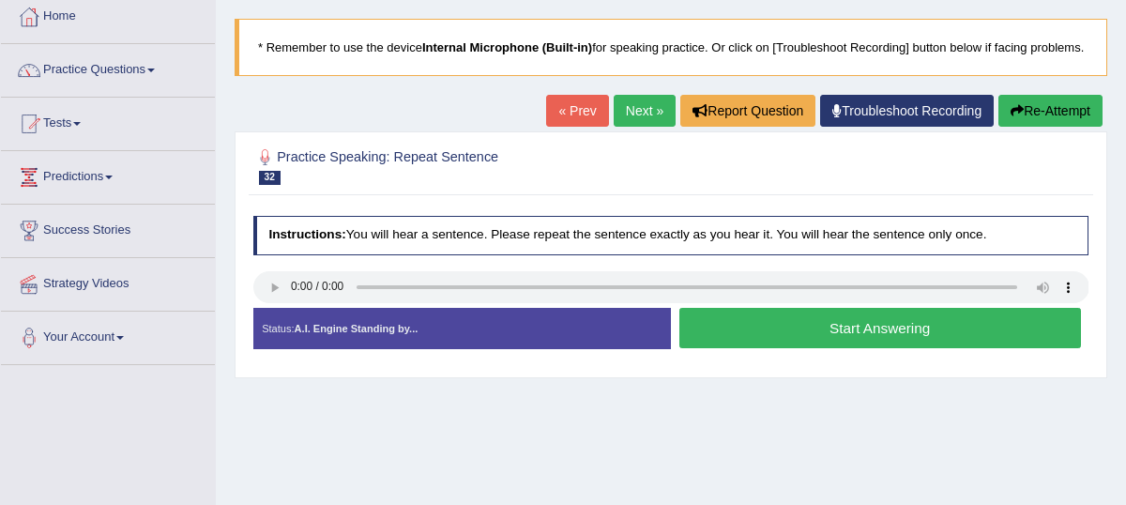
scroll to position [102, 0]
click at [857, 348] on button "Start Answering" at bounding box center [881, 328] width 402 height 40
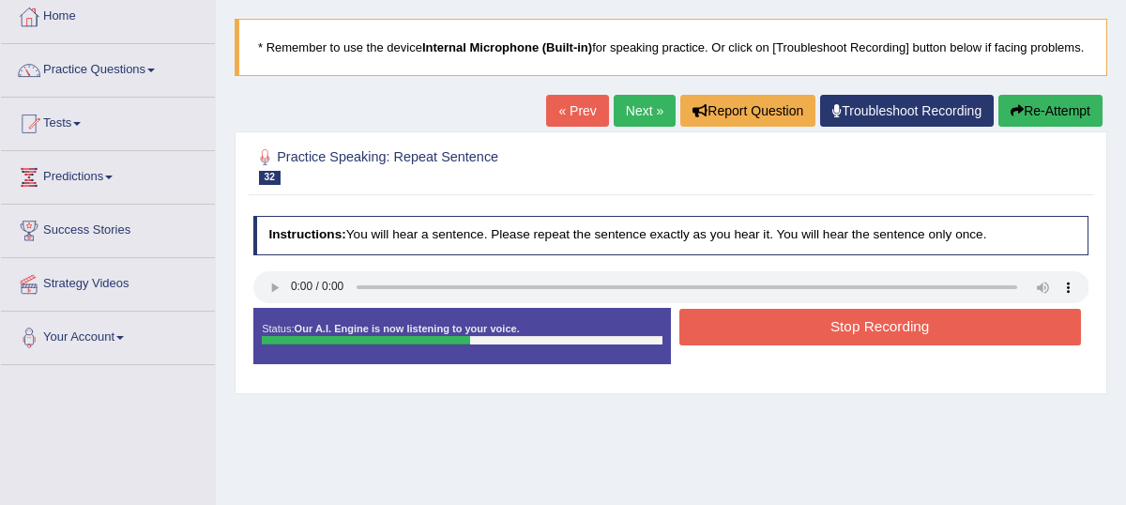
click at [897, 344] on button "Stop Recording" at bounding box center [881, 327] width 402 height 37
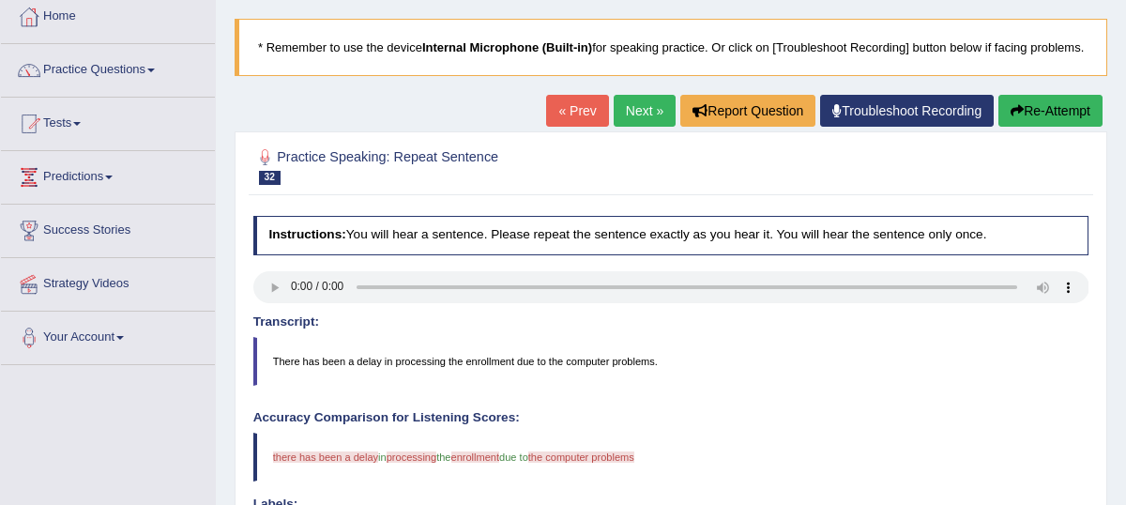
click at [623, 127] on link "Next »" at bounding box center [645, 111] width 62 height 32
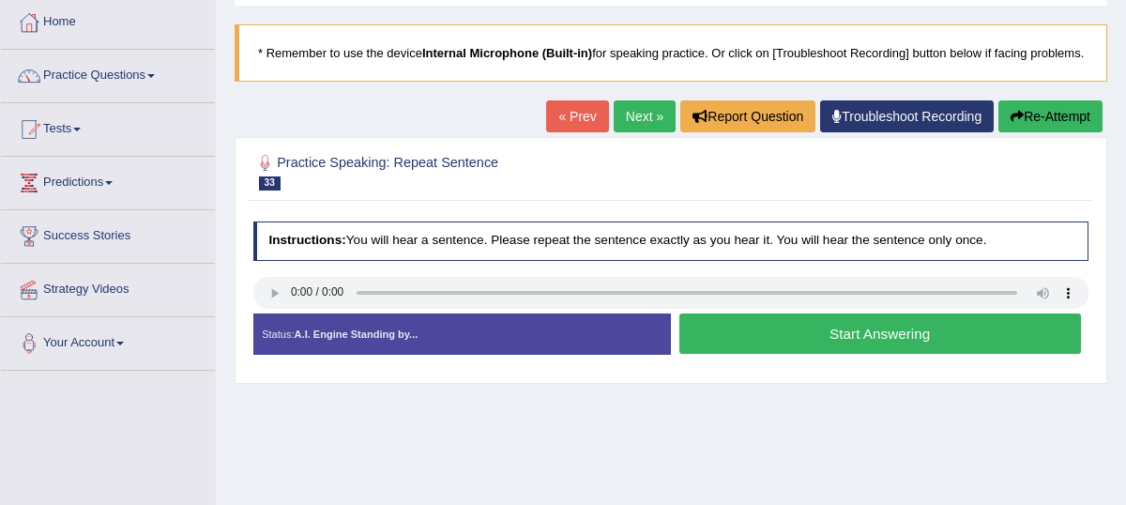
click at [785, 352] on button "Start Answering" at bounding box center [881, 333] width 402 height 40
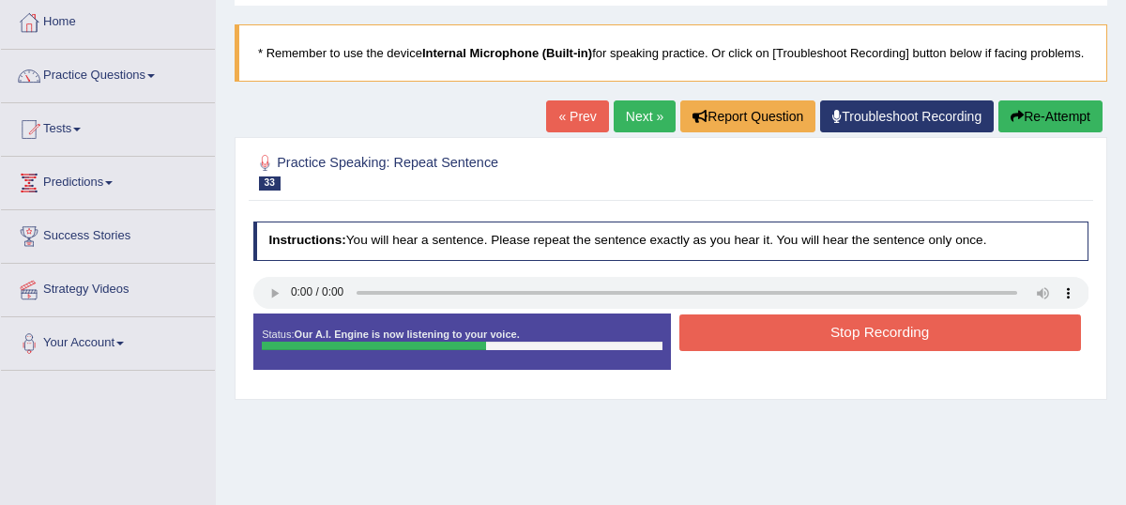
click at [873, 351] on button "Stop Recording" at bounding box center [881, 332] width 402 height 37
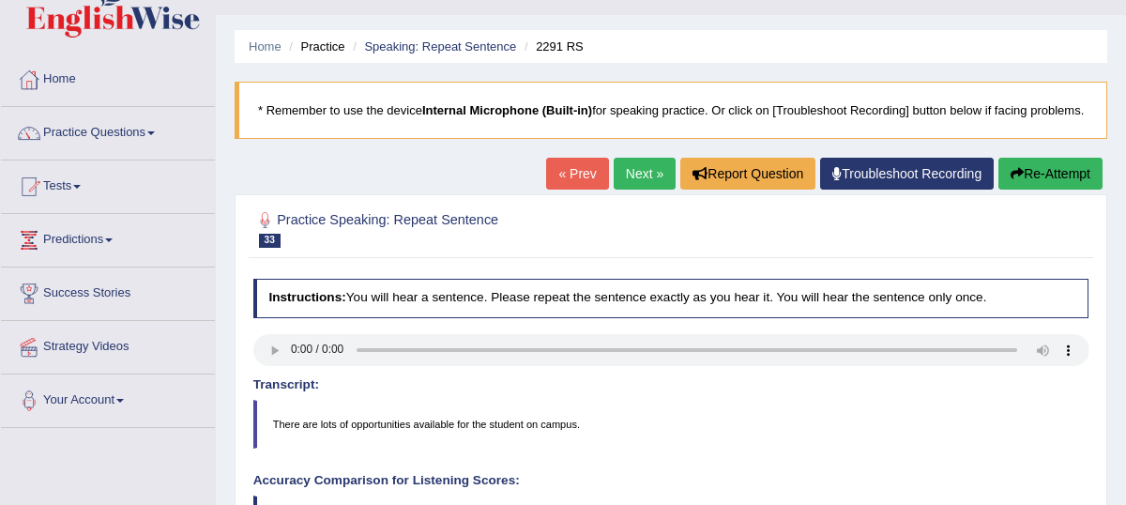
scroll to position [38, 0]
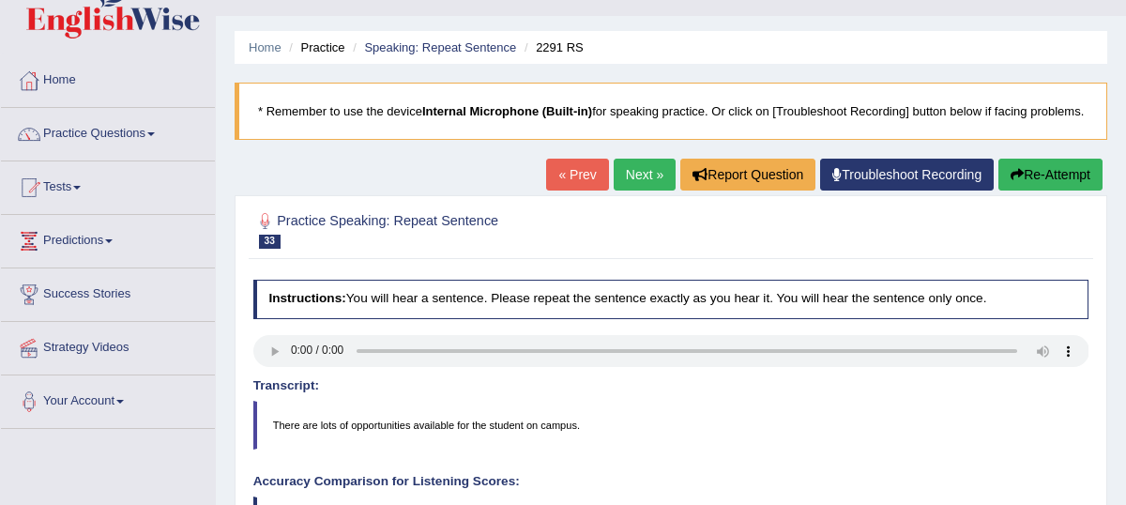
click at [623, 191] on link "Next »" at bounding box center [645, 175] width 62 height 32
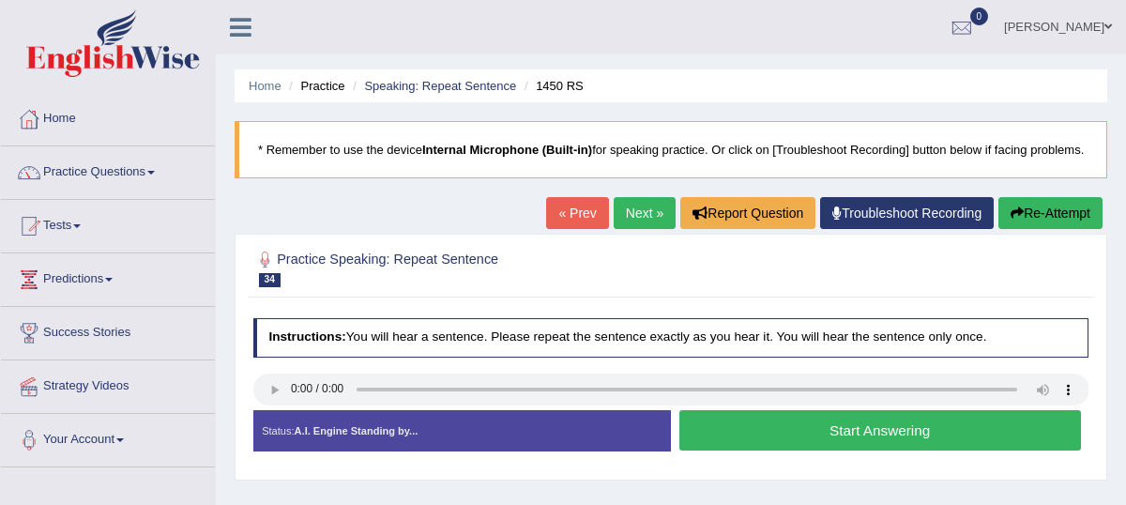
click at [861, 445] on button "Start Answering" at bounding box center [881, 430] width 402 height 40
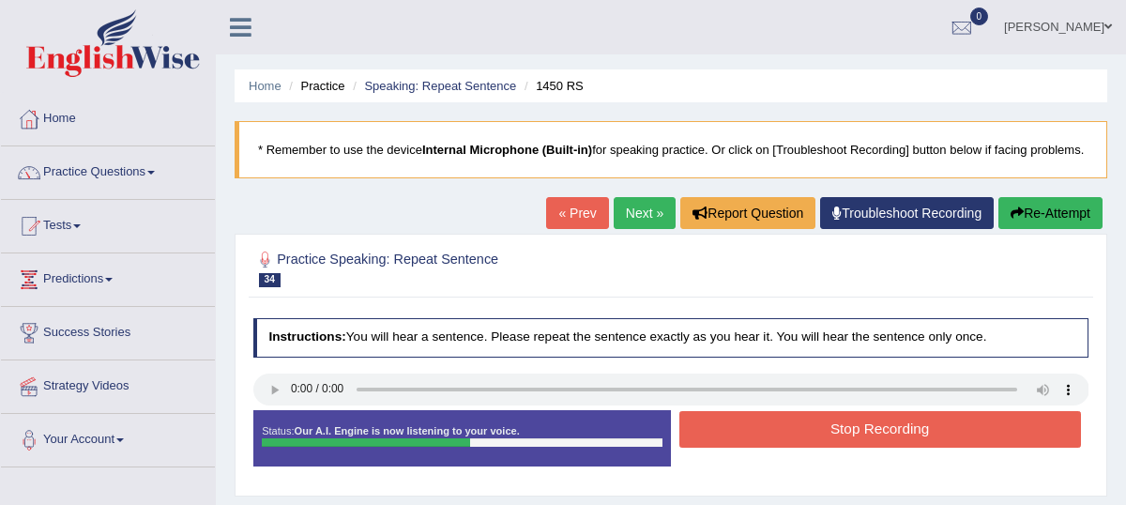
click at [808, 447] on button "Stop Recording" at bounding box center [881, 429] width 402 height 37
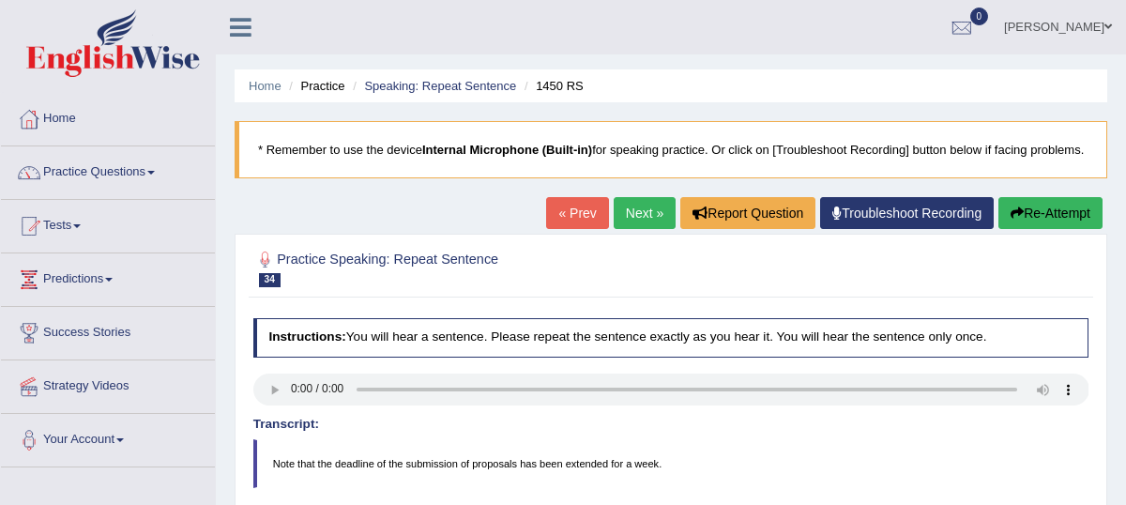
click at [629, 229] on link "Next »" at bounding box center [645, 213] width 62 height 32
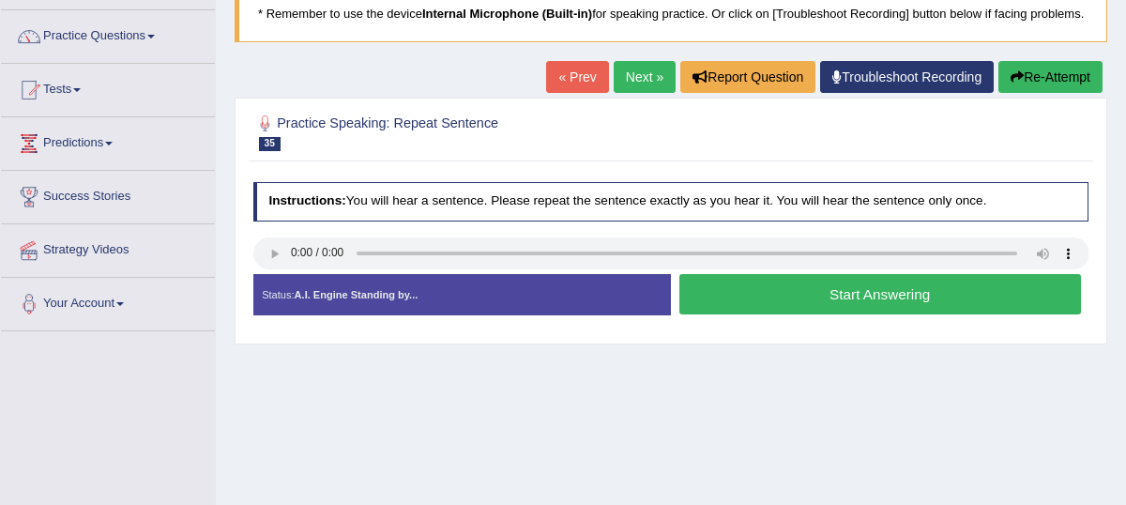
click at [788, 312] on button "Start Answering" at bounding box center [881, 294] width 402 height 40
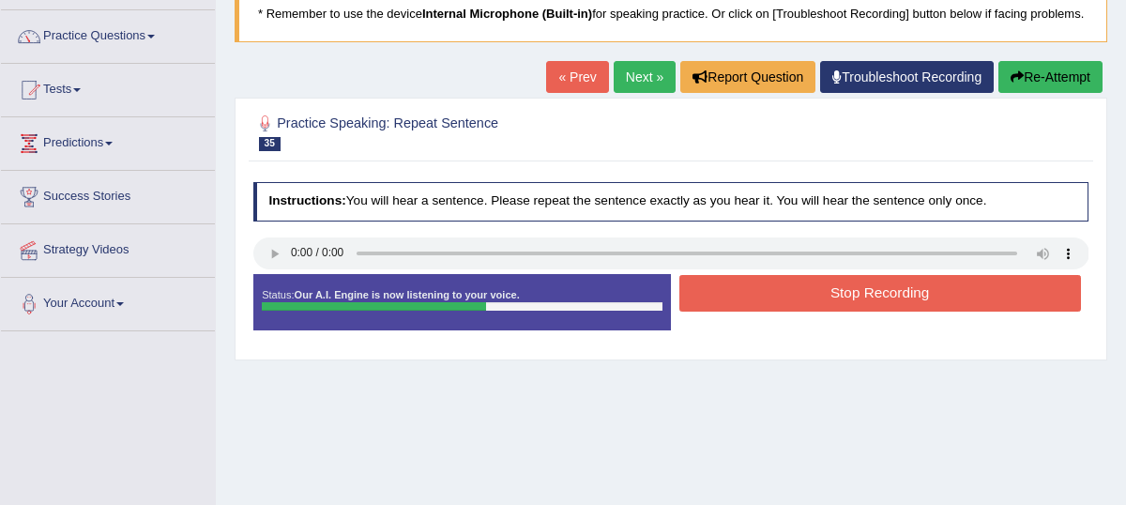
click at [804, 312] on button "Stop Recording" at bounding box center [881, 293] width 402 height 37
